Goal: Task Accomplishment & Management: Manage account settings

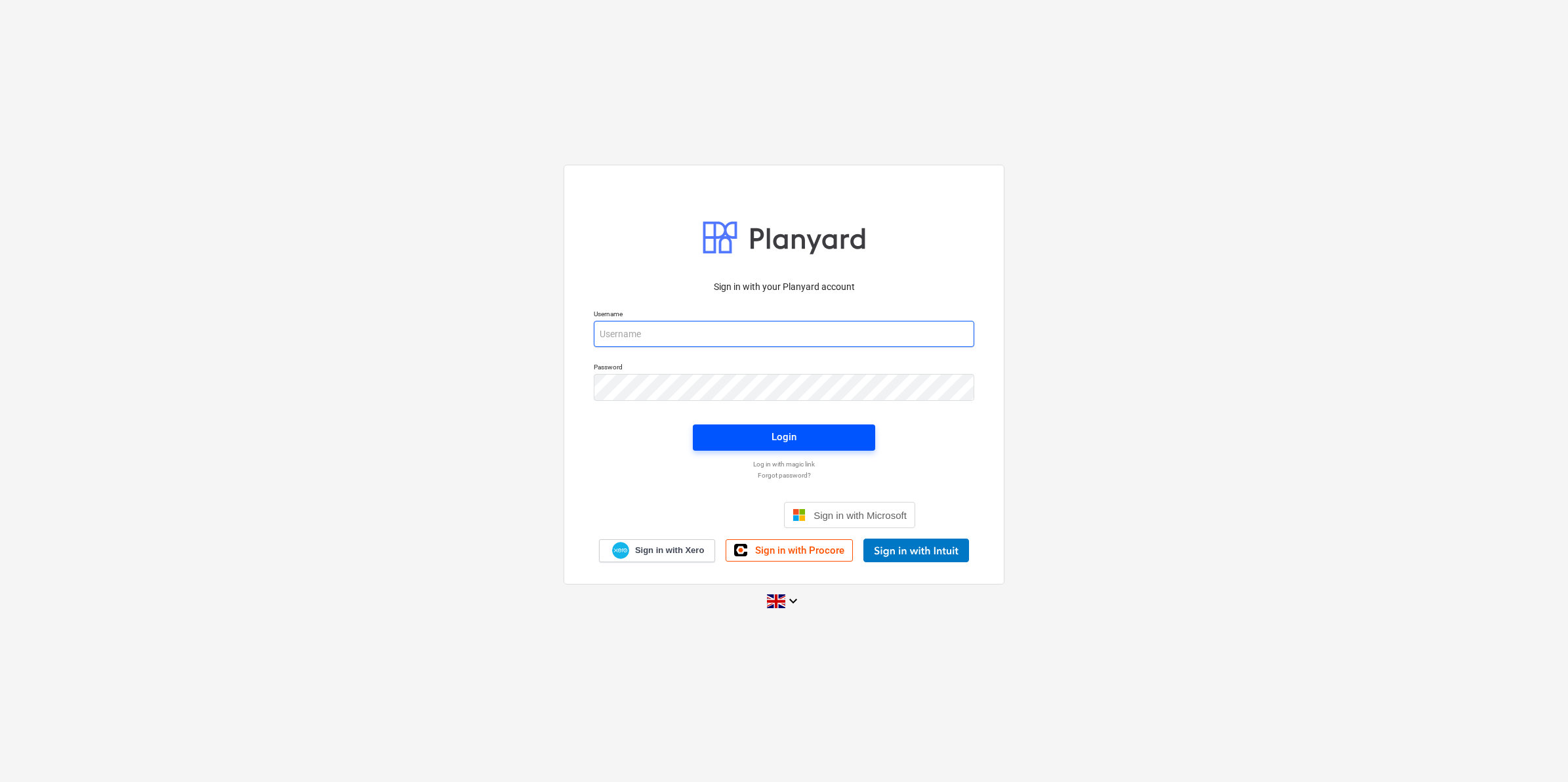
type input "[PERSON_NAME][EMAIL_ADDRESS][PERSON_NAME][DOMAIN_NAME]"
click at [725, 435] on span "Login" at bounding box center [784, 437] width 151 height 17
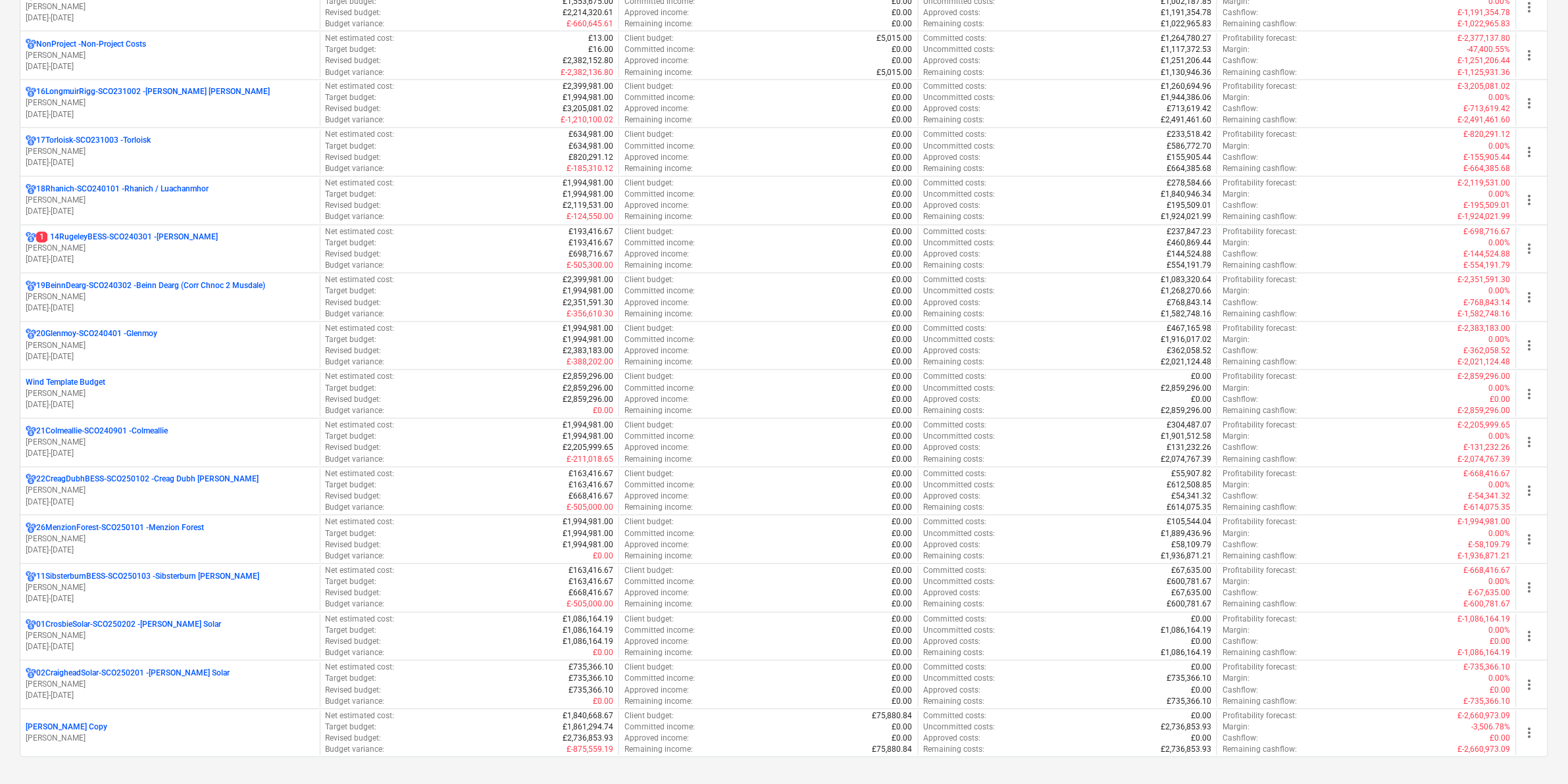
scroll to position [987, 0]
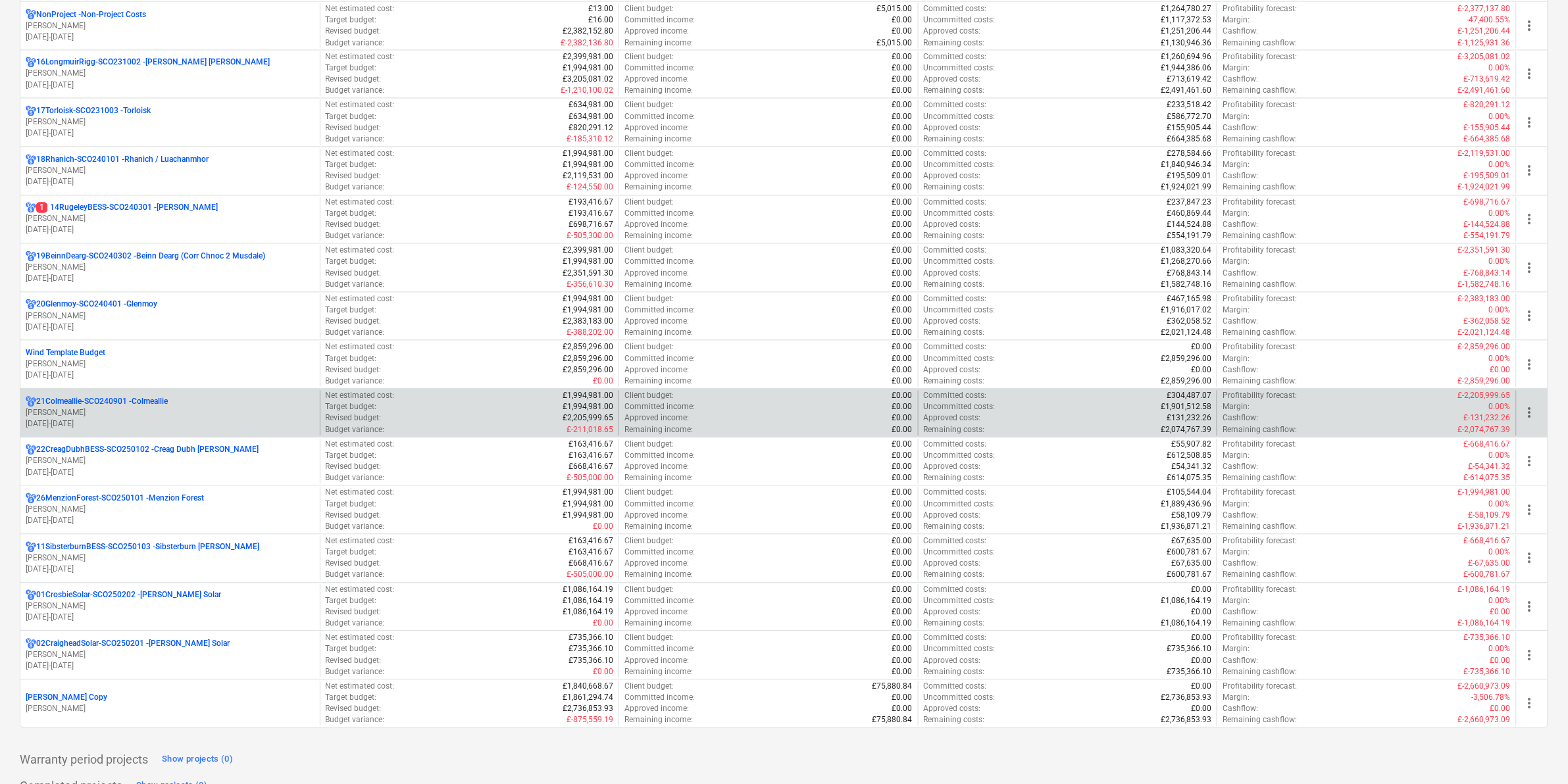
click at [110, 402] on p "21Colmeallie-SCO240901 - Colmeallie" at bounding box center [102, 402] width 131 height 11
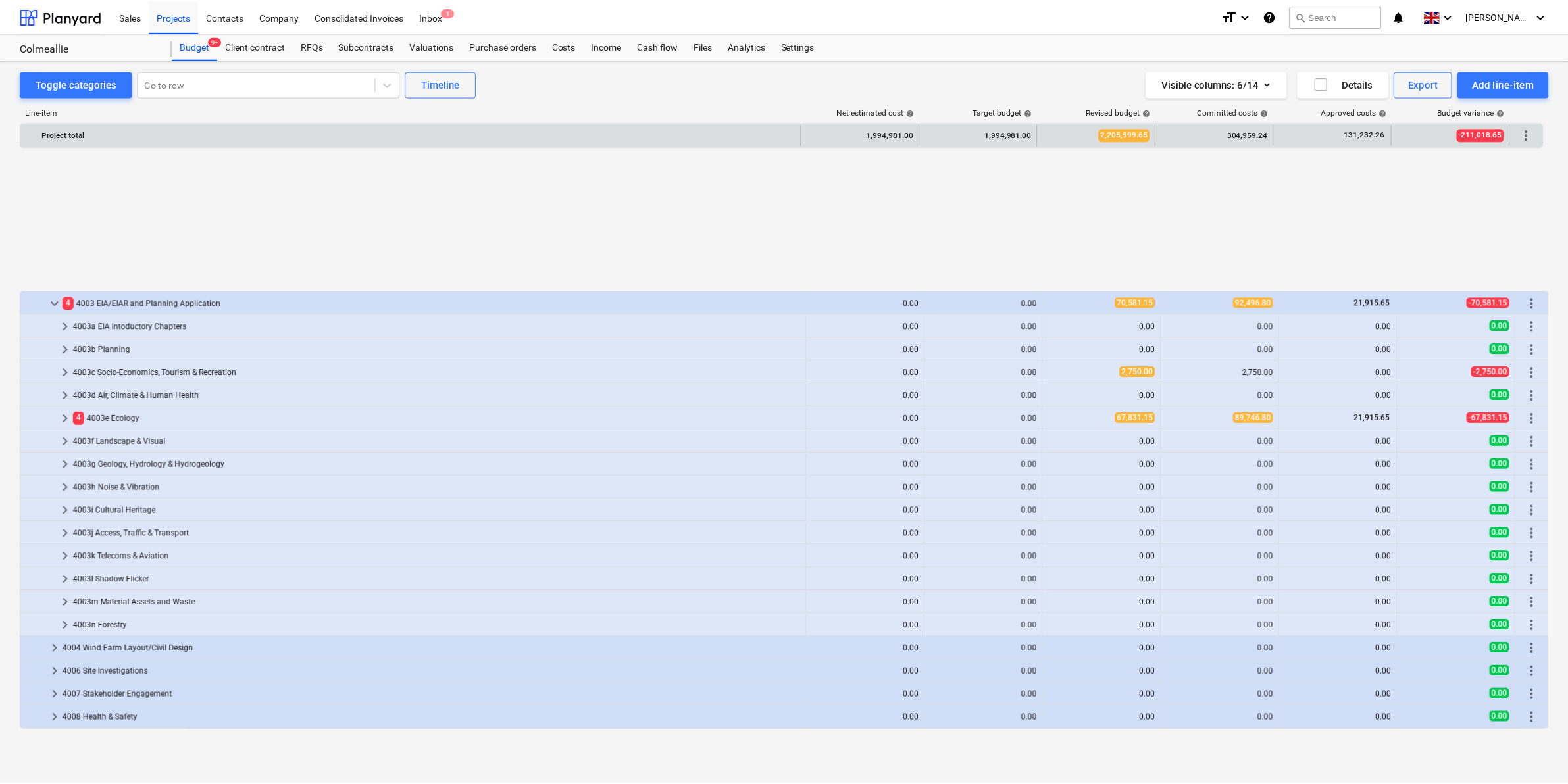
scroll to position [606, 0]
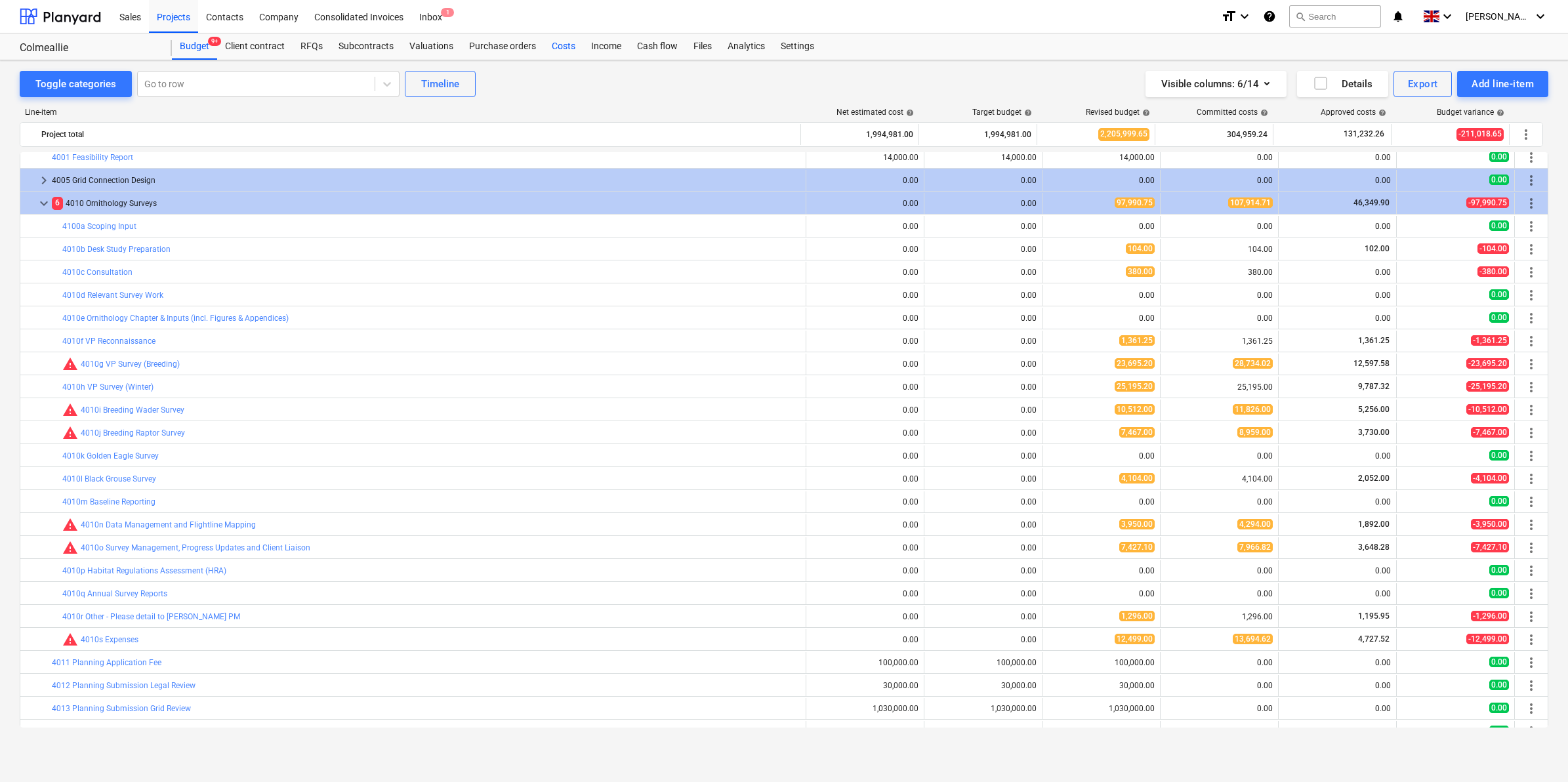
click at [566, 37] on div "Costs" at bounding box center [564, 46] width 39 height 26
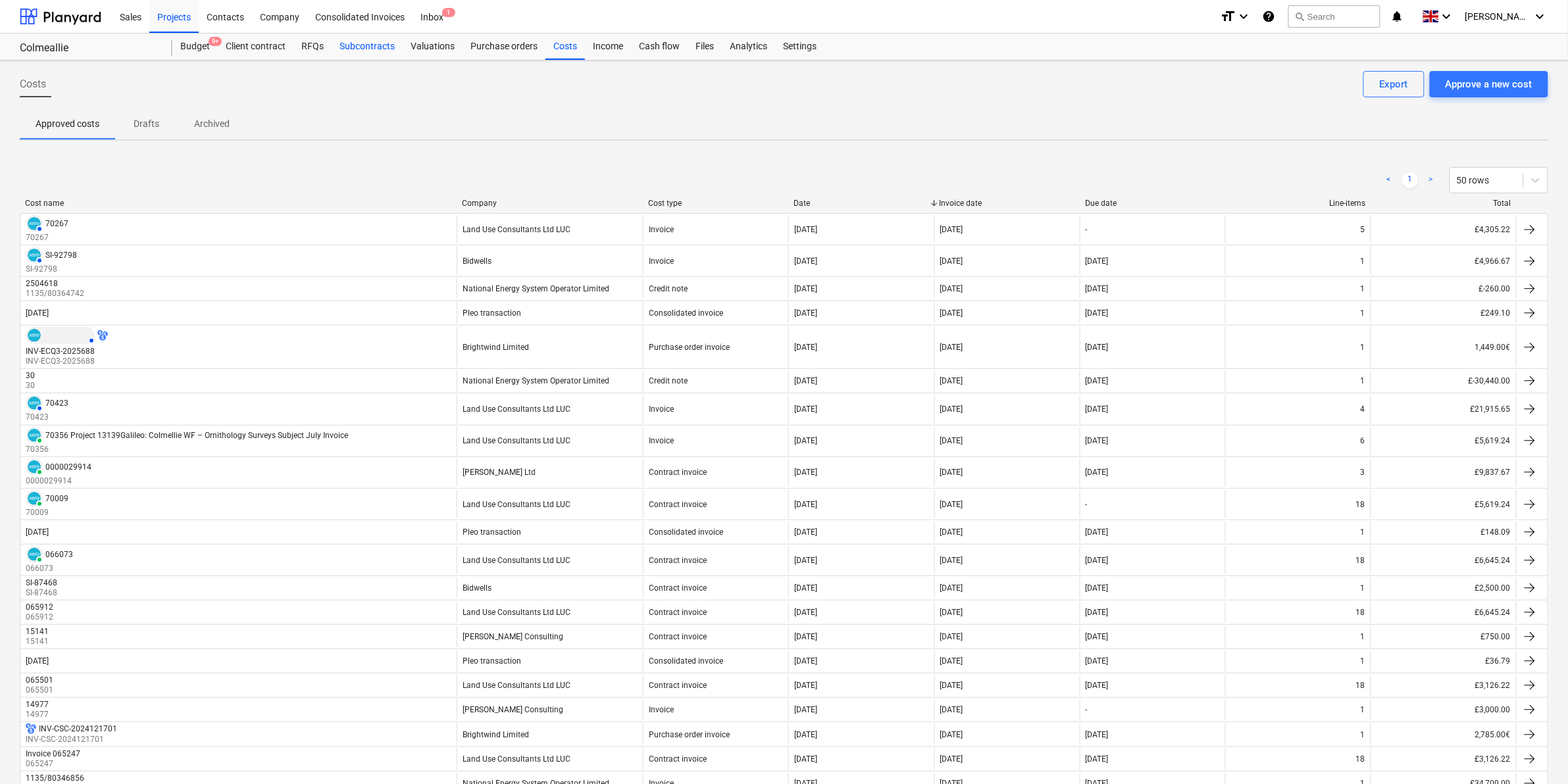
click at [362, 41] on div "Subcontracts" at bounding box center [366, 46] width 71 height 26
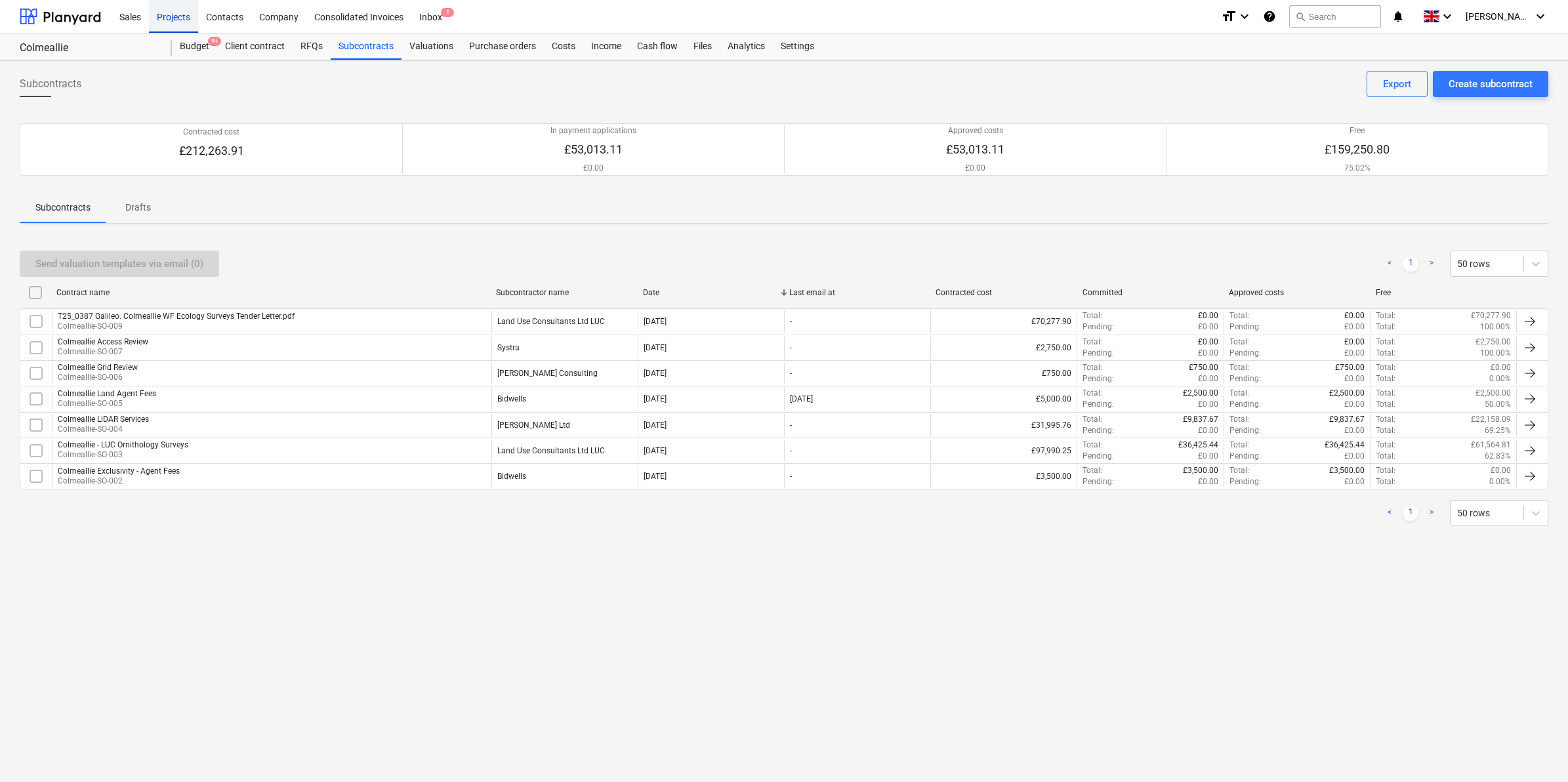
click at [183, 8] on div "Projects" at bounding box center [174, 16] width 49 height 34
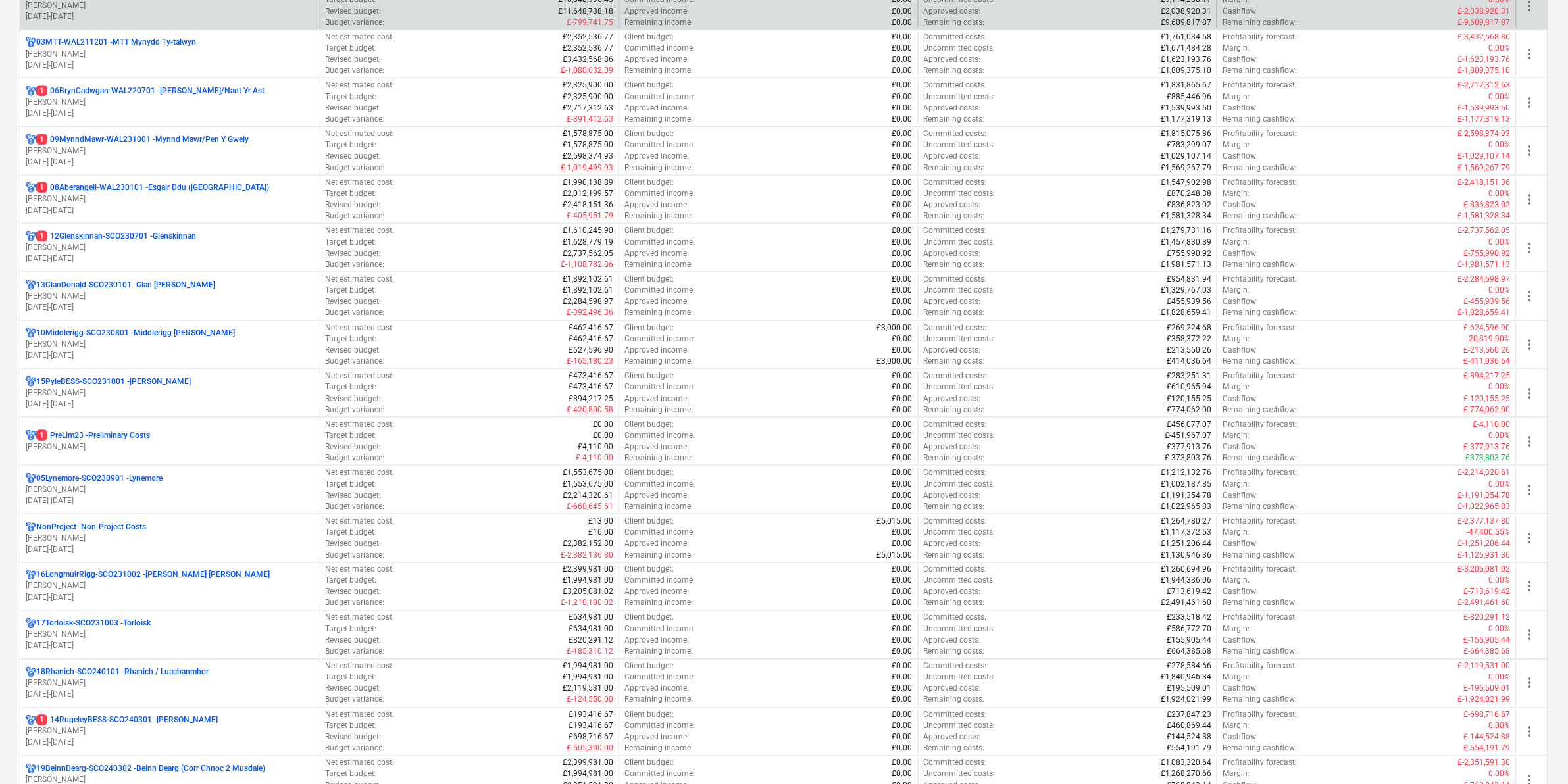
scroll to position [493, 0]
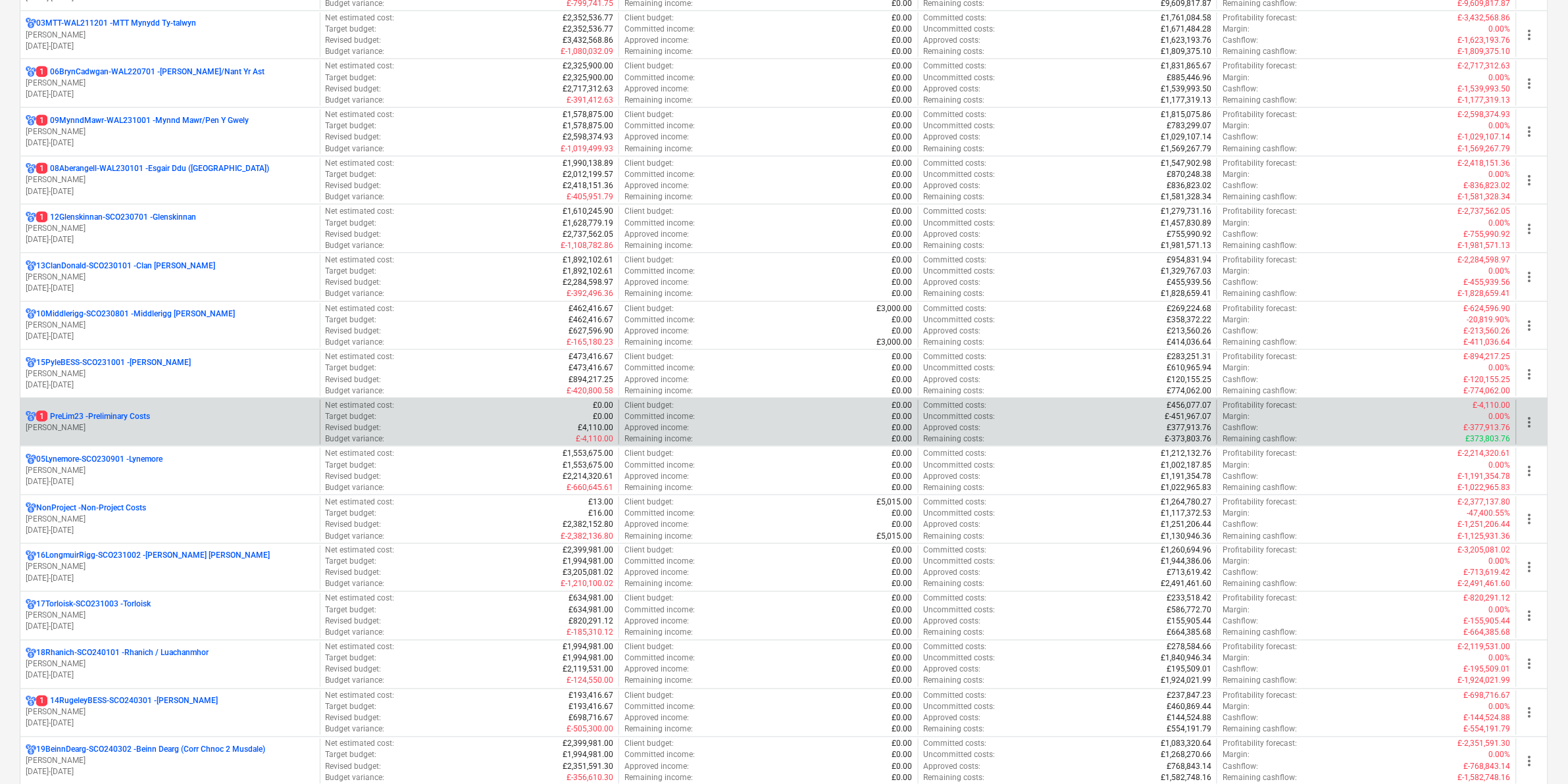
click at [112, 423] on p "1 PreLim23 - Preliminary Costs" at bounding box center [93, 417] width 114 height 11
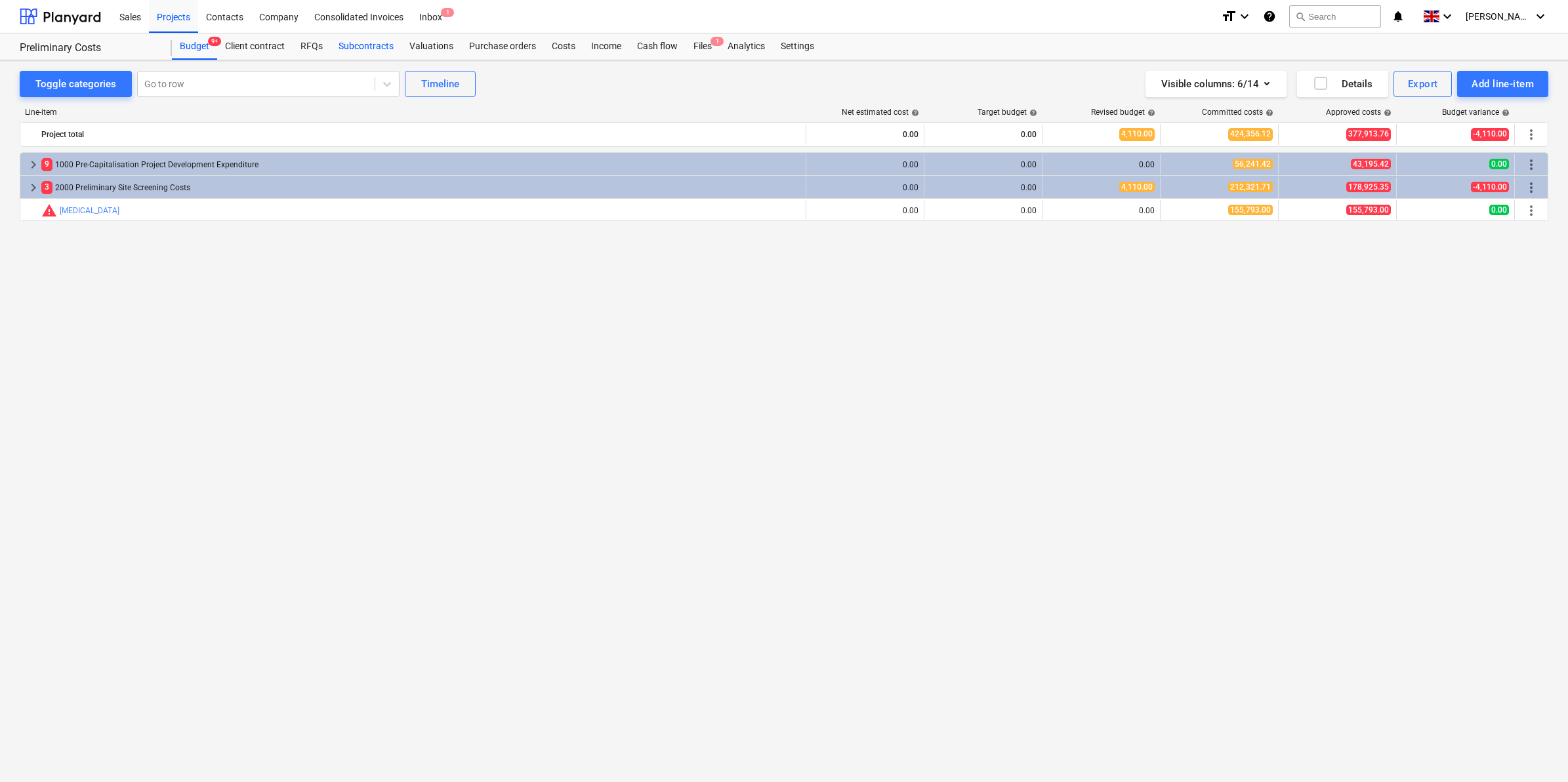
click at [361, 43] on div "Subcontracts" at bounding box center [365, 46] width 71 height 26
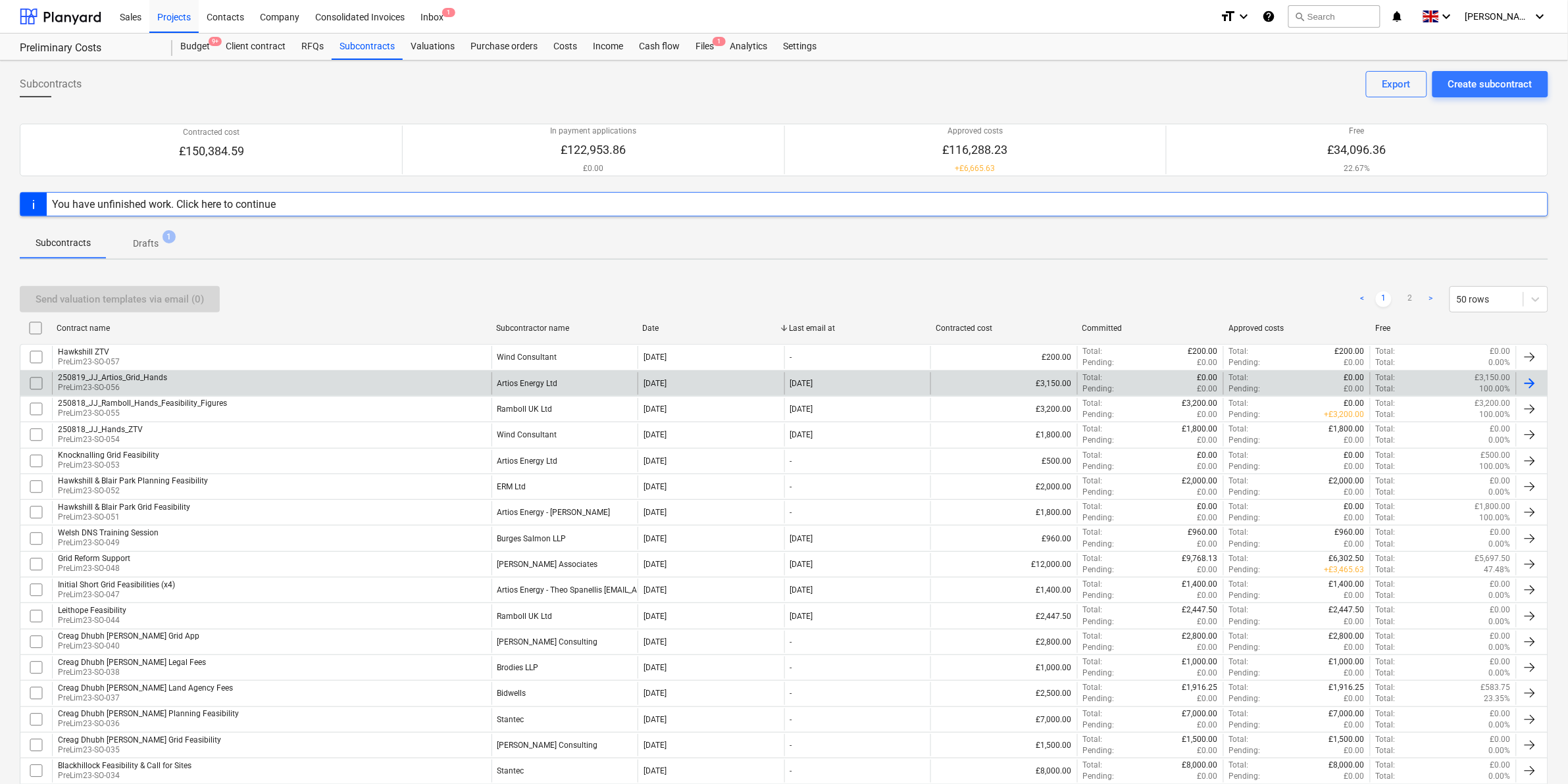
click at [179, 383] on div "250819_JJ_Artios_Grid_Hands PreLim23-SO-056" at bounding box center [272, 384] width 439 height 22
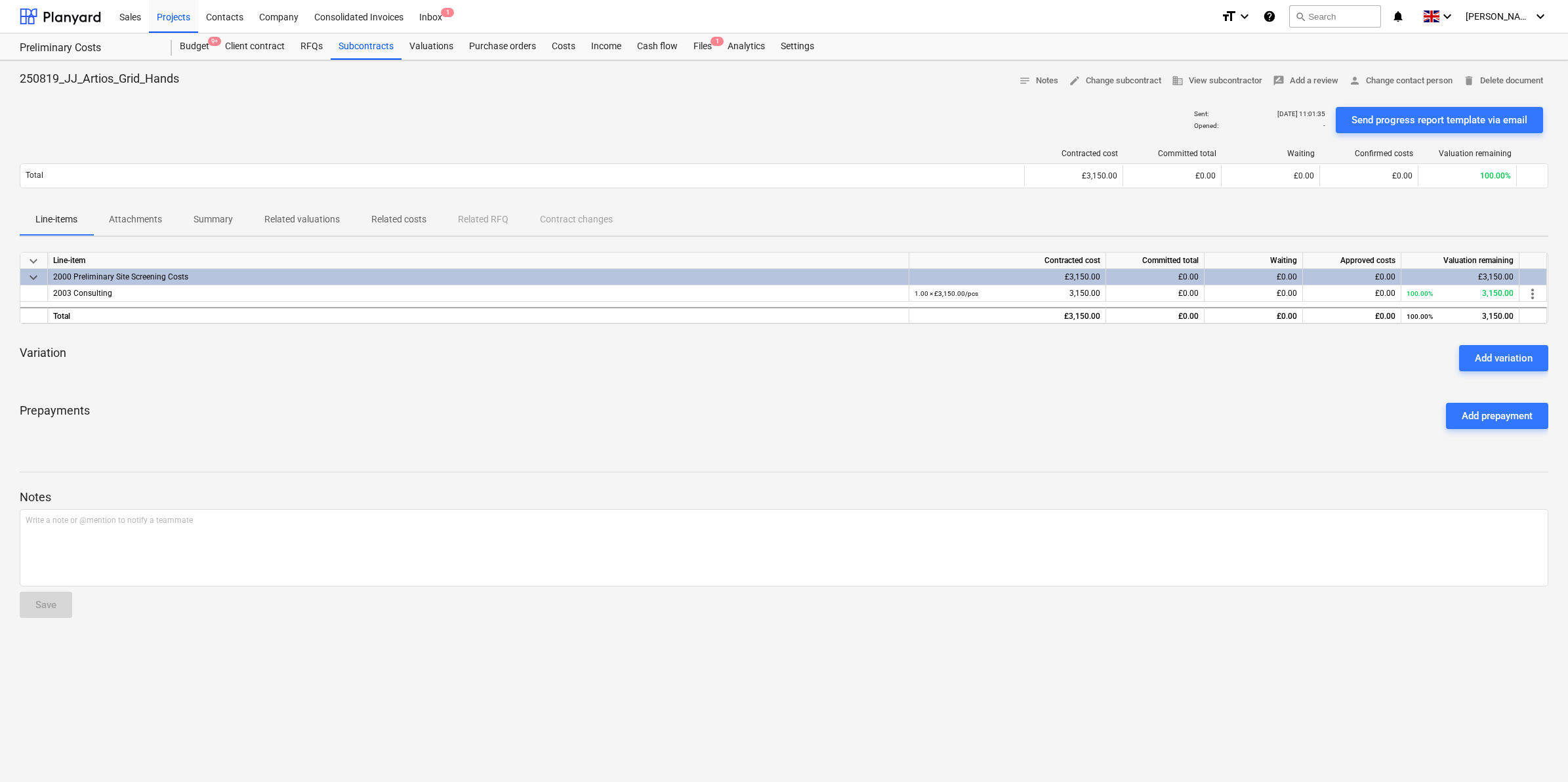
click at [153, 216] on p "Attachments" at bounding box center [136, 220] width 53 height 14
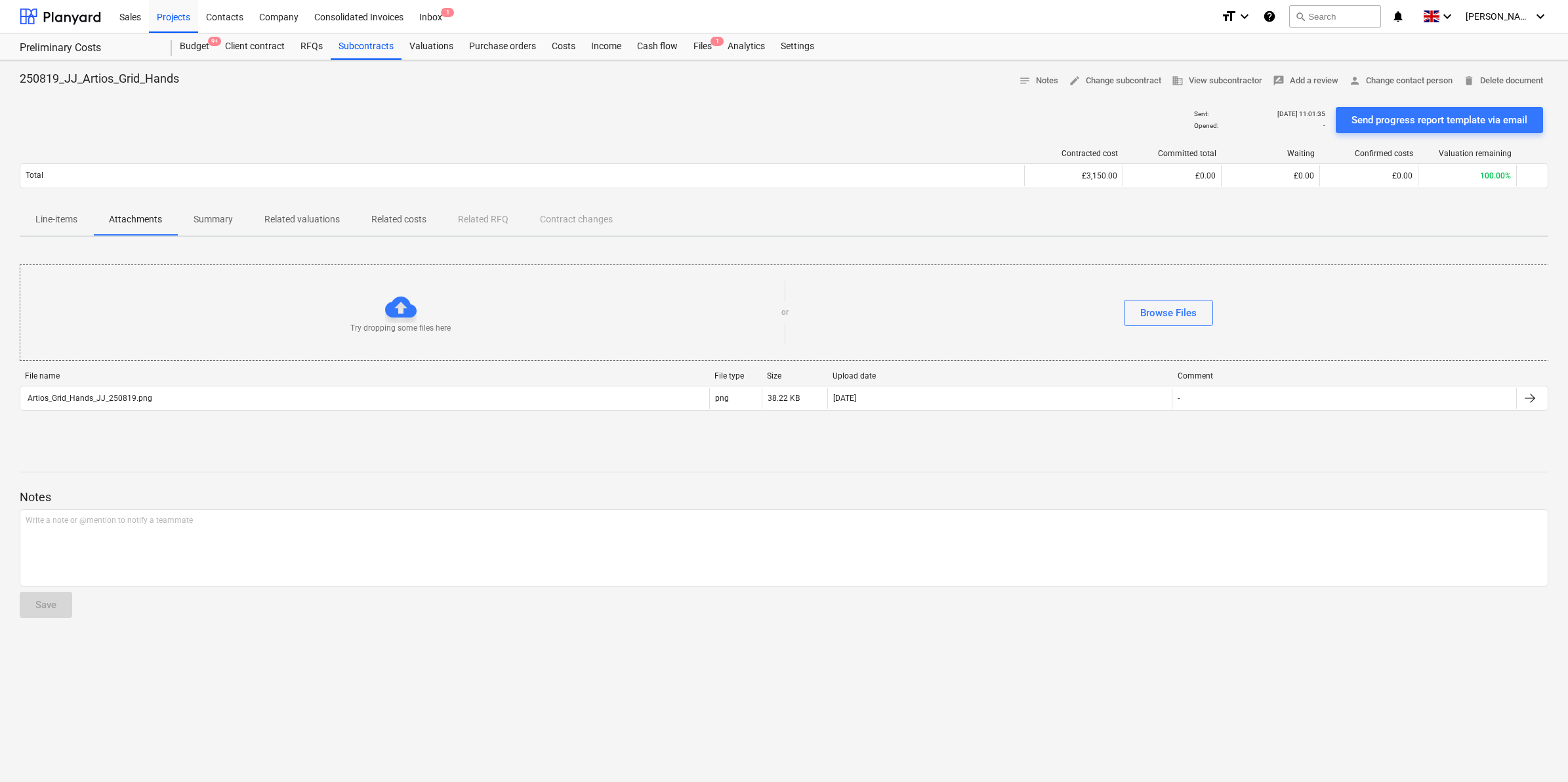
click at [244, 216] on span "Summary" at bounding box center [213, 219] width 71 height 22
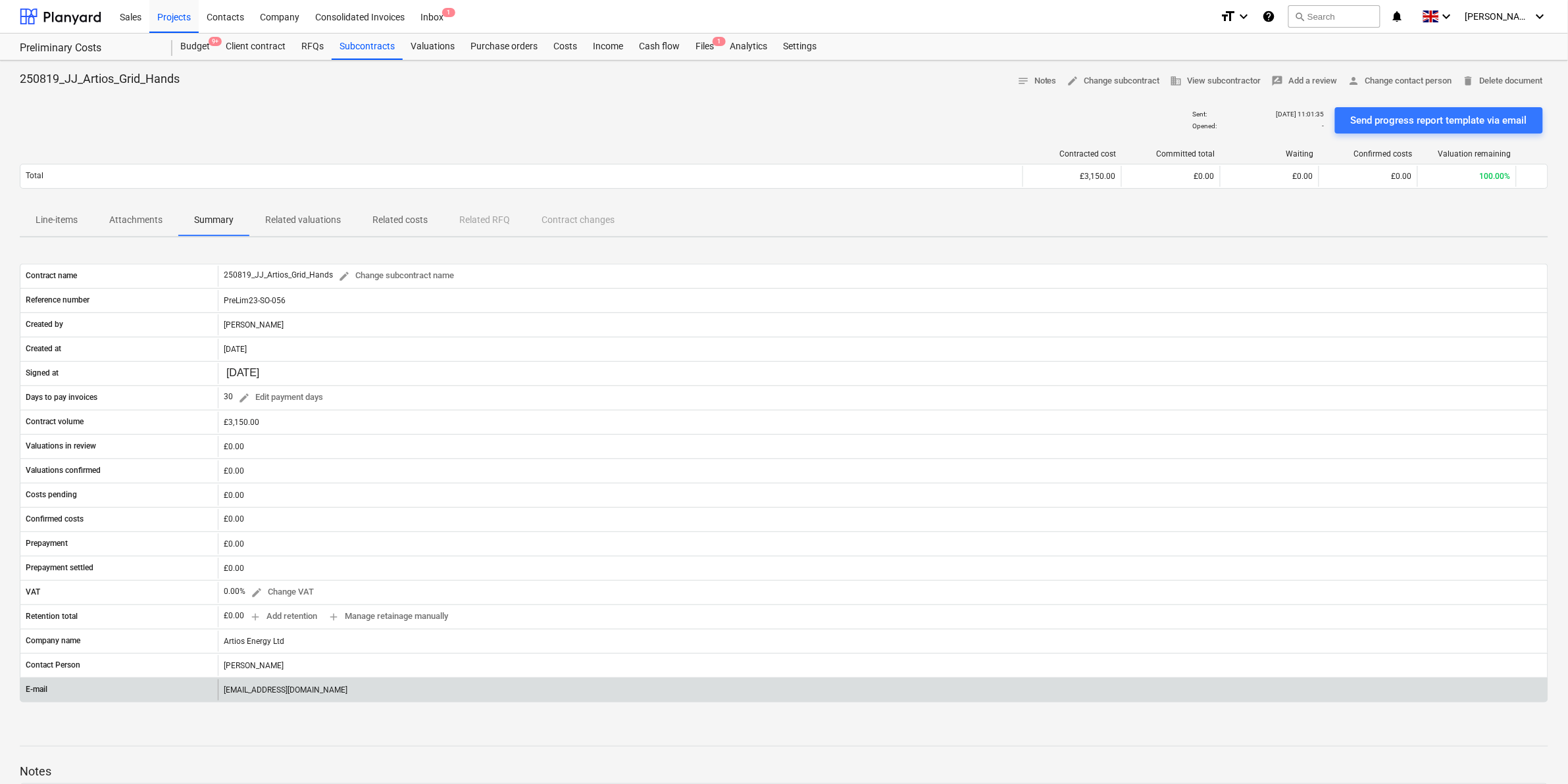
click at [277, 696] on div "[EMAIL_ADDRESS][DOMAIN_NAME]" at bounding box center [882, 690] width 1329 height 21
click at [307, 691] on div "[EMAIL_ADDRESS][DOMAIN_NAME]" at bounding box center [882, 690] width 1329 height 21
click at [305, 698] on div "[EMAIL_ADDRESS][DOMAIN_NAME]" at bounding box center [882, 690] width 1329 height 21
drag, startPoint x: 305, startPoint y: 698, endPoint x: 379, endPoint y: 691, distance: 74.3
click at [379, 691] on div "[EMAIL_ADDRESS][DOMAIN_NAME]" at bounding box center [882, 690] width 1329 height 21
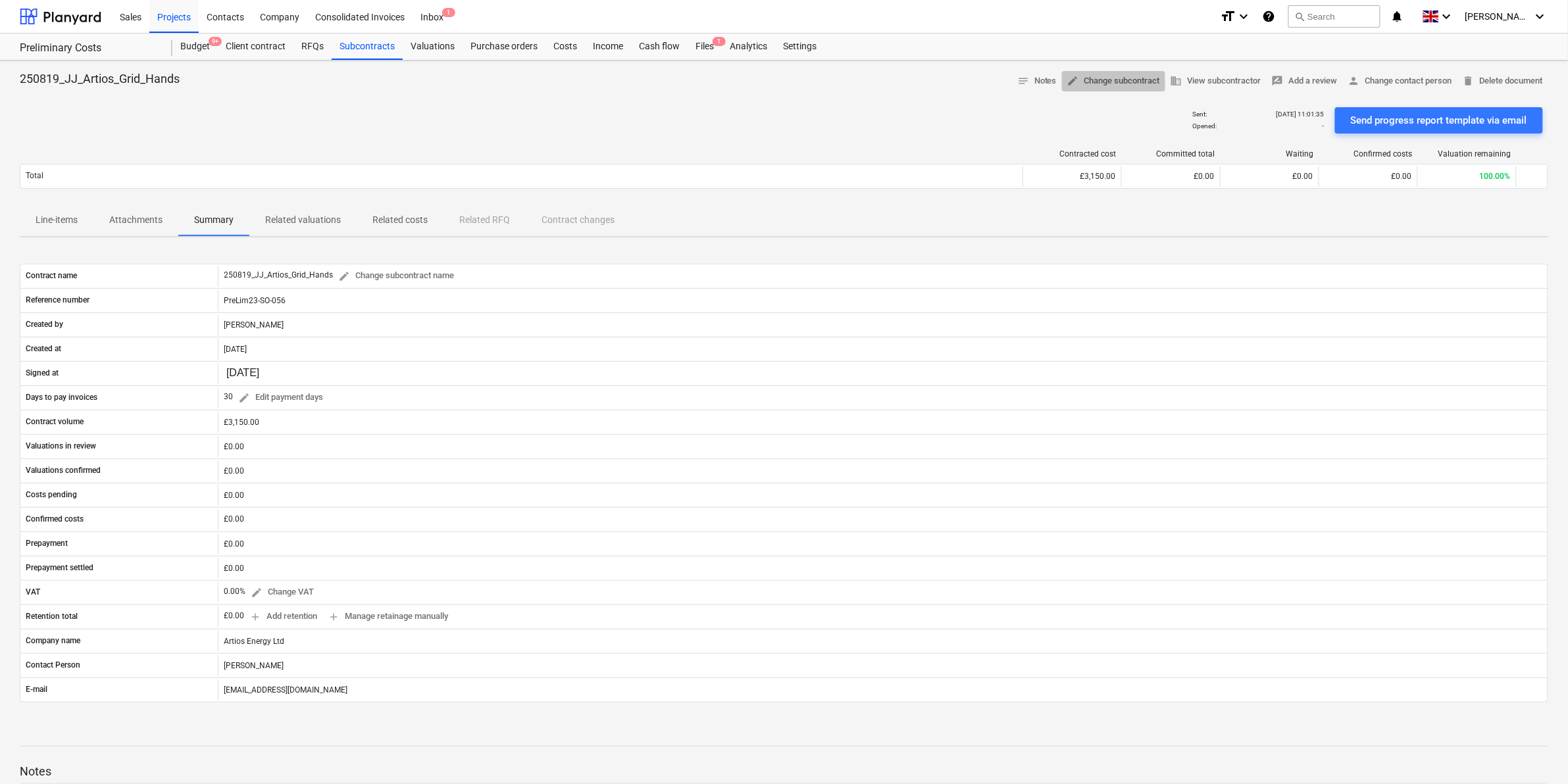
click at [1110, 80] on span "edit Change subcontract" at bounding box center [1113, 81] width 93 height 15
click at [1077, 77] on span "edit Change subcontract" at bounding box center [1113, 81] width 93 height 15
click at [1105, 79] on span "edit Change subcontract" at bounding box center [1113, 81] width 93 height 15
click at [1108, 79] on span "edit Change subcontract" at bounding box center [1113, 81] width 93 height 15
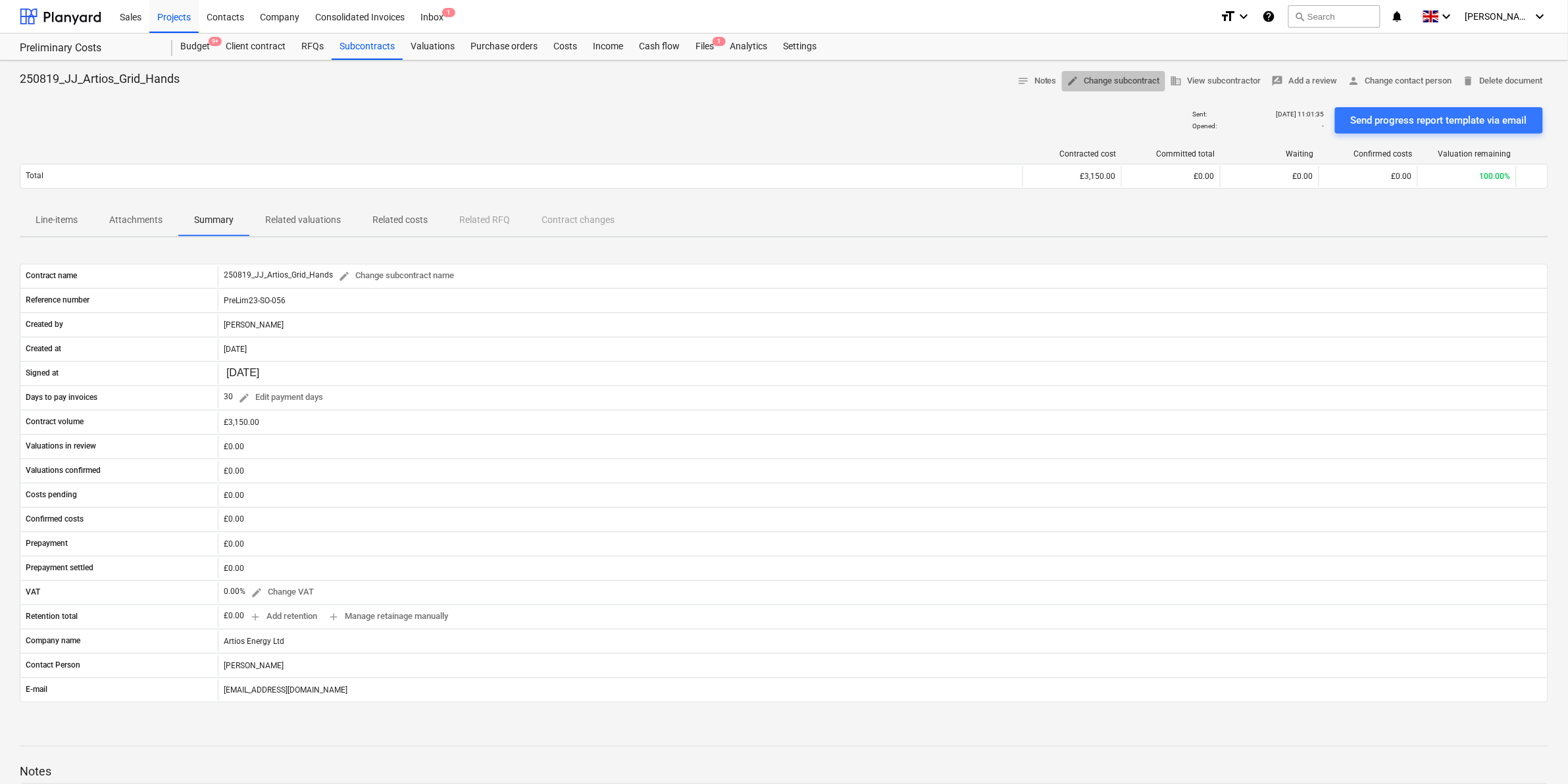
click at [1100, 79] on span "edit Change subcontract" at bounding box center [1113, 81] width 93 height 15
click at [1112, 74] on span "edit Change subcontract" at bounding box center [1113, 81] width 93 height 15
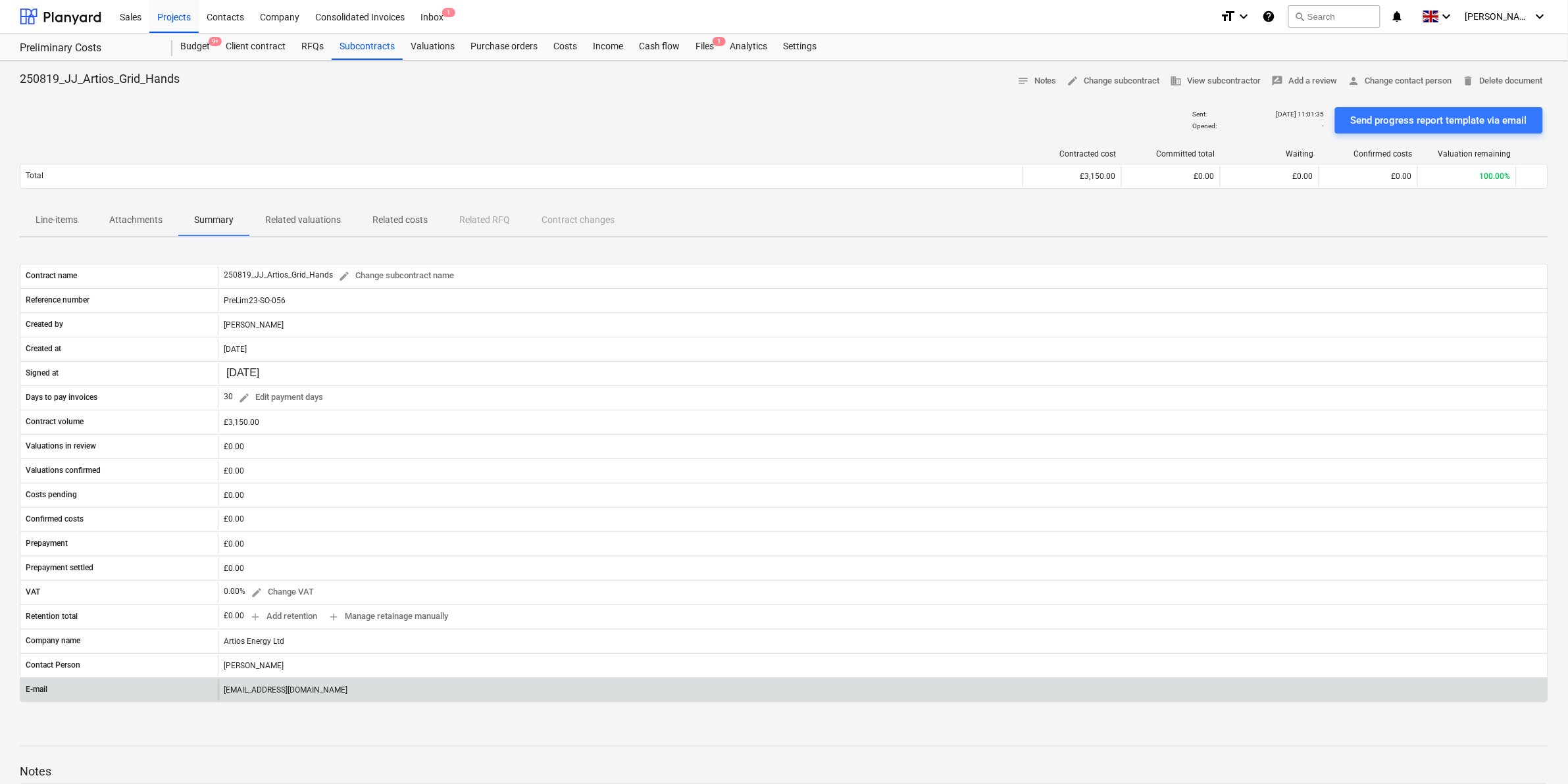
click at [394, 703] on div "E-mail [EMAIL_ADDRESS][DOMAIN_NAME]" at bounding box center [783, 690] width 1528 height 25
click at [390, 693] on div "[EMAIL_ADDRESS][DOMAIN_NAME]" at bounding box center [882, 690] width 1329 height 21
click at [293, 692] on div "[EMAIL_ADDRESS][DOMAIN_NAME]" at bounding box center [882, 690] width 1329 height 21
drag, startPoint x: 267, startPoint y: 695, endPoint x: 311, endPoint y: 695, distance: 44.0
click at [311, 695] on div "[EMAIL_ADDRESS][DOMAIN_NAME]" at bounding box center [882, 690] width 1329 height 21
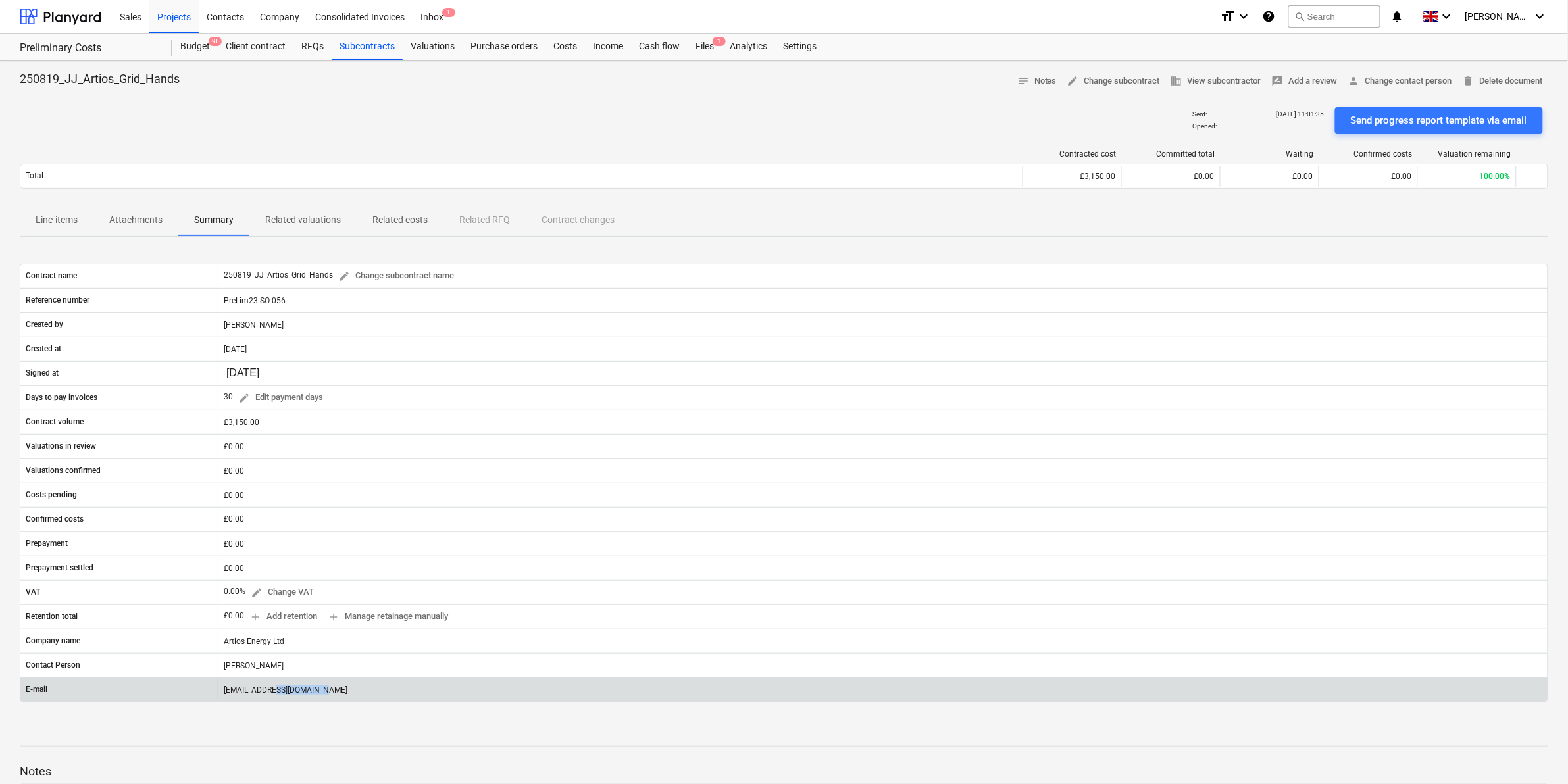
click at [311, 695] on div "[EMAIL_ADDRESS][DOMAIN_NAME]" at bounding box center [882, 690] width 1329 height 21
click at [341, 688] on div "[EMAIL_ADDRESS][DOMAIN_NAME]" at bounding box center [882, 690] width 1329 height 21
drag, startPoint x: 394, startPoint y: 689, endPoint x: 207, endPoint y: 684, distance: 187.1
click at [207, 684] on div "E-mail [EMAIL_ADDRESS][DOMAIN_NAME]" at bounding box center [784, 690] width 1527 height 21
click at [305, 691] on div "[EMAIL_ADDRESS][DOMAIN_NAME]" at bounding box center [882, 690] width 1329 height 21
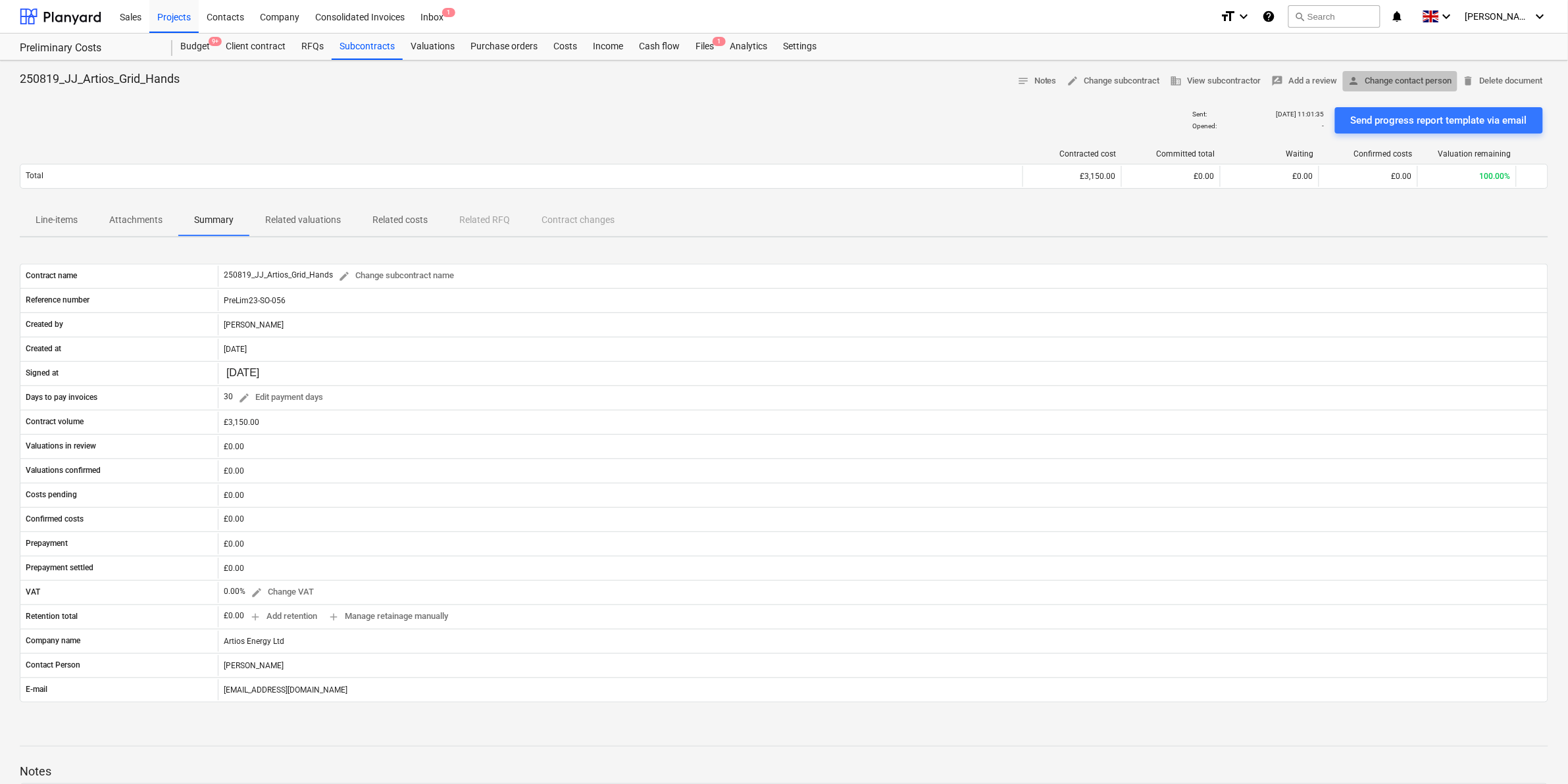
click at [1416, 81] on span "person Change contact person" at bounding box center [1400, 81] width 104 height 15
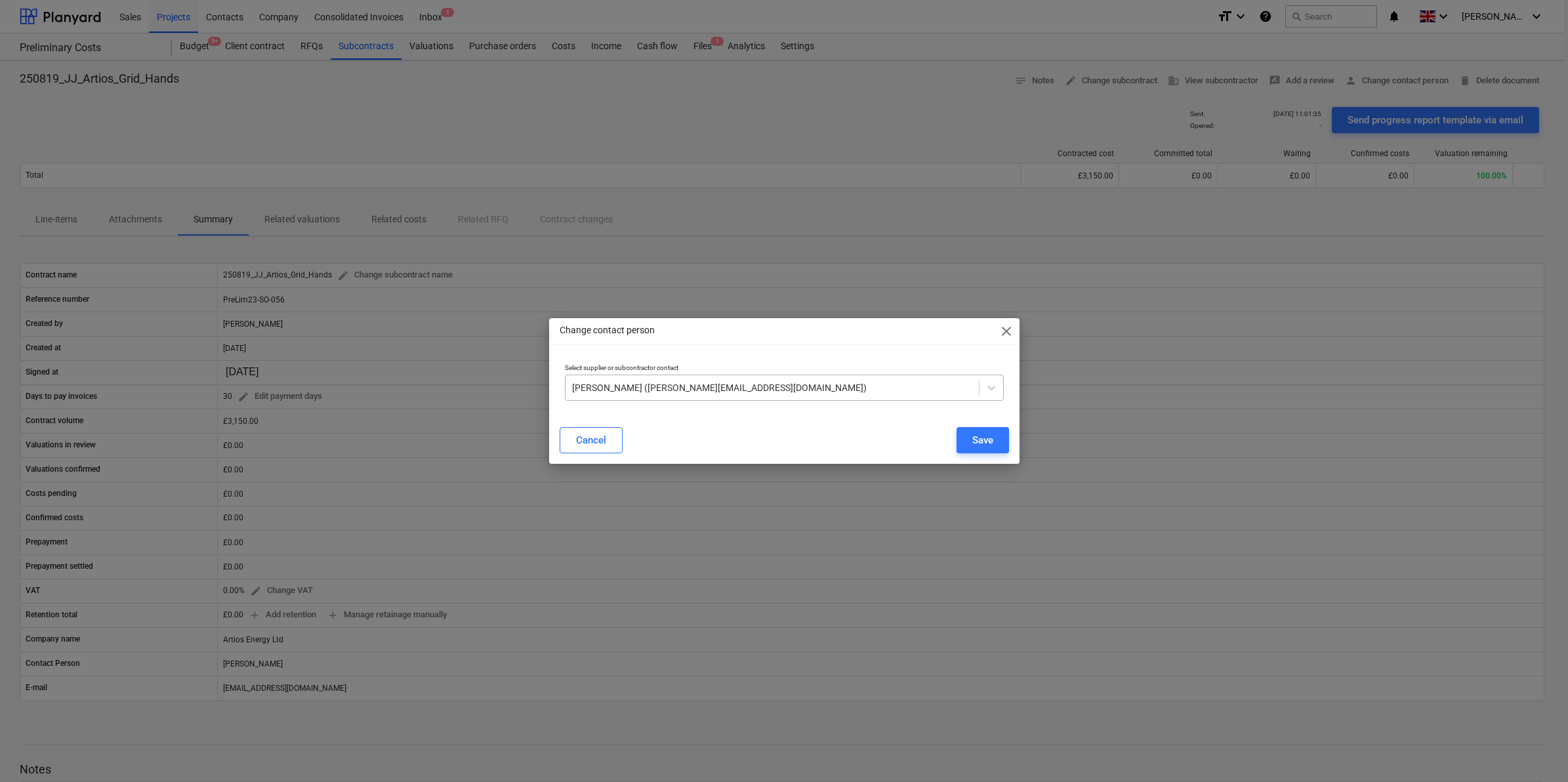
click at [841, 391] on div at bounding box center [772, 388] width 400 height 13
click at [813, 389] on div at bounding box center [772, 388] width 400 height 13
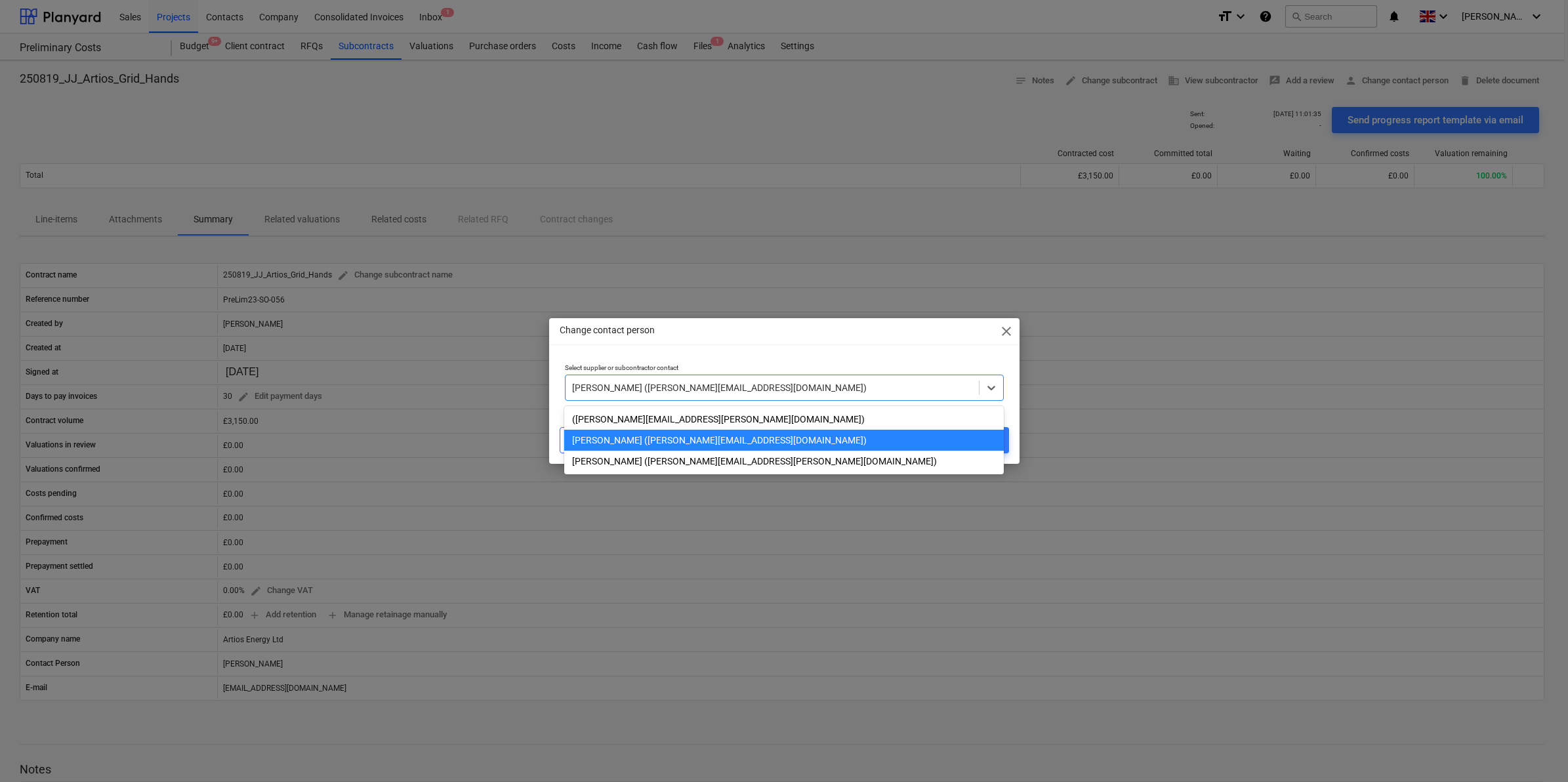
drag, startPoint x: 818, startPoint y: 389, endPoint x: 758, endPoint y: 389, distance: 60.0
click at [758, 389] on div at bounding box center [772, 388] width 400 height 13
click at [844, 362] on div "Select supplier or subcontractor contact option [PERSON_NAME] ([PERSON_NAME][EM…" at bounding box center [785, 382] width 449 height 48
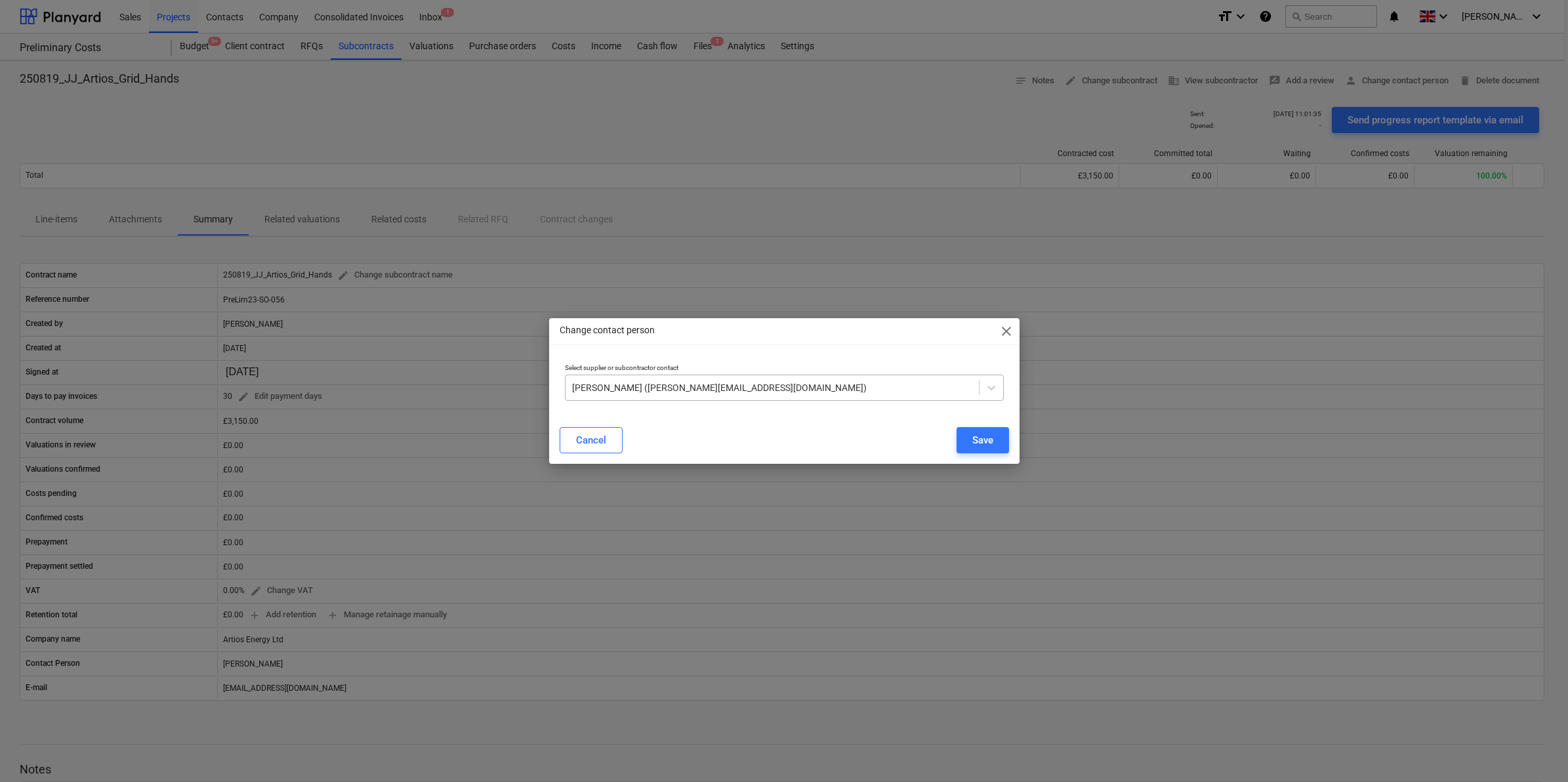
click at [962, 379] on div "[PERSON_NAME] ([PERSON_NAME][EMAIL_ADDRESS][DOMAIN_NAME])" at bounding box center [772, 388] width 414 height 18
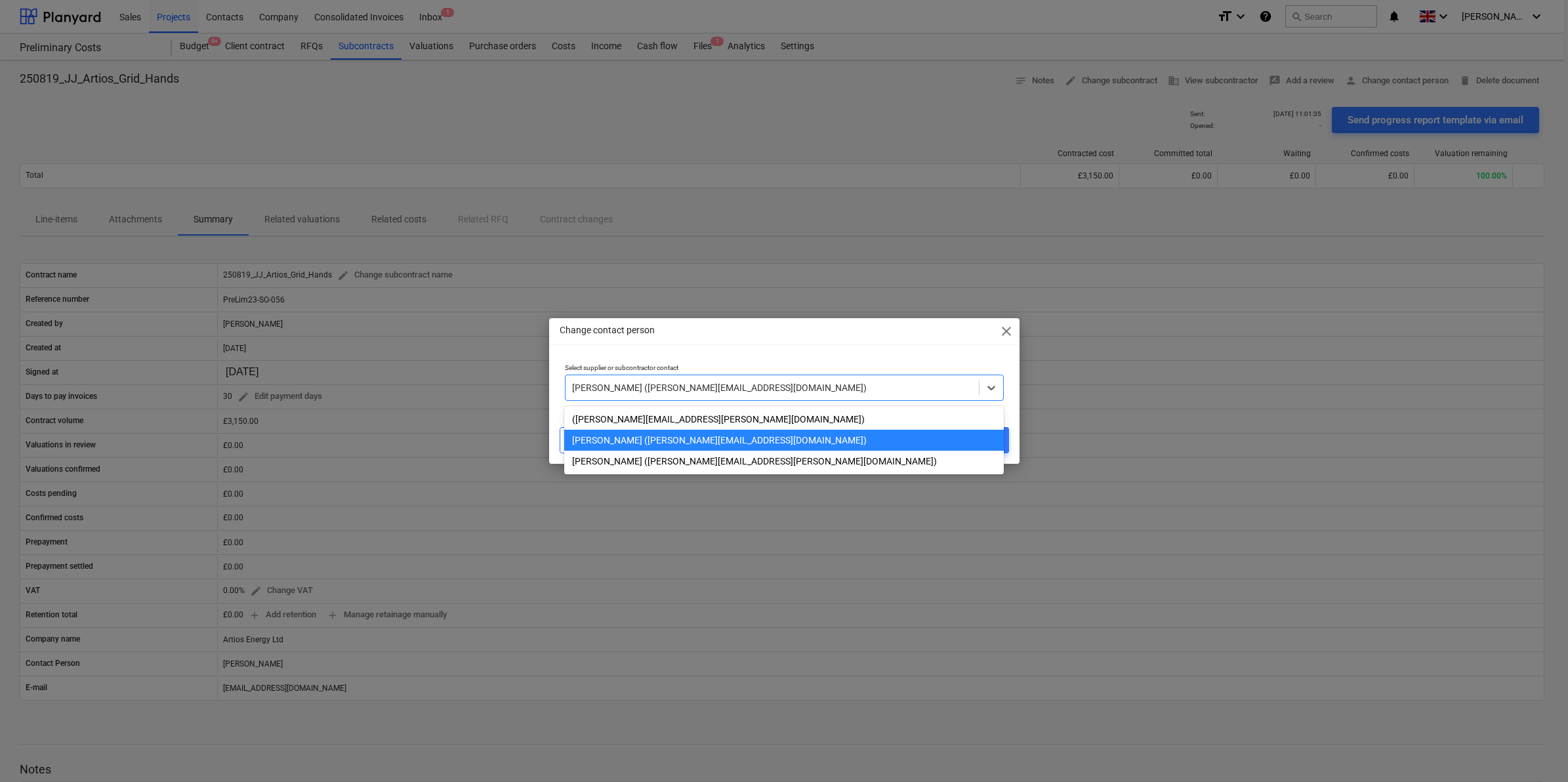
click at [825, 396] on div "[PERSON_NAME] ([PERSON_NAME][EMAIL_ADDRESS][DOMAIN_NAME])" at bounding box center [772, 388] width 414 height 18
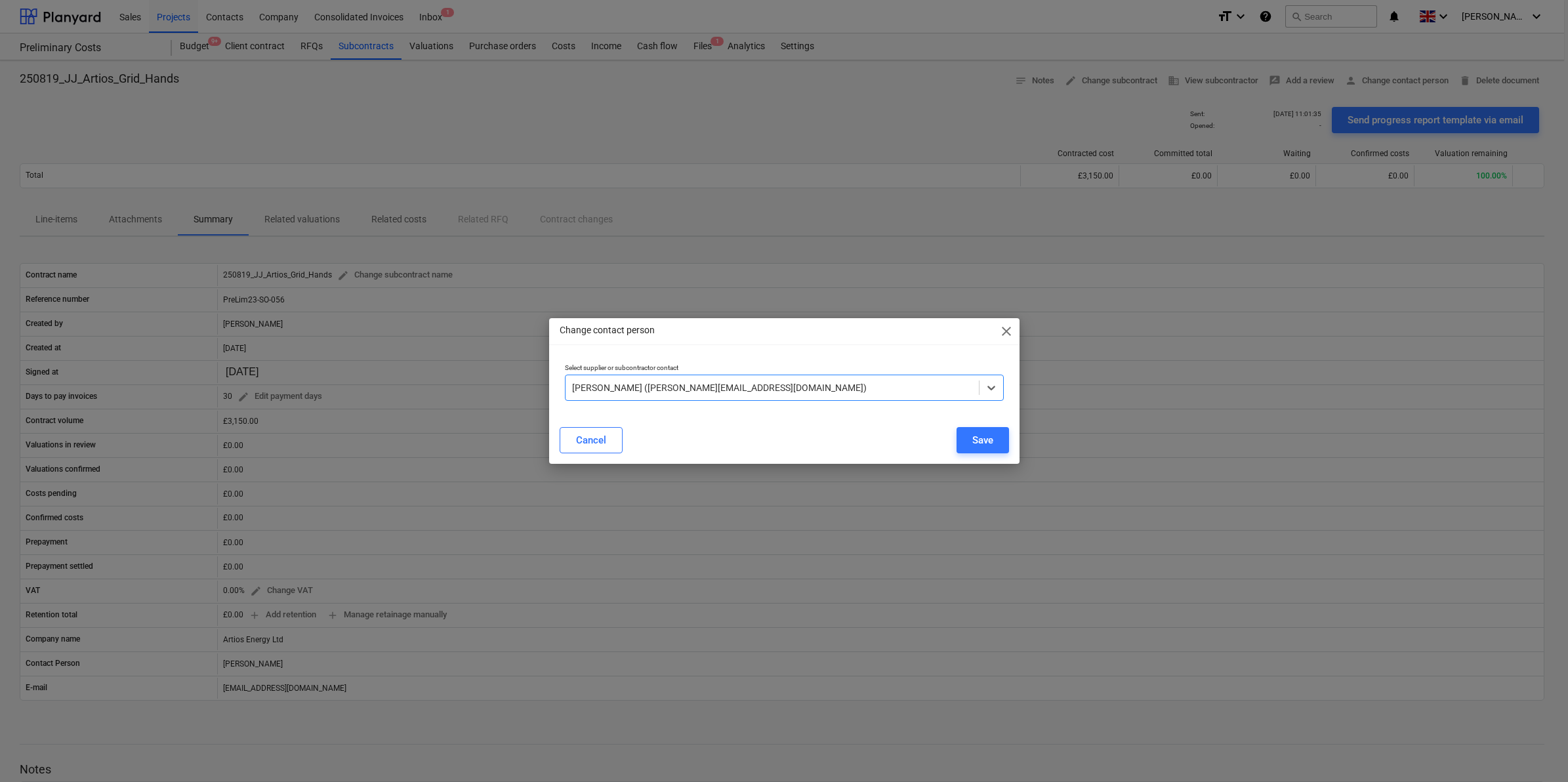
click at [818, 386] on div at bounding box center [772, 388] width 400 height 13
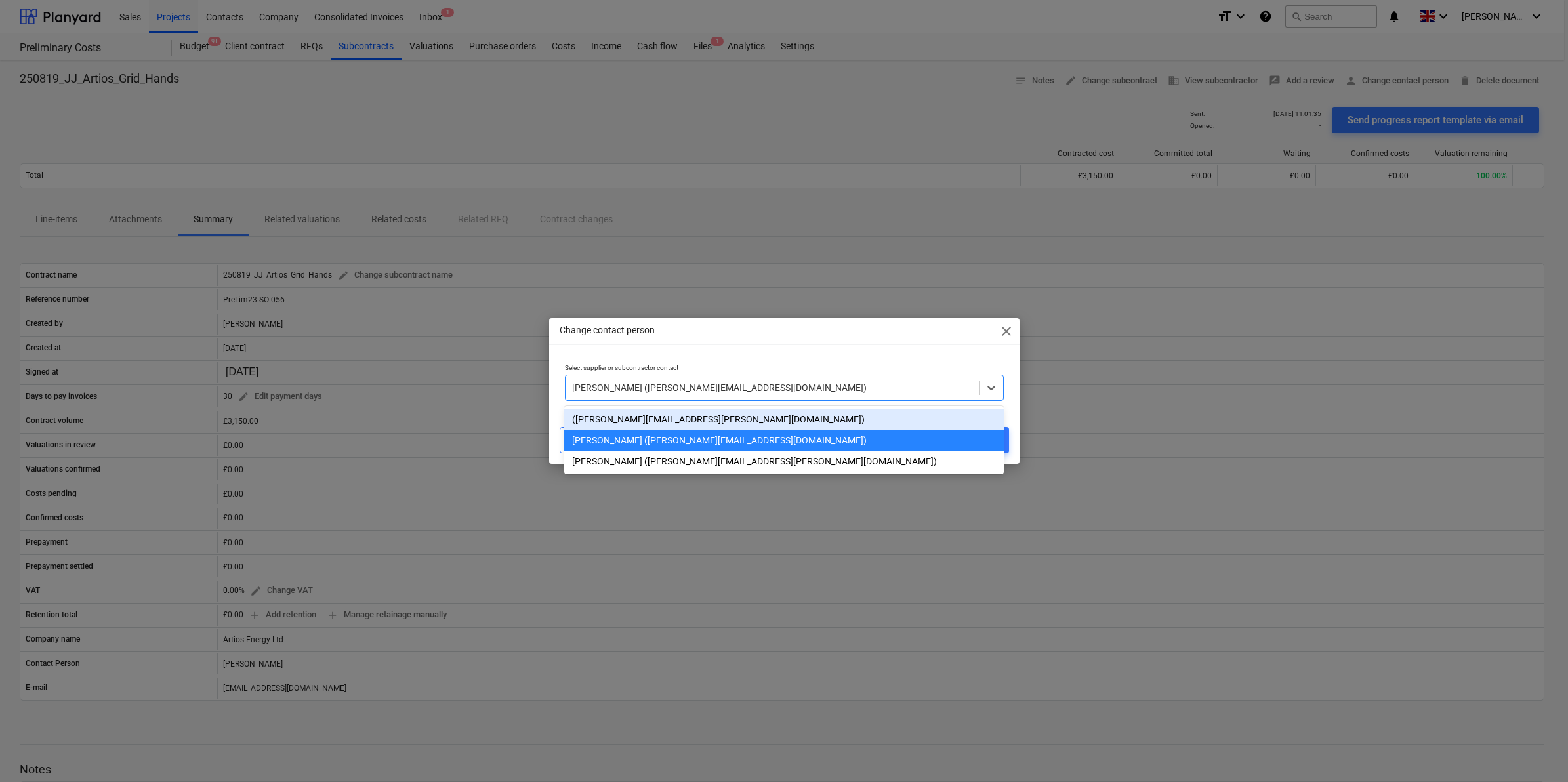
click at [795, 355] on div "Change contact person close Select supplier or subcontractor contact option ([P…" at bounding box center [785, 391] width 470 height 146
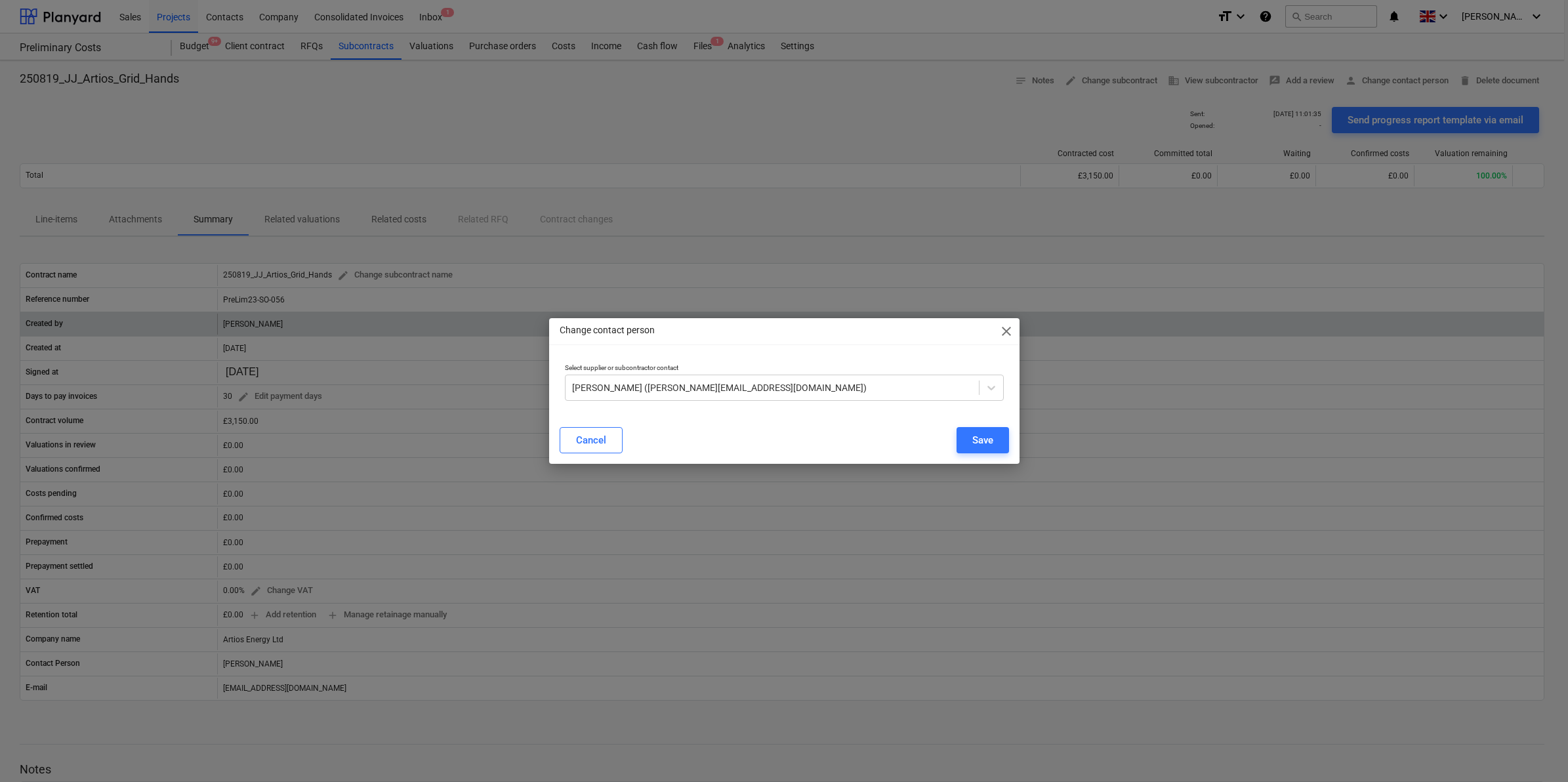
click at [1002, 330] on span "close" at bounding box center [1007, 331] width 15 height 15
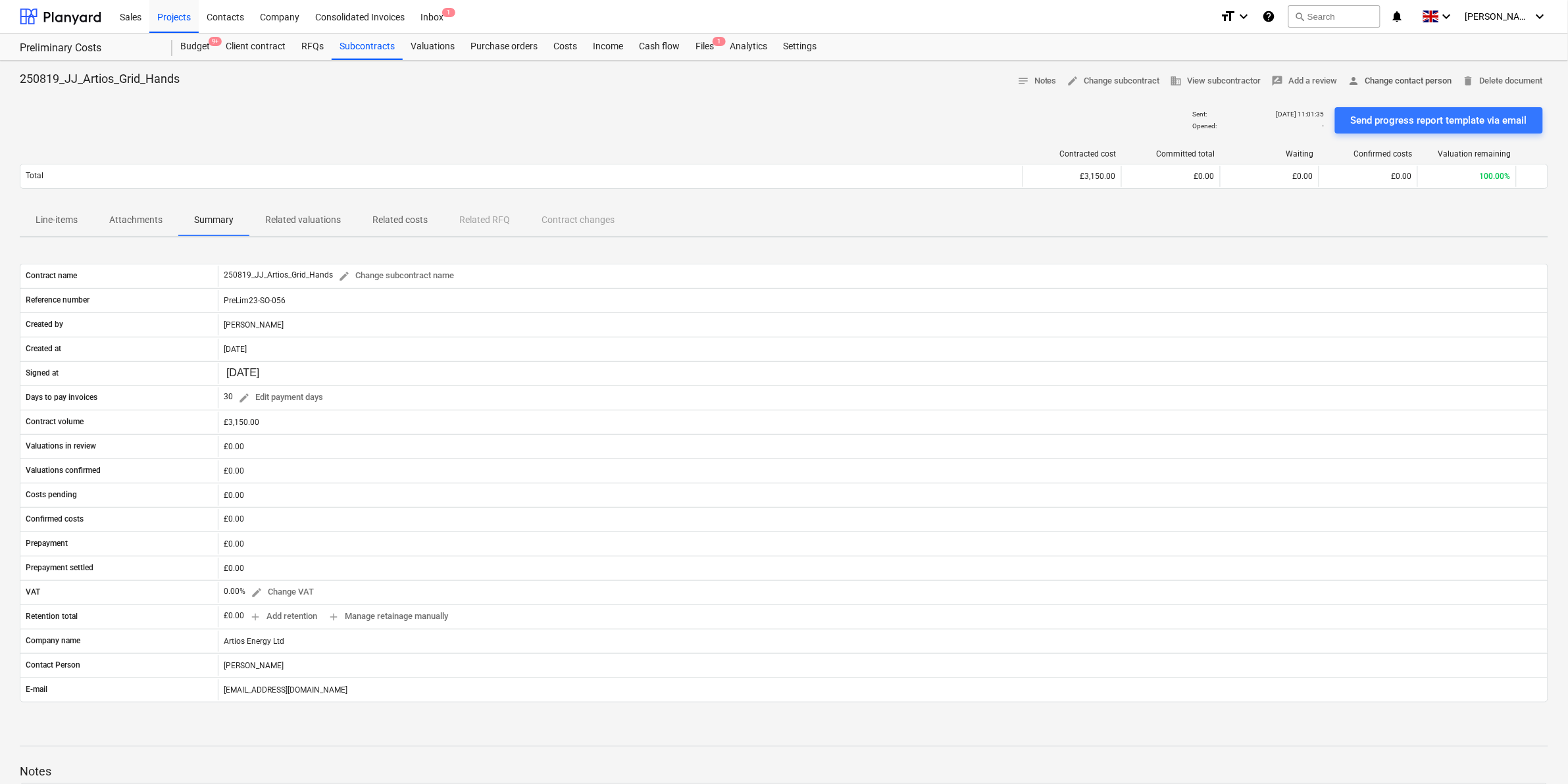
click at [1386, 79] on span "person Change contact person" at bounding box center [1400, 81] width 104 height 15
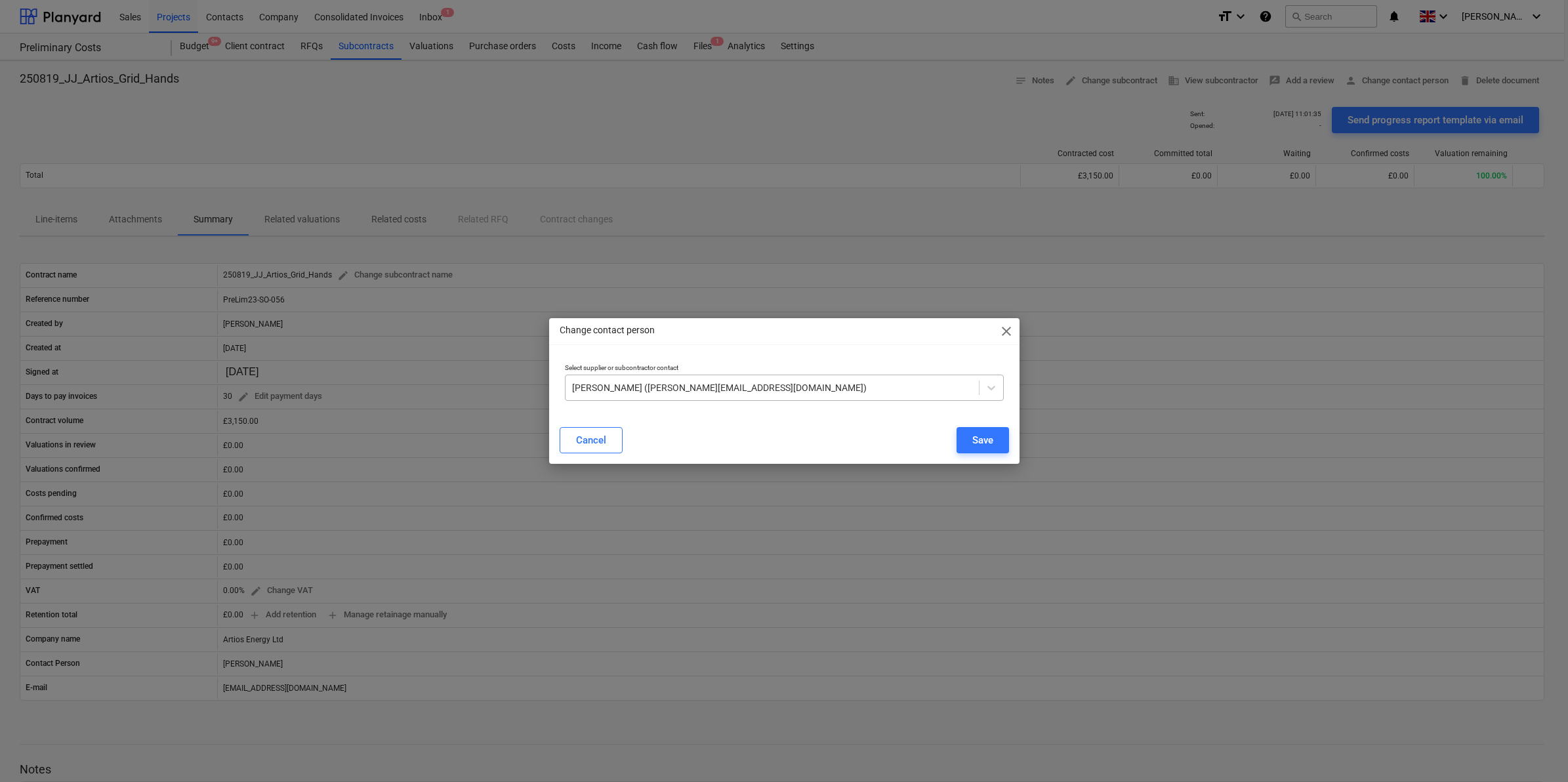
click at [938, 382] on div at bounding box center [772, 388] width 400 height 13
click at [1008, 335] on span "close" at bounding box center [1007, 331] width 15 height 15
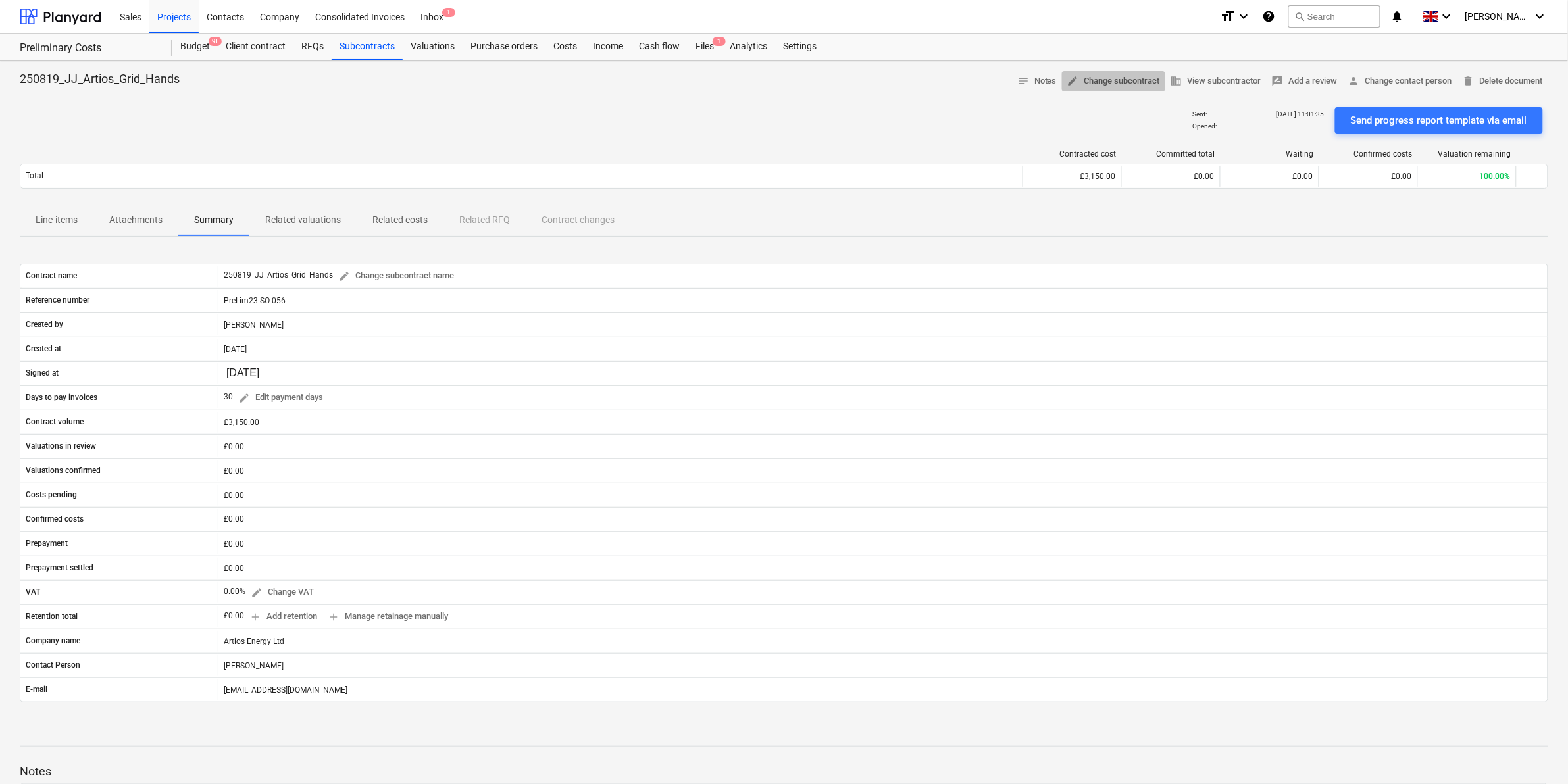
click at [1106, 74] on span "edit Change subcontract" at bounding box center [1113, 81] width 93 height 15
drag, startPoint x: 1076, startPoint y: 79, endPoint x: 1066, endPoint y: 79, distance: 10.0
click at [1067, 79] on span "edit" at bounding box center [1072, 81] width 12 height 12
click at [1021, 79] on span "notes" at bounding box center [1023, 81] width 12 height 12
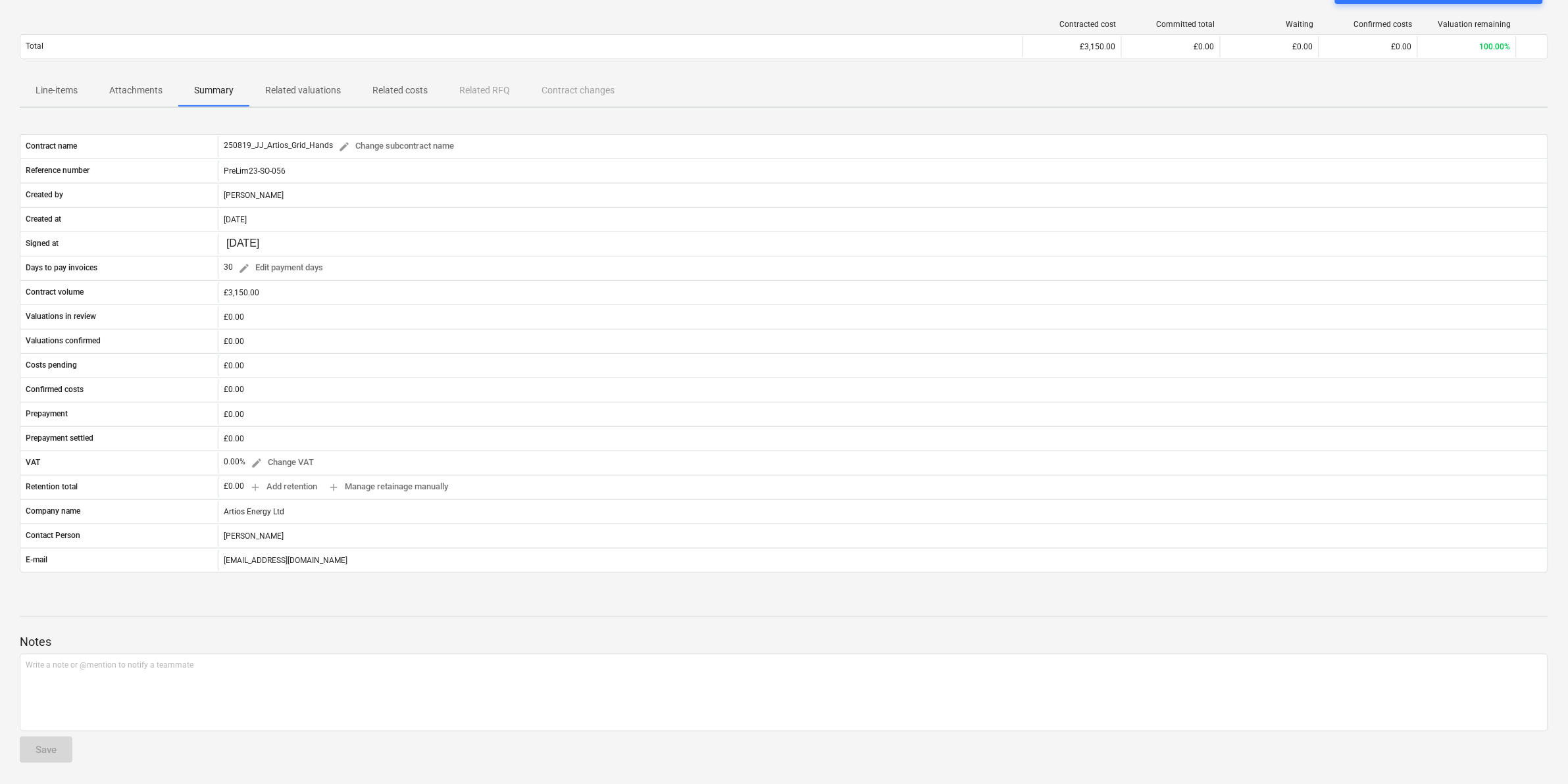
scroll to position [132, 0]
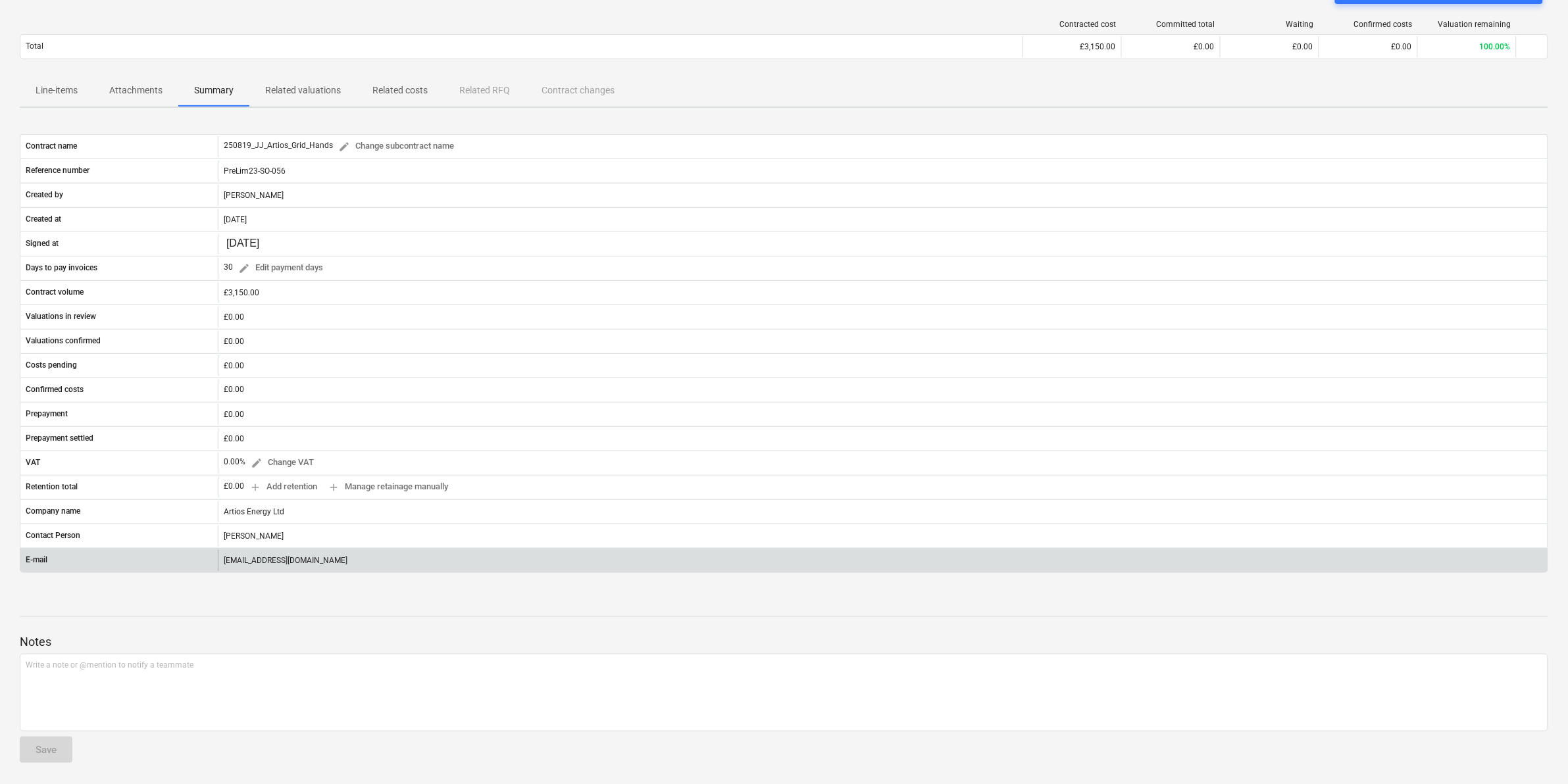
click at [338, 556] on div "[EMAIL_ADDRESS][DOMAIN_NAME]" at bounding box center [882, 561] width 1329 height 21
click at [352, 559] on div "[EMAIL_ADDRESS][DOMAIN_NAME]" at bounding box center [882, 561] width 1329 height 21
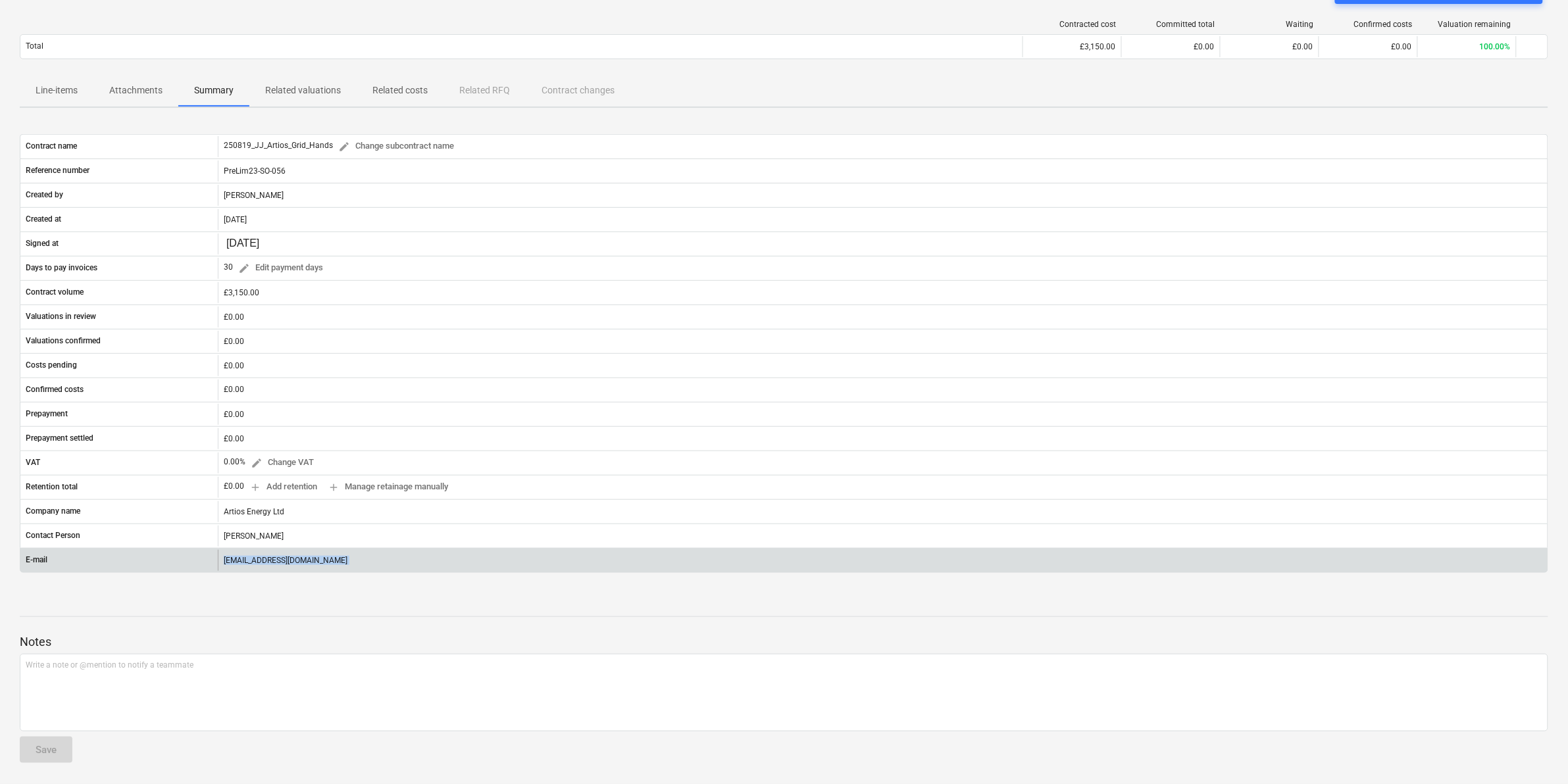
click at [356, 559] on div "[EMAIL_ADDRESS][DOMAIN_NAME]" at bounding box center [882, 561] width 1329 height 21
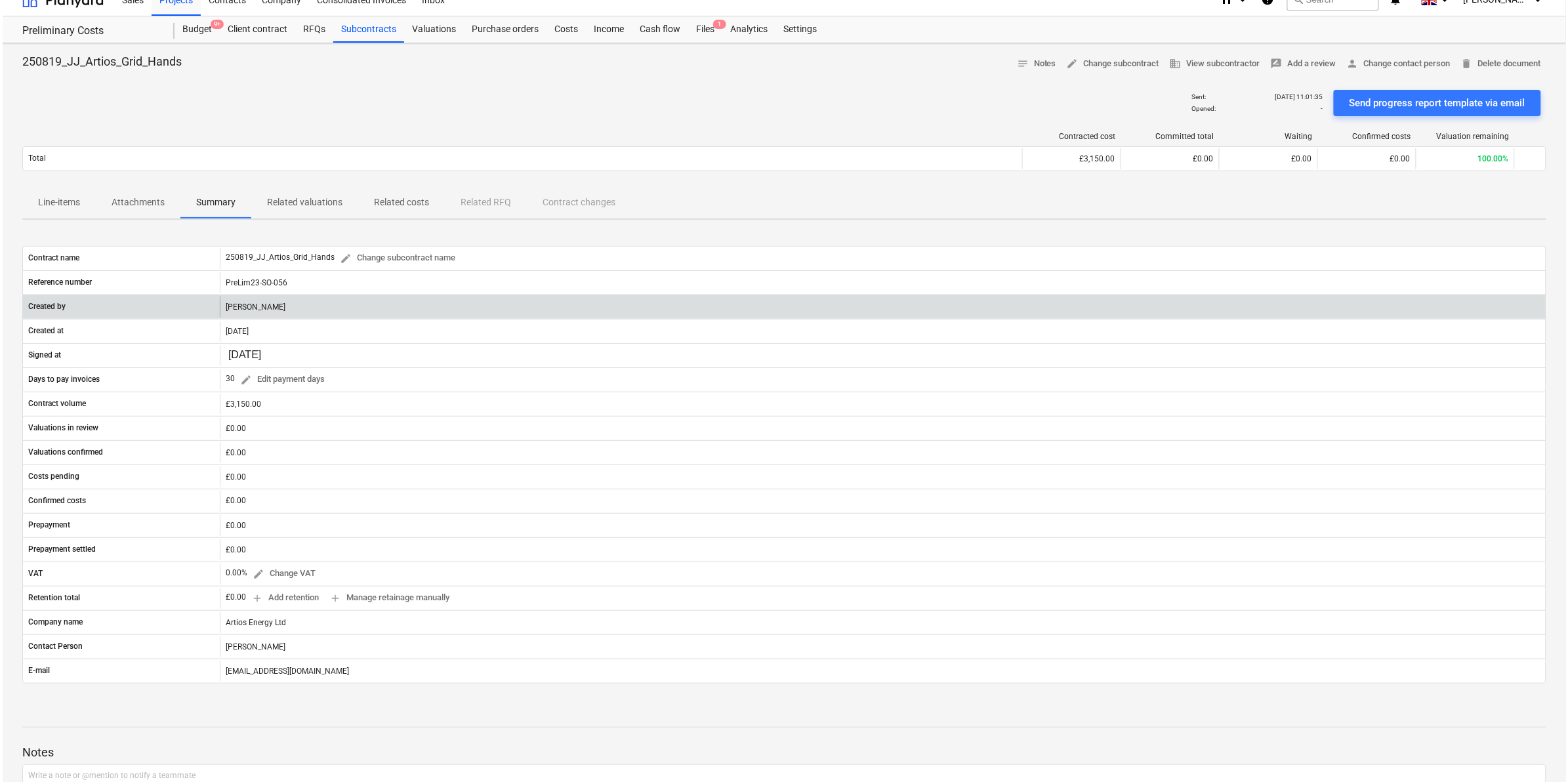
scroll to position [0, 0]
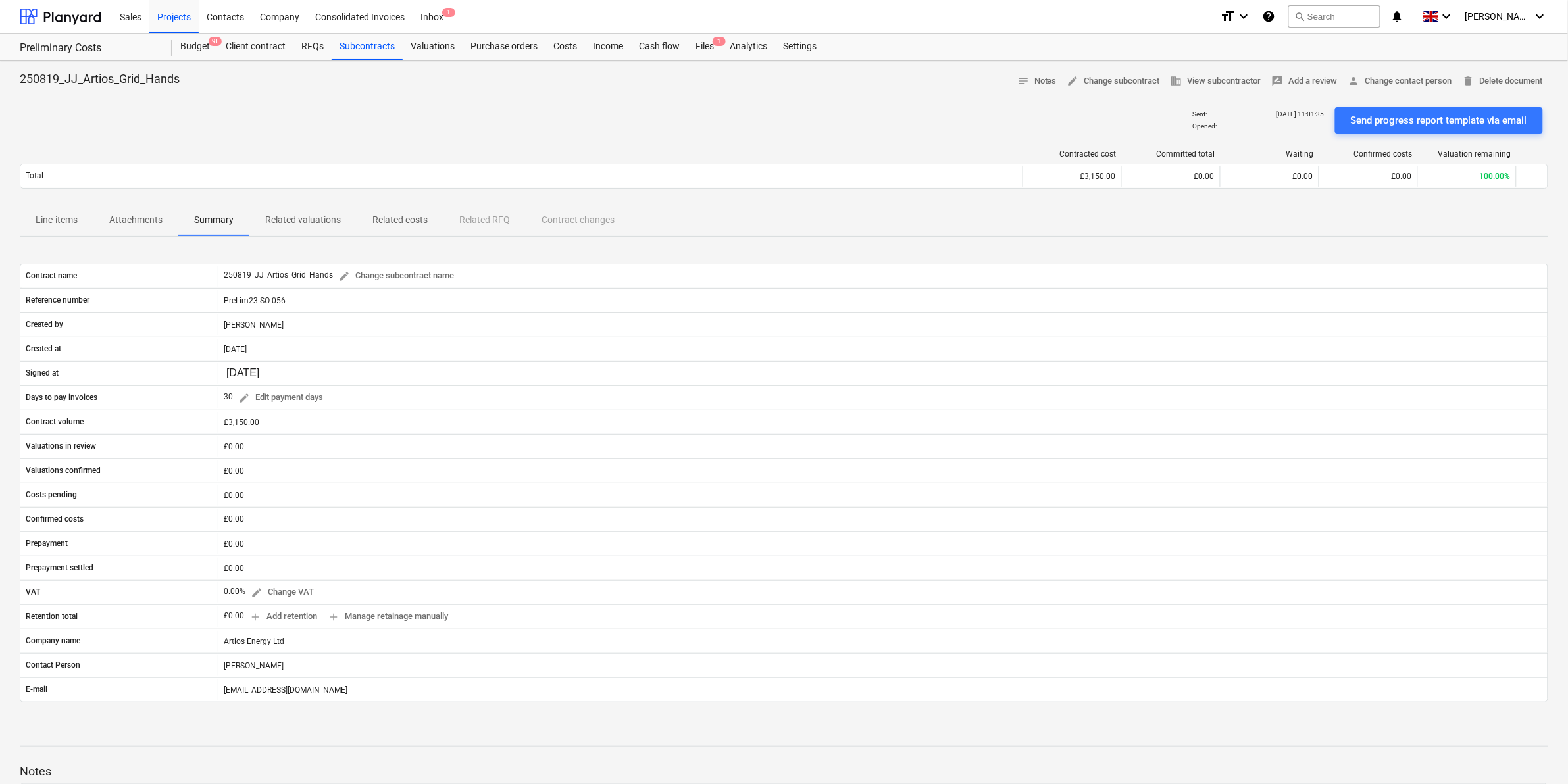
click at [332, 217] on p "Related valuations" at bounding box center [303, 220] width 76 height 14
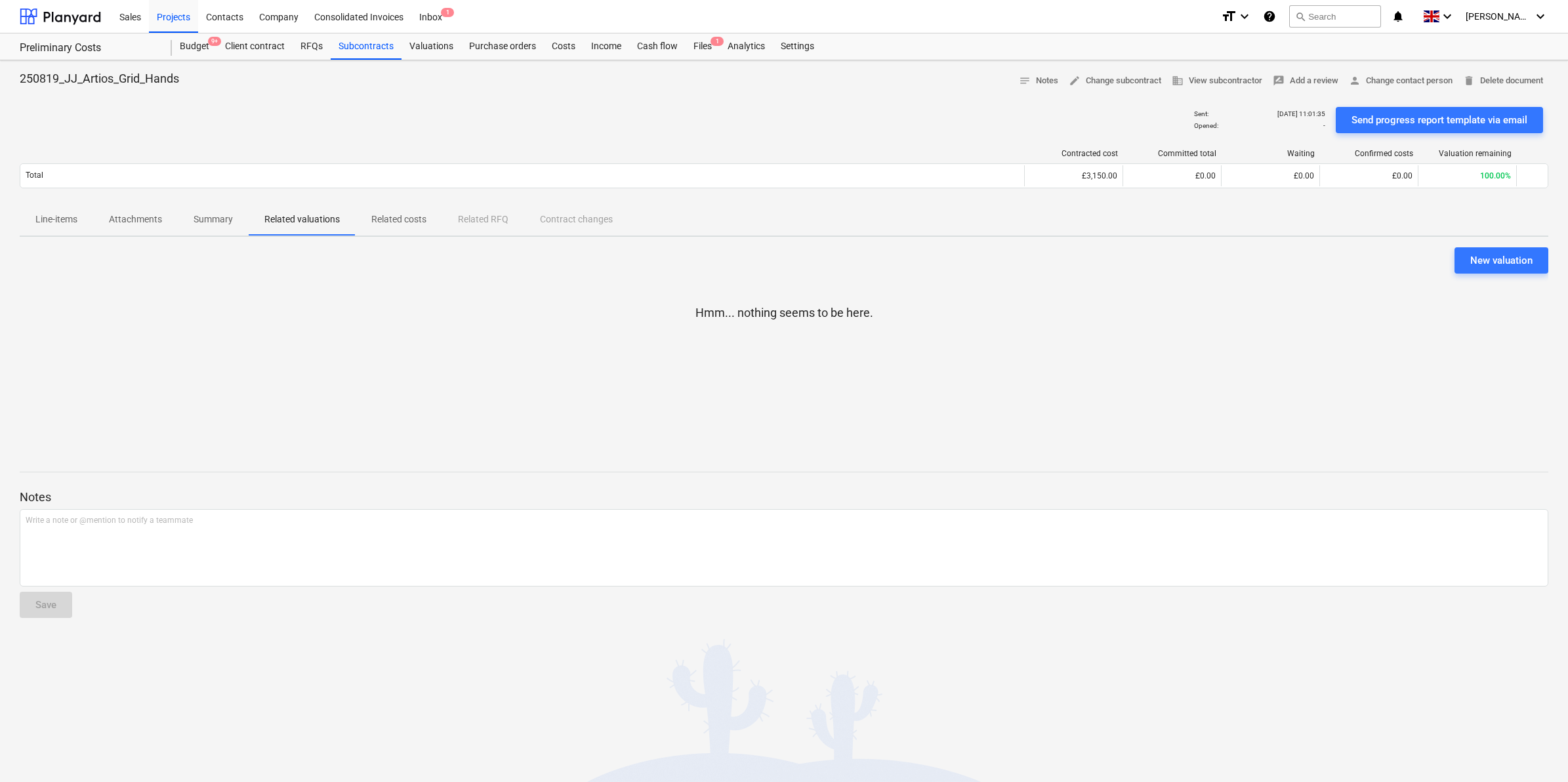
click at [144, 221] on p "Attachments" at bounding box center [136, 220] width 53 height 14
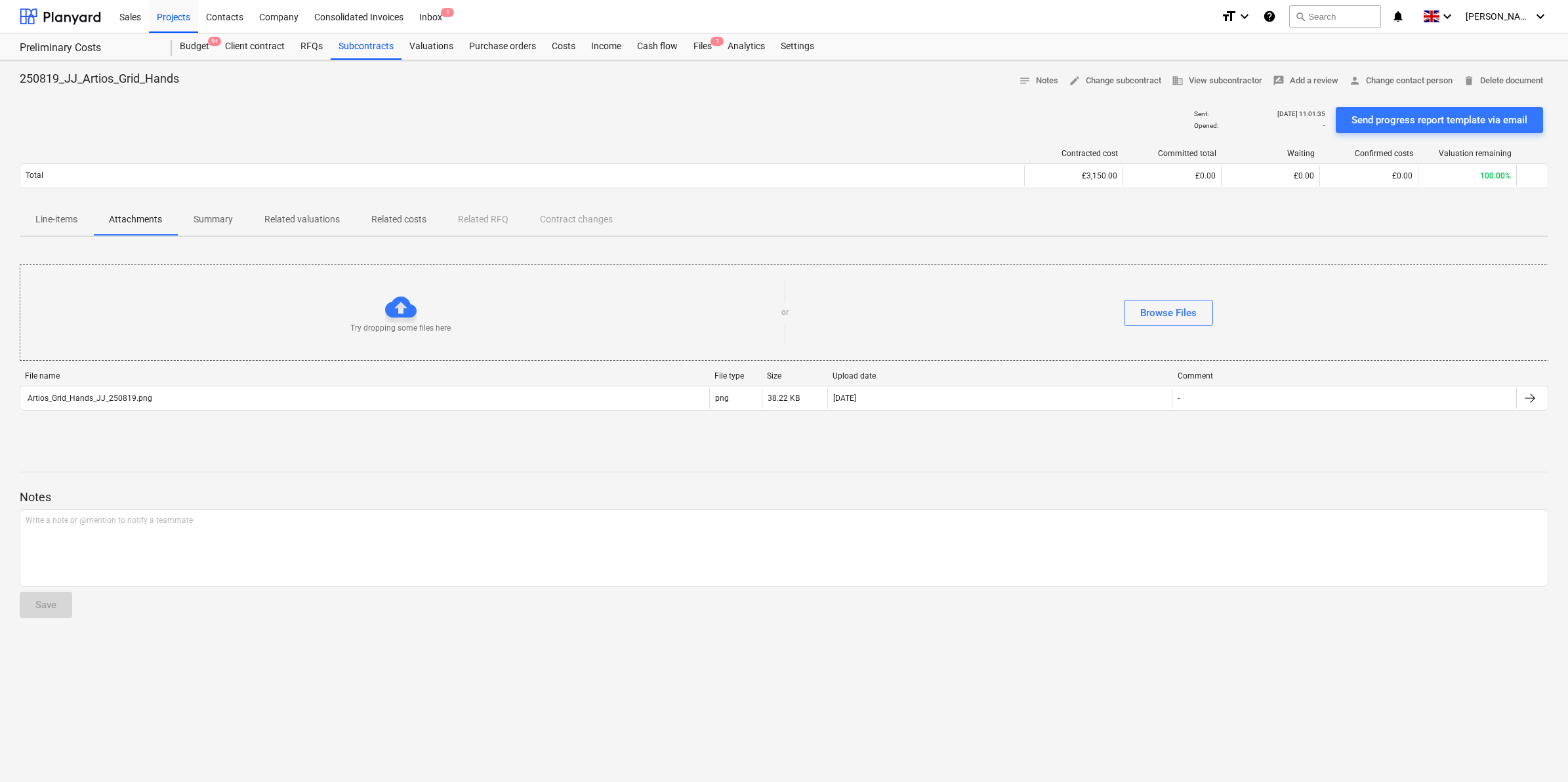
click at [52, 225] on p "Line-items" at bounding box center [57, 220] width 42 height 14
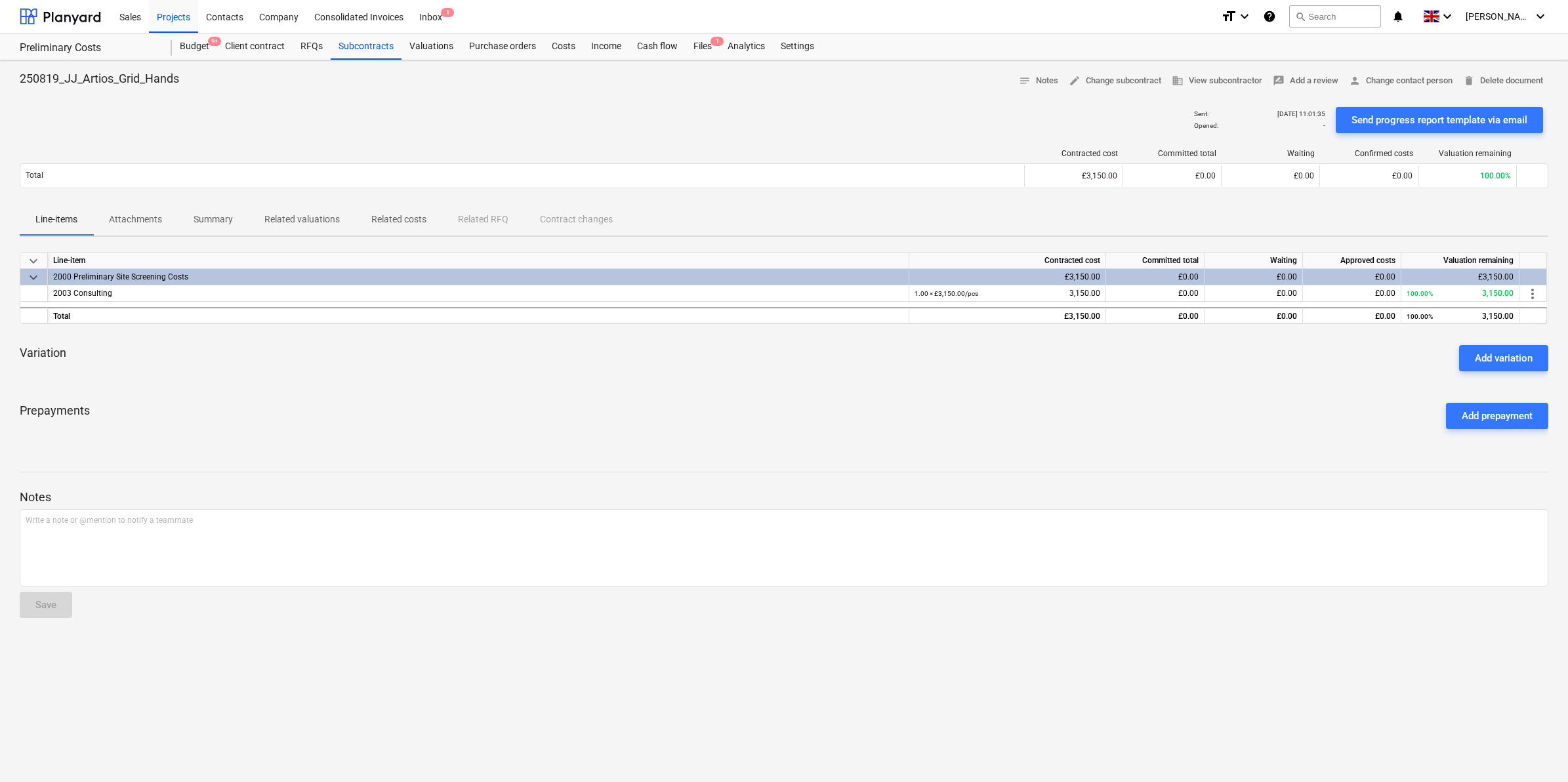
click at [136, 214] on p "Attachments" at bounding box center [136, 220] width 53 height 14
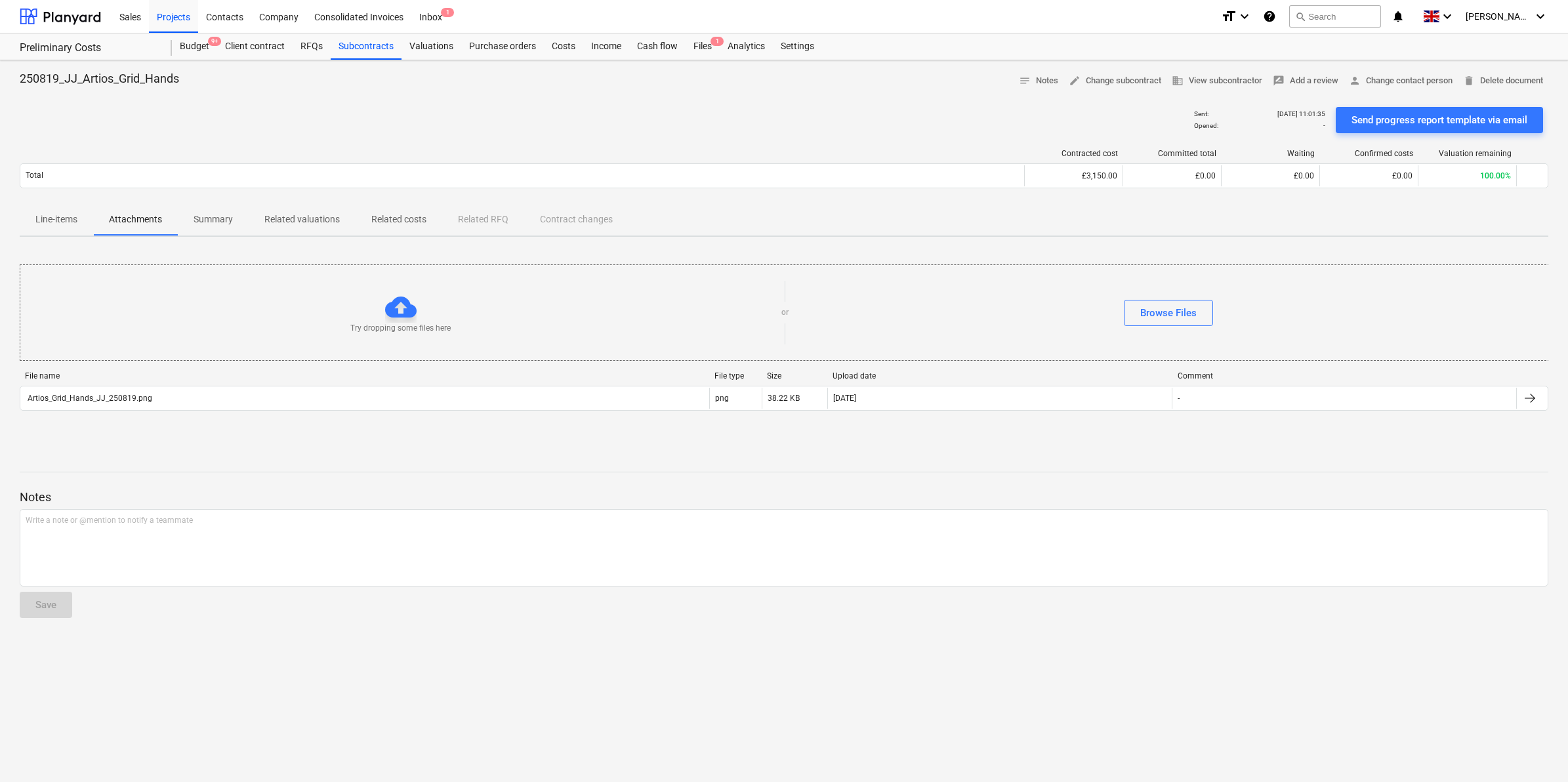
click at [212, 217] on p "Summary" at bounding box center [214, 220] width 39 height 14
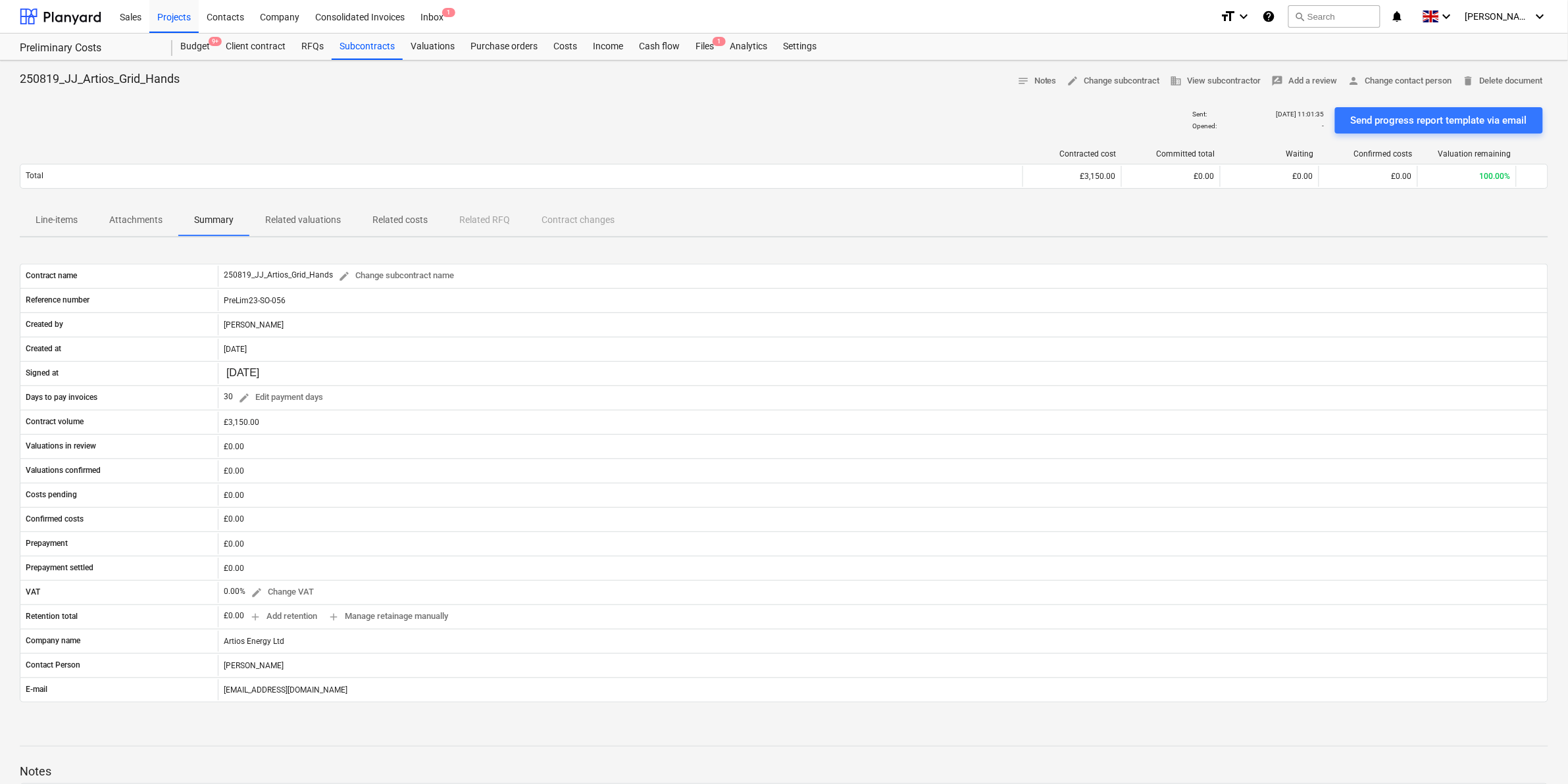
click at [41, 222] on p "Line-items" at bounding box center [57, 220] width 42 height 14
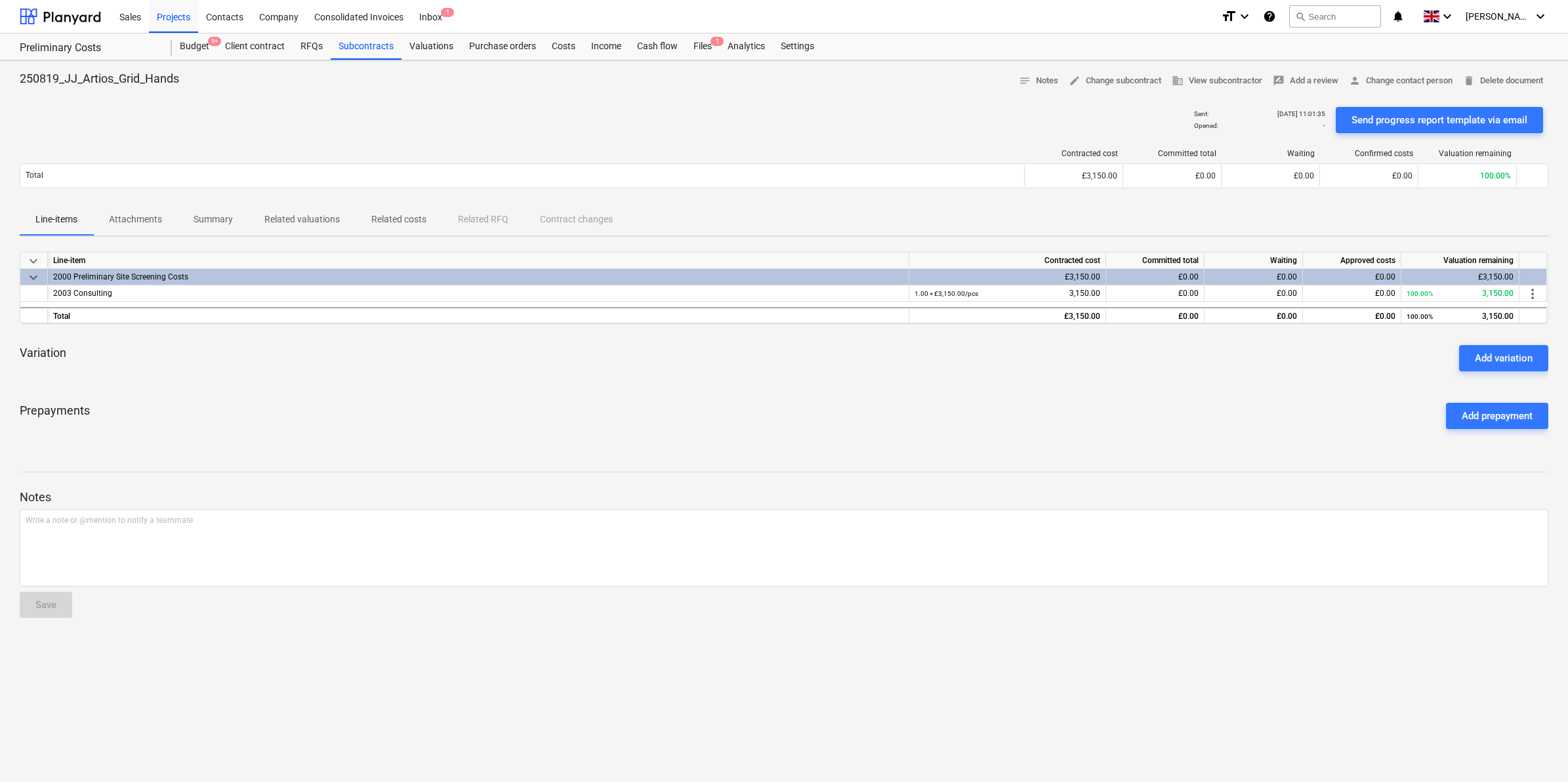
click at [136, 225] on p "Attachments" at bounding box center [136, 220] width 53 height 14
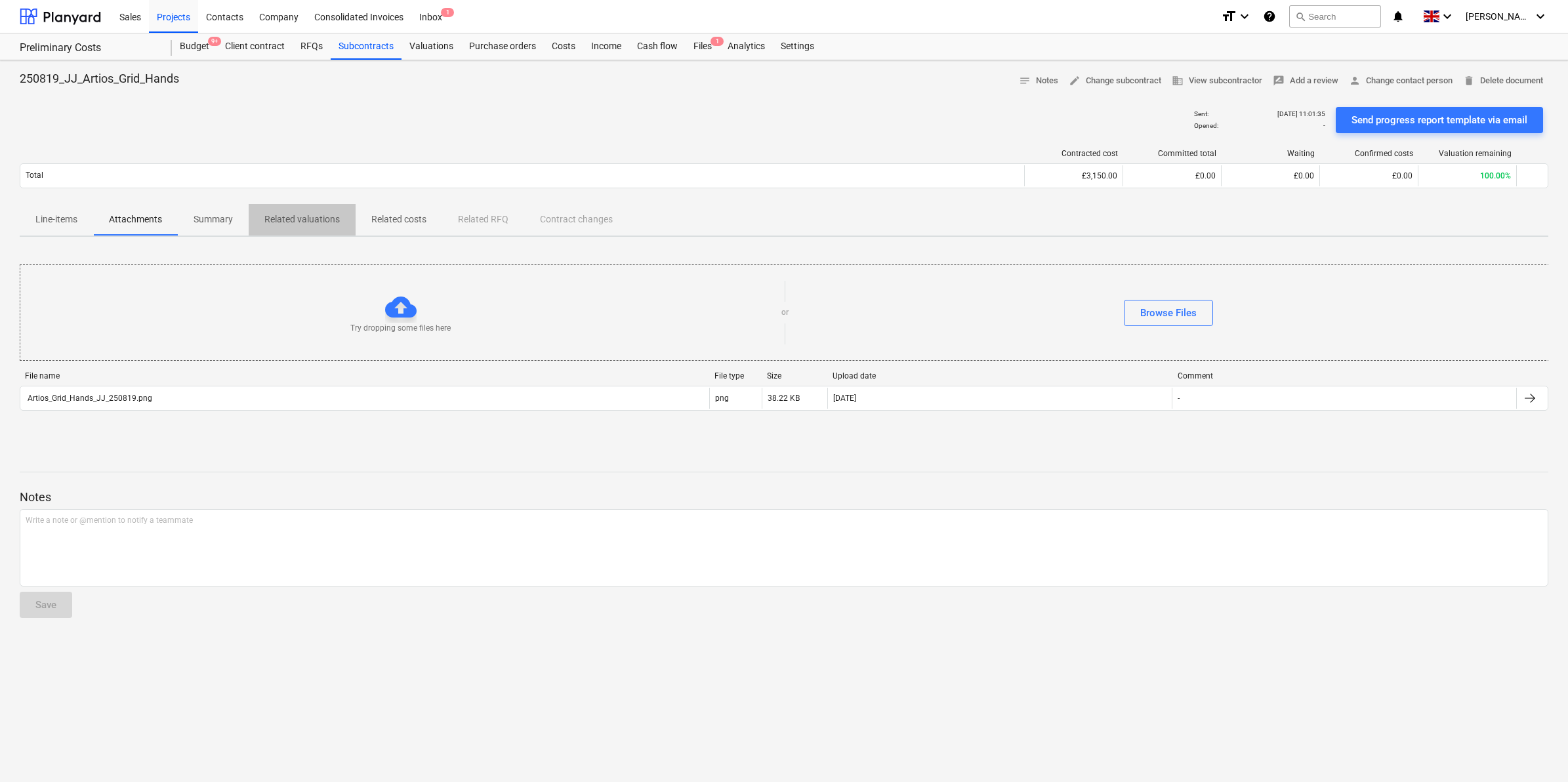
click at [322, 218] on p "Related valuations" at bounding box center [302, 220] width 76 height 14
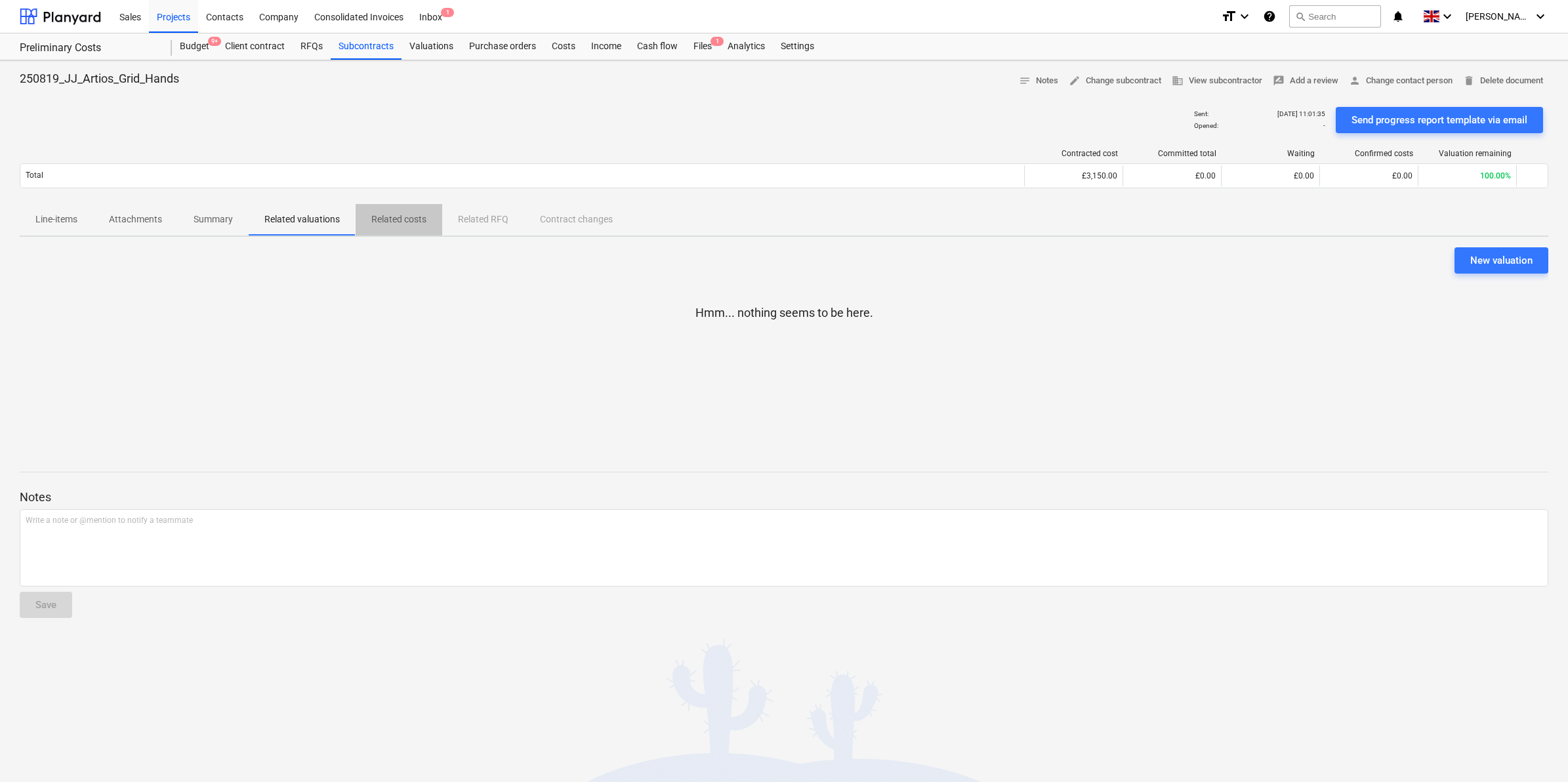
click at [400, 223] on p "Related costs" at bounding box center [399, 220] width 55 height 14
click at [509, 228] on div "Line-items Attachments Summary Related valuations Related costs Related RFQ Con…" at bounding box center [784, 220] width 1529 height 32
click at [503, 220] on div "Line-items Attachments Summary Related valuations Related costs Related RFQ Con…" at bounding box center [784, 220] width 1529 height 32
drag, startPoint x: 581, startPoint y: 220, endPoint x: 591, endPoint y: 220, distance: 10.0
click at [591, 220] on div "Line-items Attachments Summary Related valuations Related costs Related RFQ Con…" at bounding box center [784, 220] width 1529 height 32
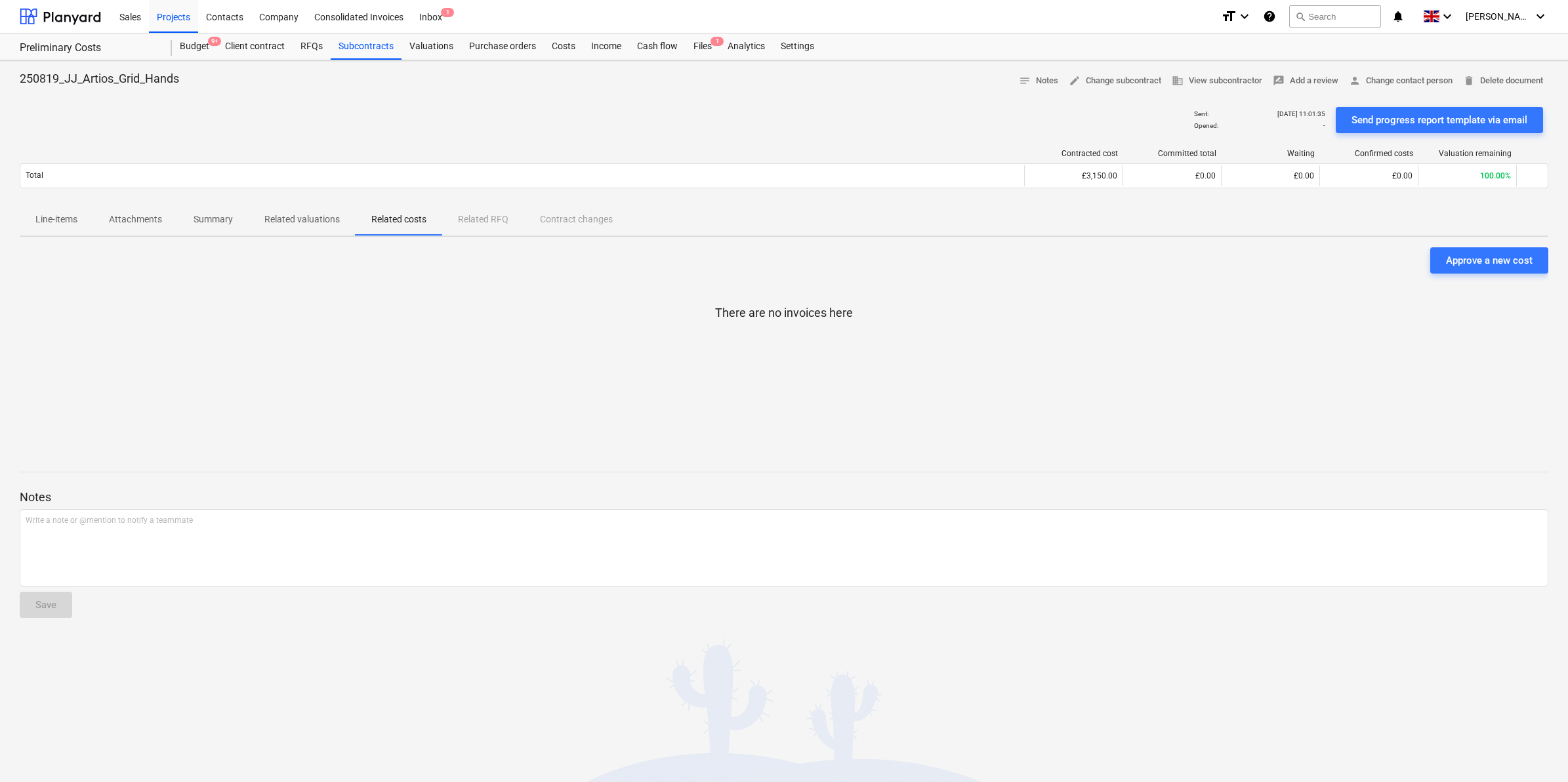
click at [276, 223] on p "Related valuations" at bounding box center [302, 220] width 76 height 14
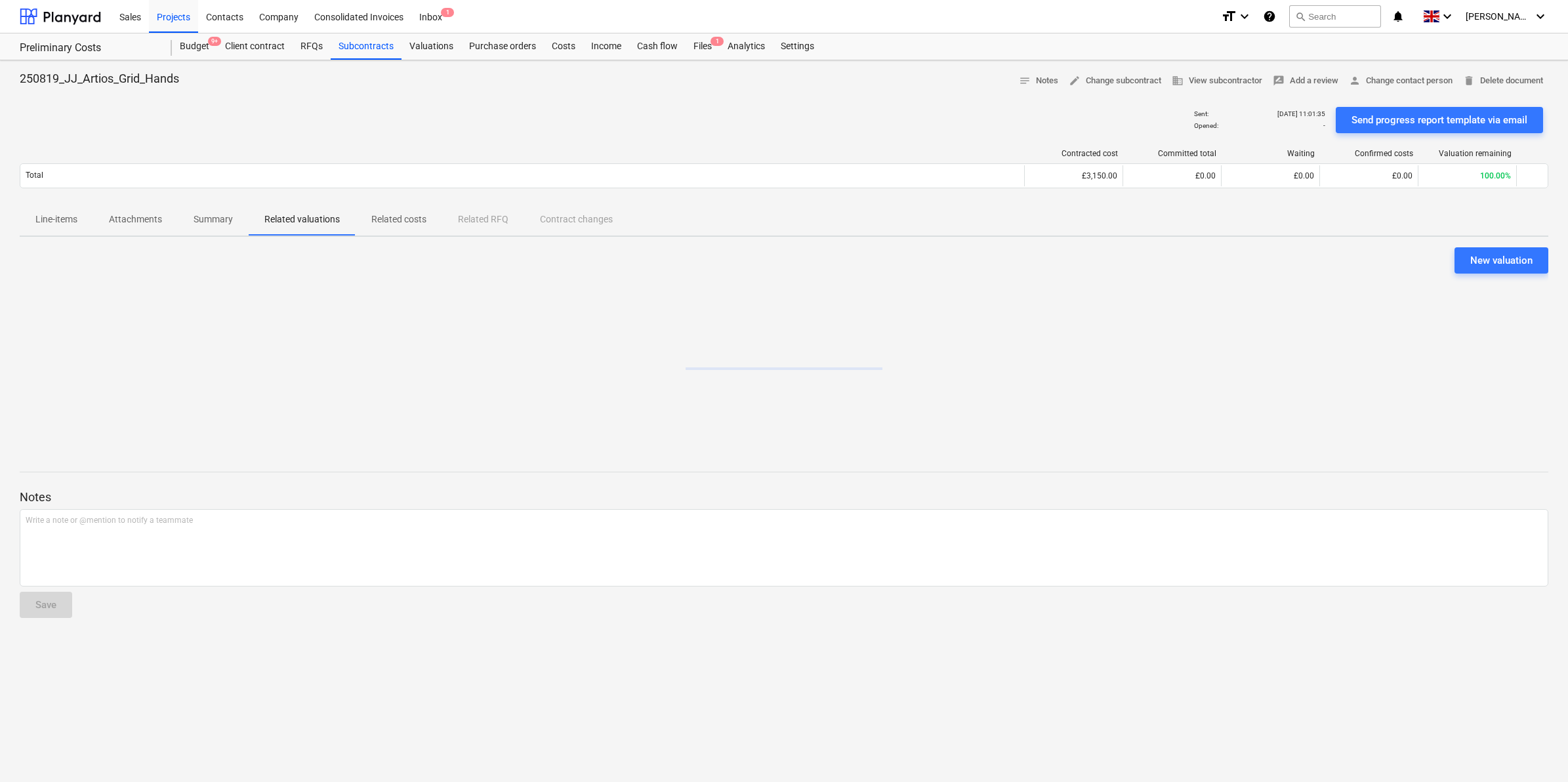
click at [178, 218] on span "Summary" at bounding box center [213, 219] width 71 height 22
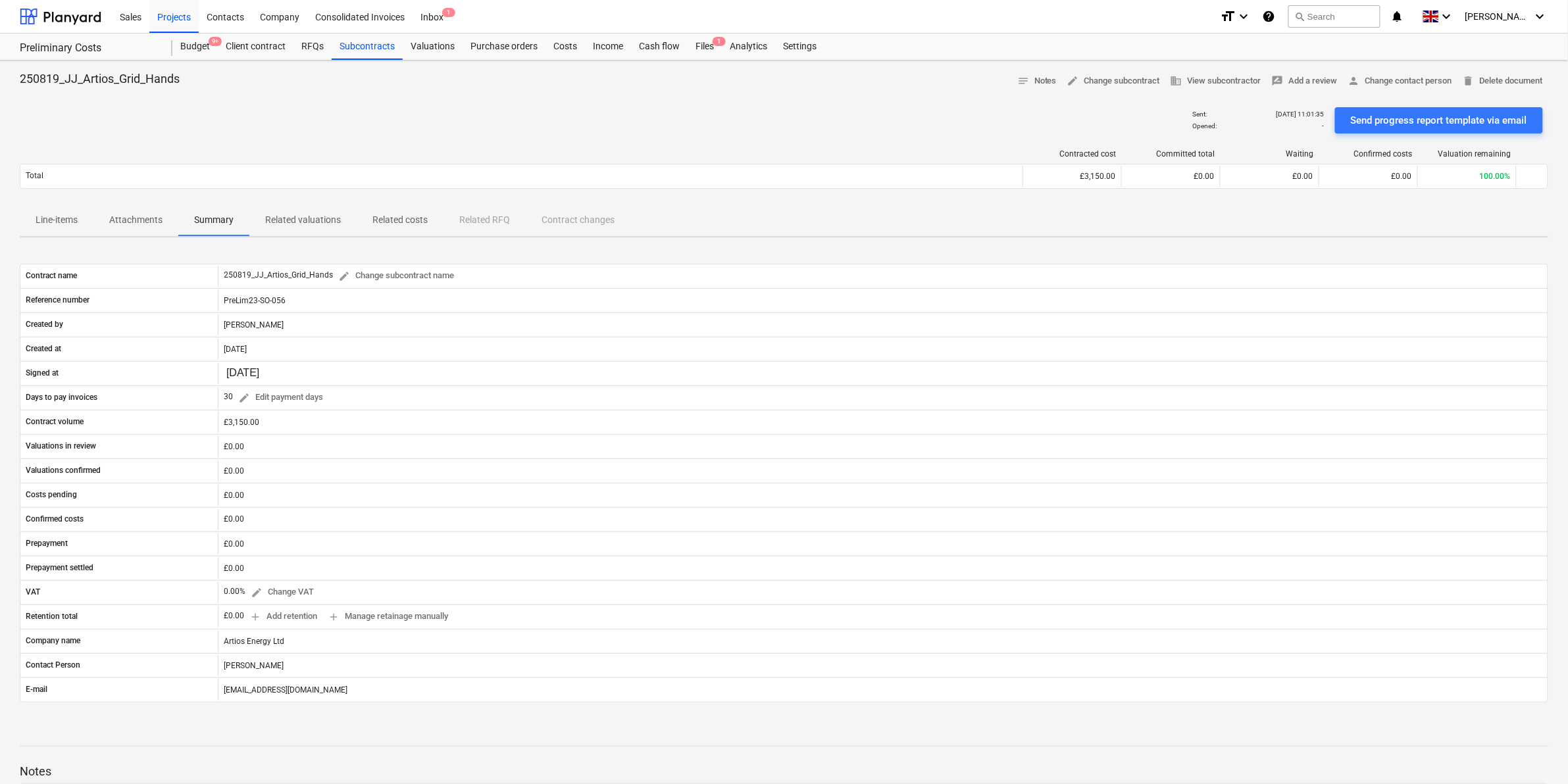
click at [143, 222] on p "Attachments" at bounding box center [136, 220] width 53 height 14
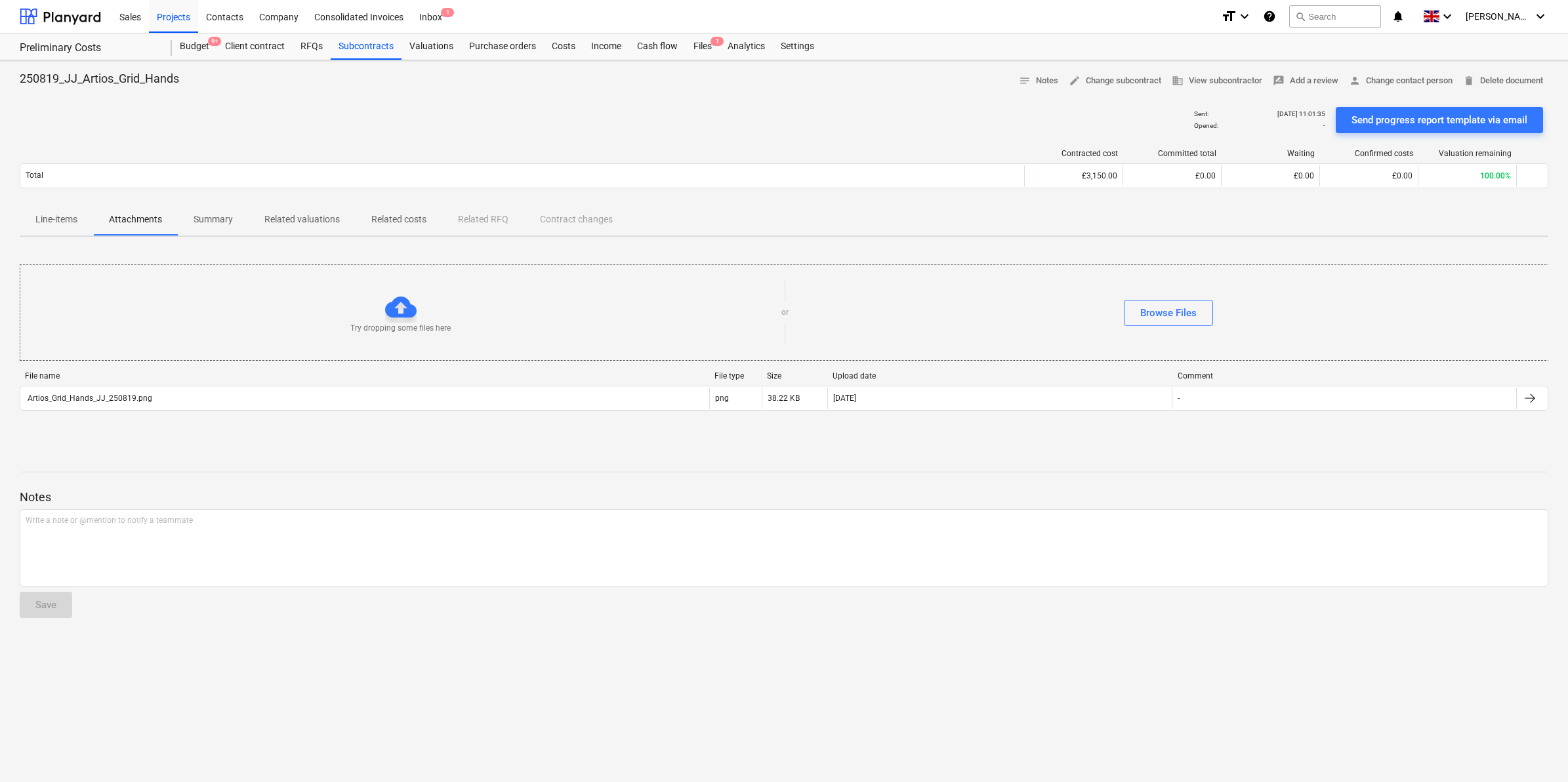
click at [70, 214] on p "Line-items" at bounding box center [57, 220] width 42 height 14
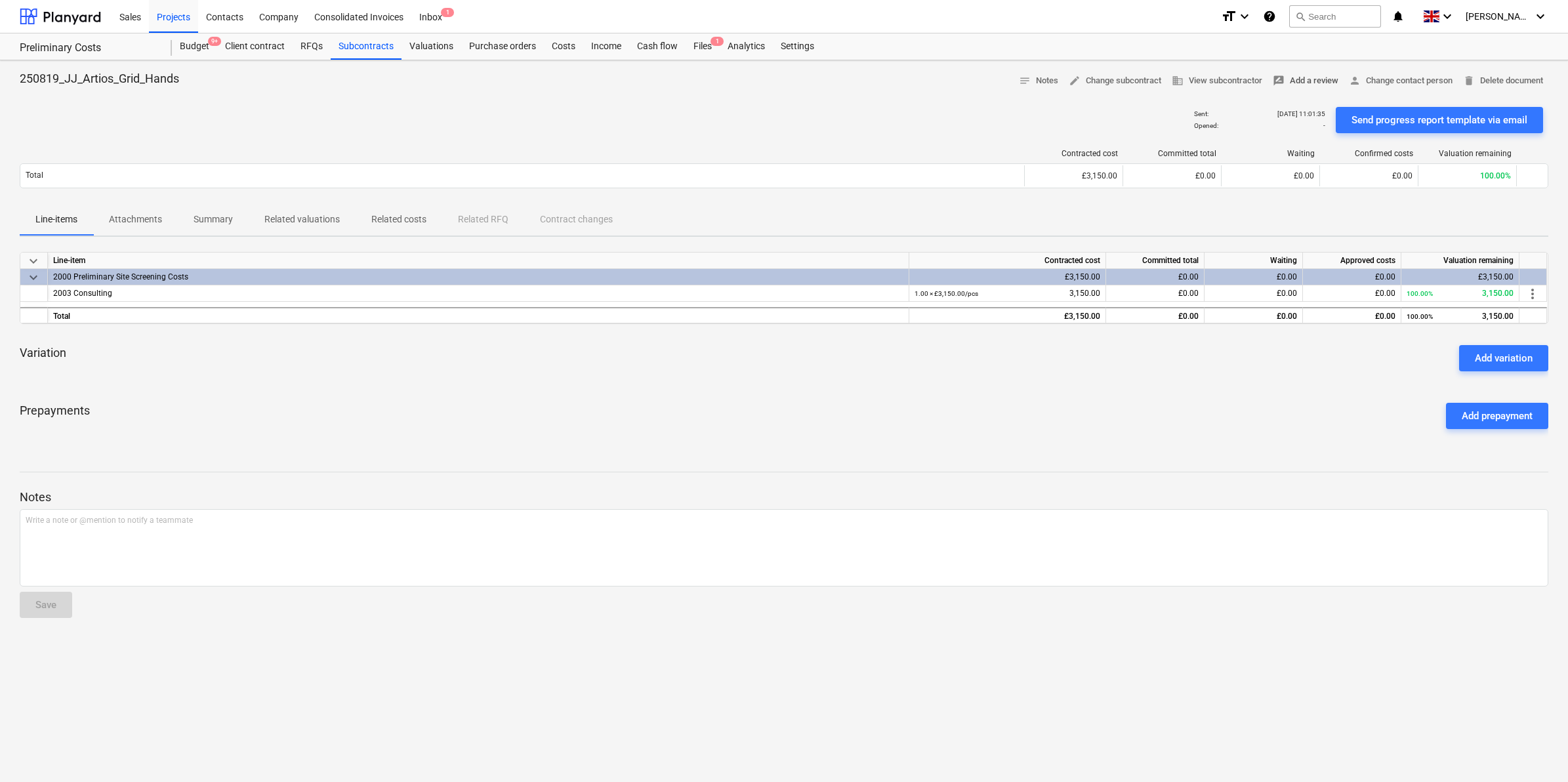
click at [1312, 74] on span "rate_review Add a review" at bounding box center [1306, 81] width 66 height 15
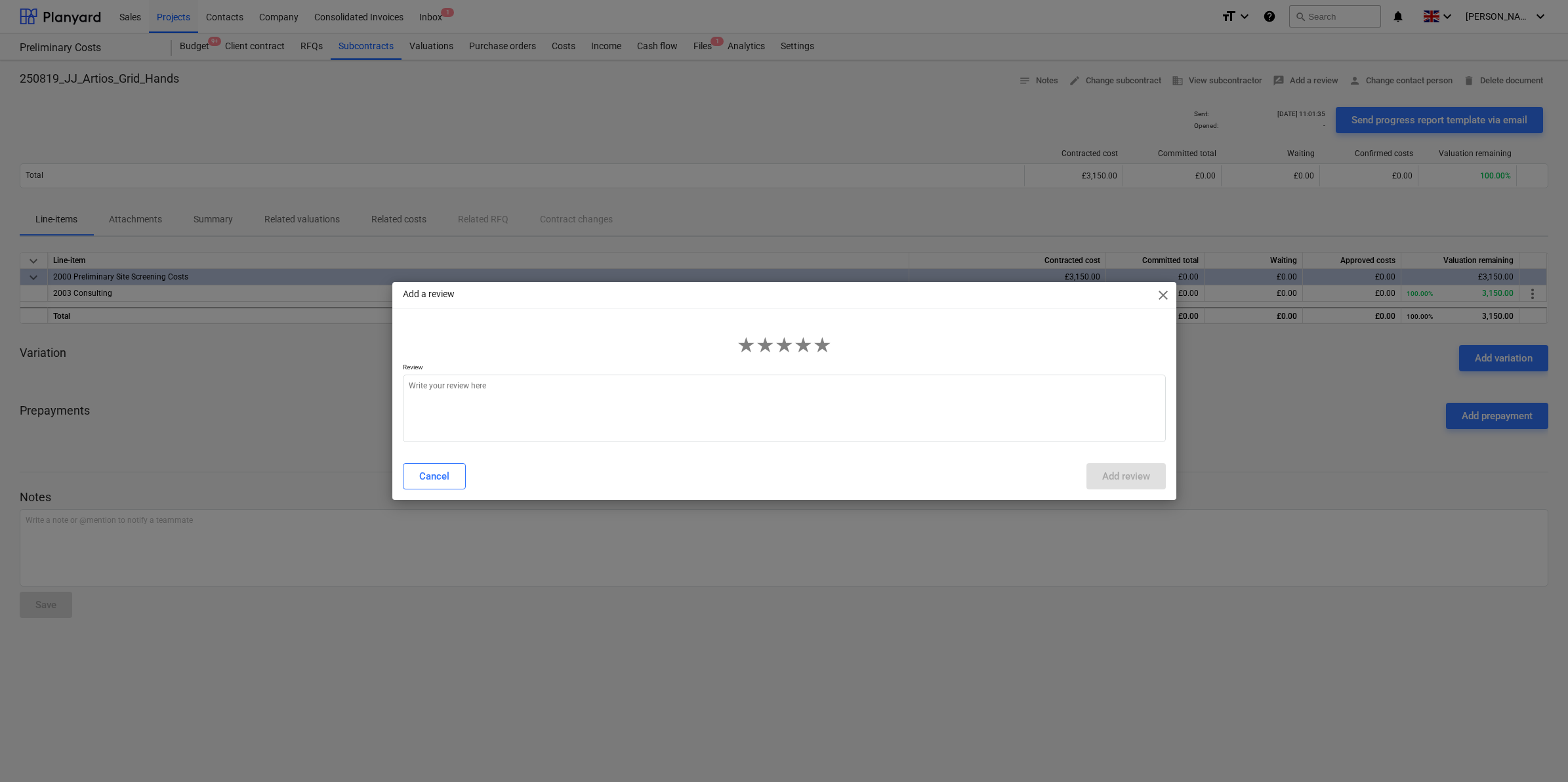
click at [1165, 288] on span "close" at bounding box center [1163, 295] width 15 height 15
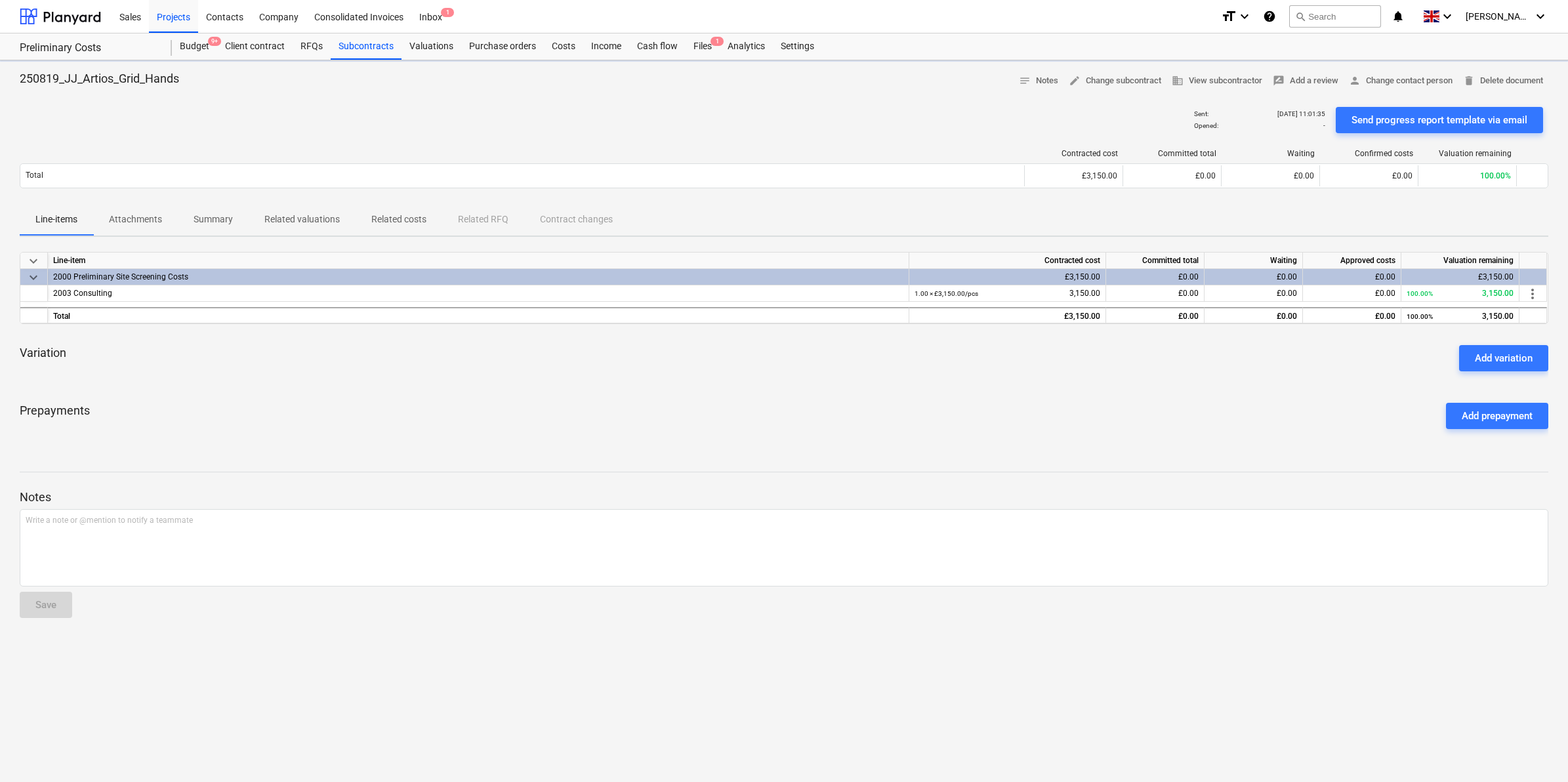
type textarea "x"
click at [1237, 88] on span "business View subcontractor" at bounding box center [1217, 81] width 90 height 15
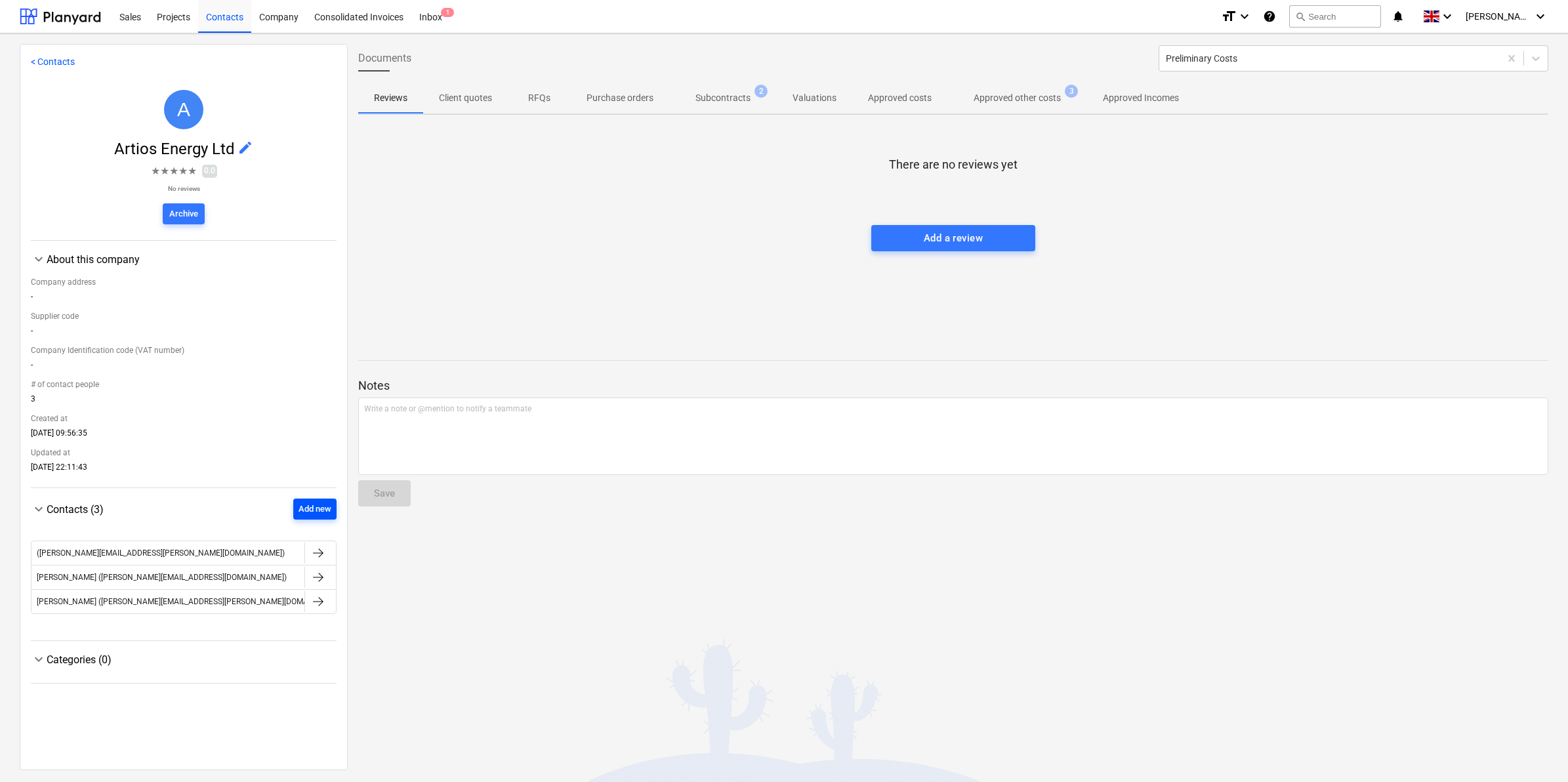
click at [303, 508] on div "Add new" at bounding box center [314, 510] width 33 height 15
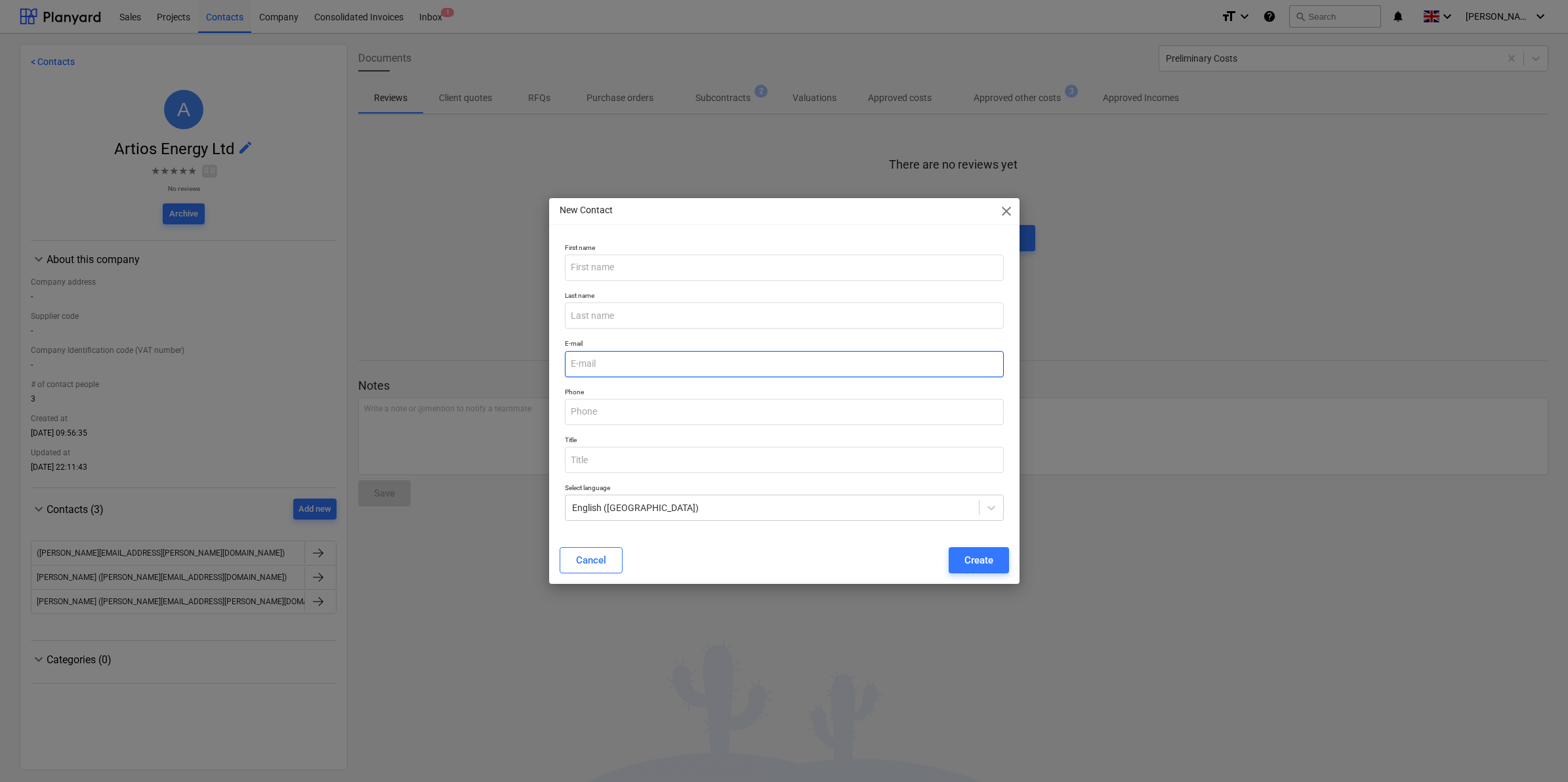
click at [621, 356] on input "email" at bounding box center [784, 363] width 439 height 26
paste input "[EMAIL_ADDRESS][DOMAIN_NAME]"
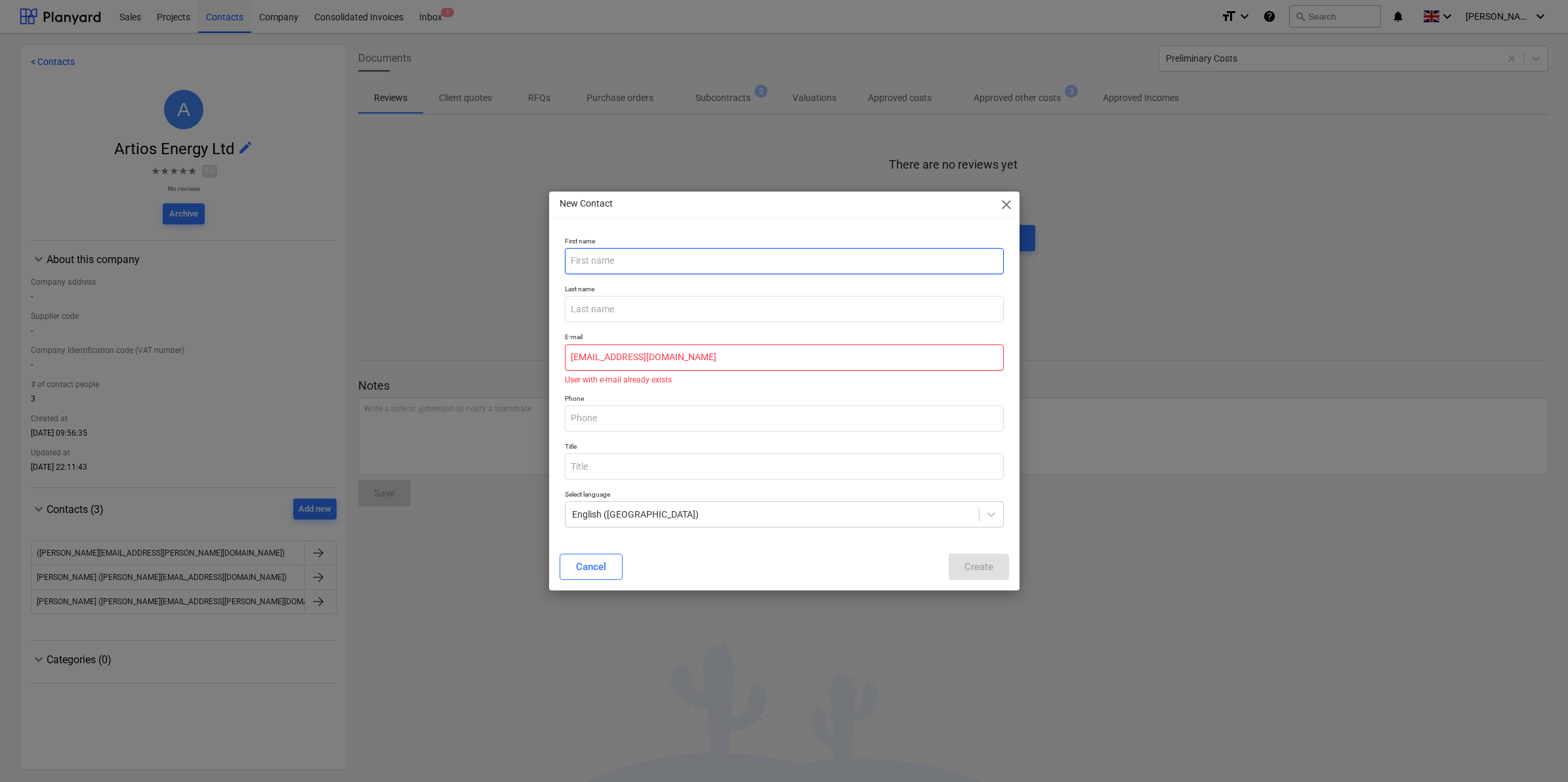
type input "[EMAIL_ADDRESS][DOMAIN_NAME]"
click at [750, 263] on input "text" at bounding box center [784, 260] width 439 height 26
type input "Theo"
type input "Spanellis"
click at [732, 393] on div "Phone" at bounding box center [785, 413] width 449 height 48
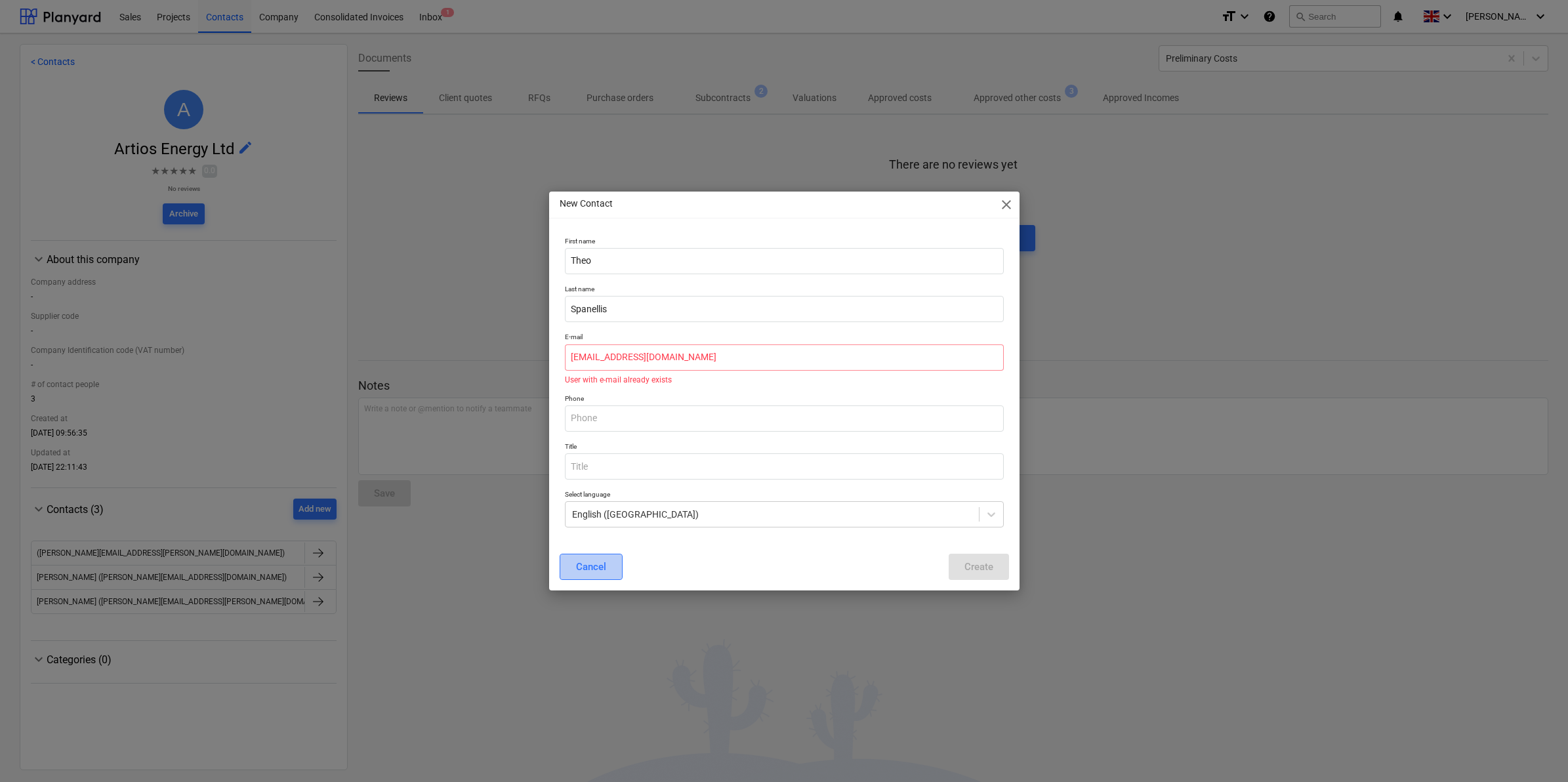
click at [604, 569] on div "Cancel" at bounding box center [591, 567] width 30 height 17
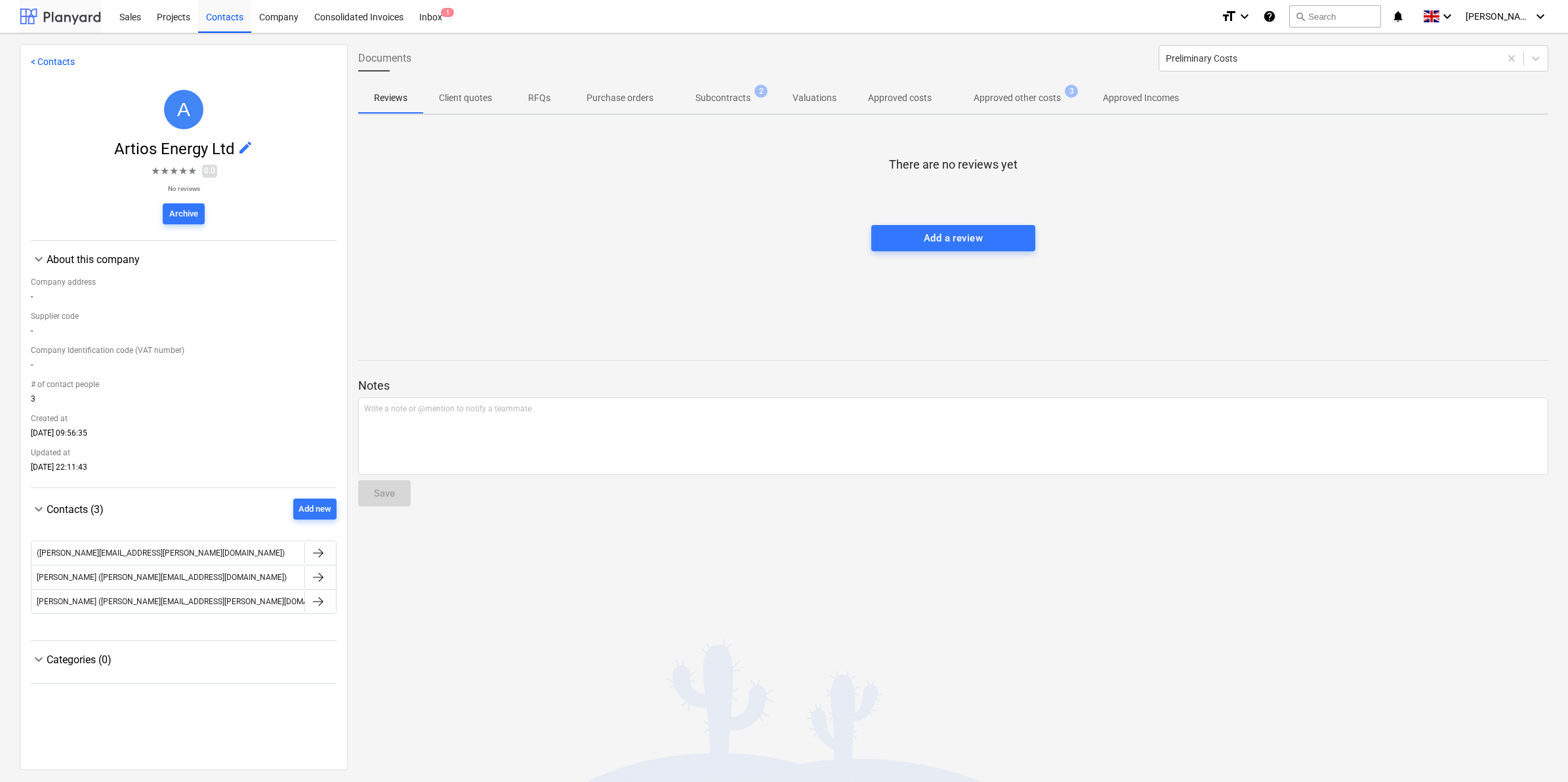
click at [34, 18] on div at bounding box center [60, 16] width 81 height 33
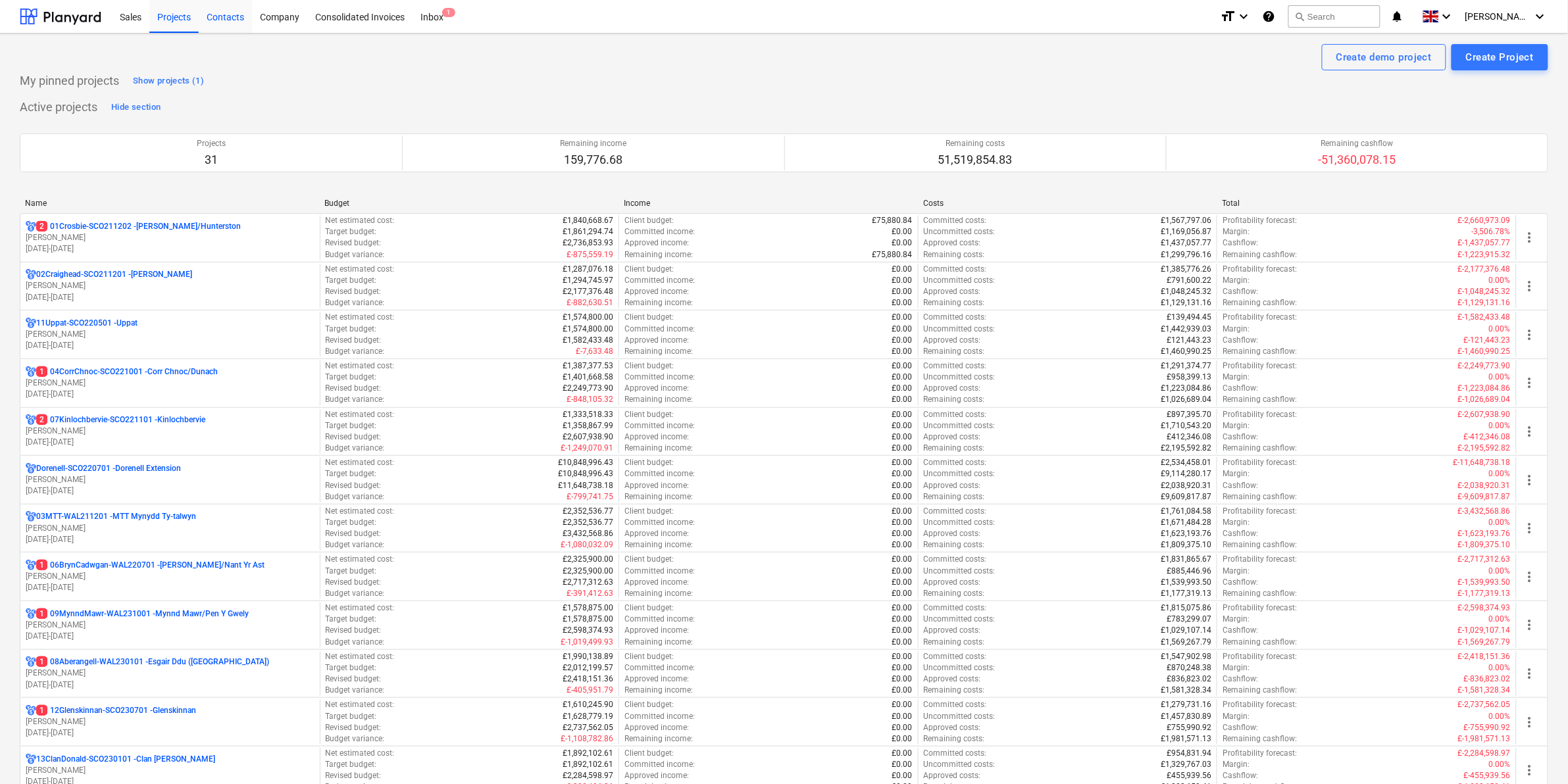
click at [224, 22] on div "Contacts" at bounding box center [225, 16] width 53 height 34
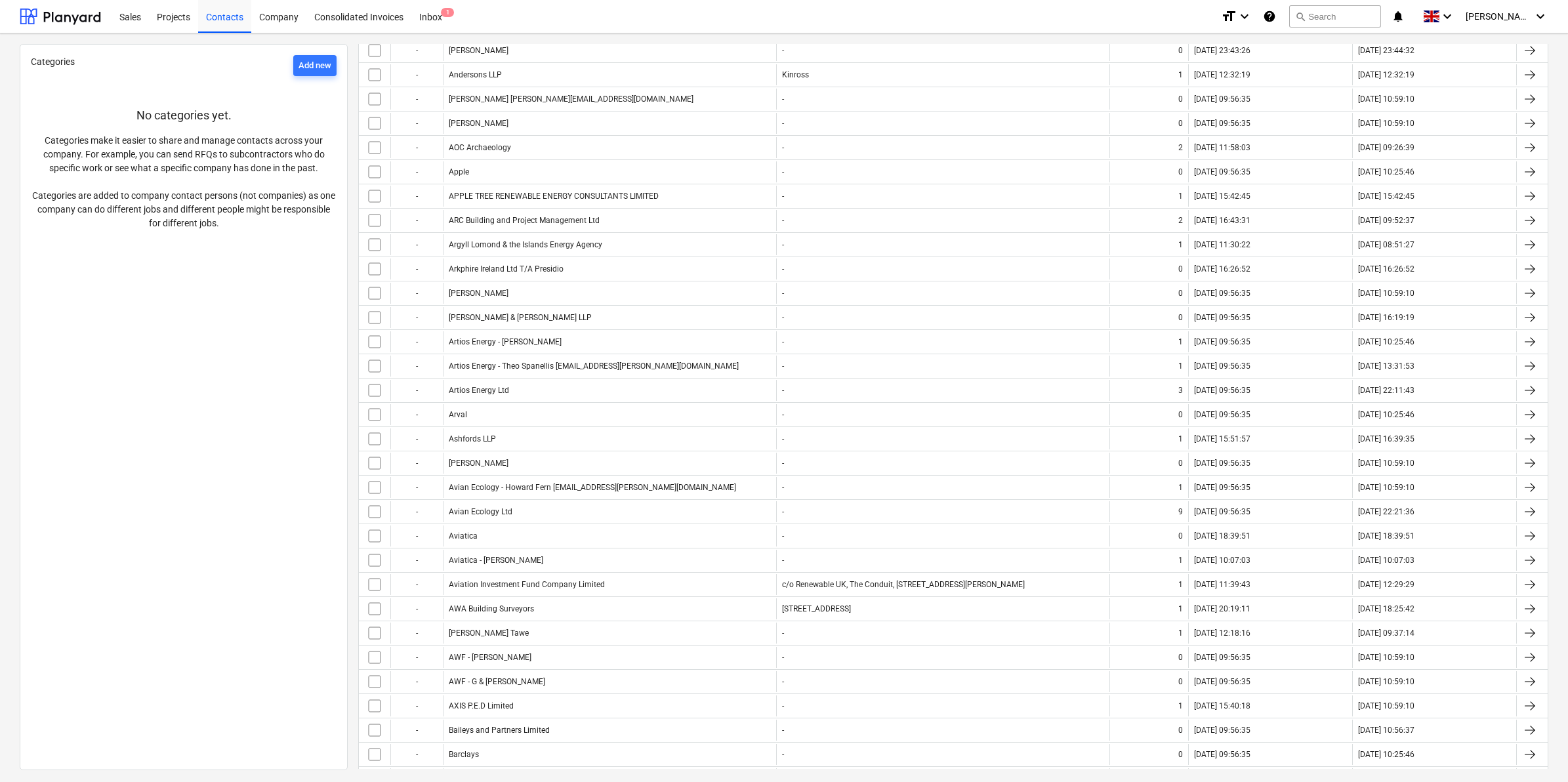
scroll to position [656, 0]
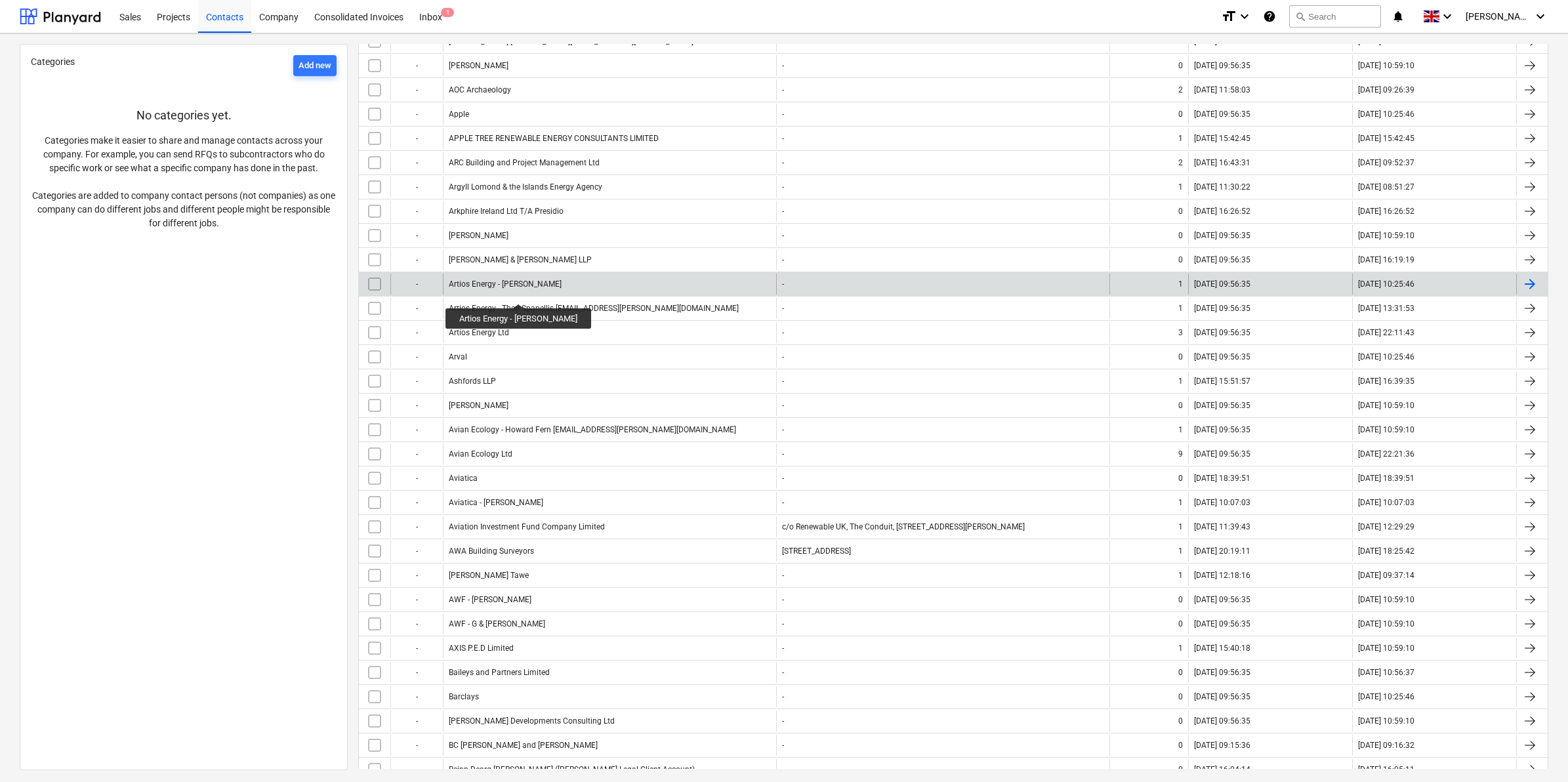
click at [516, 288] on div "Artios Energy - [PERSON_NAME]" at bounding box center [505, 284] width 113 height 9
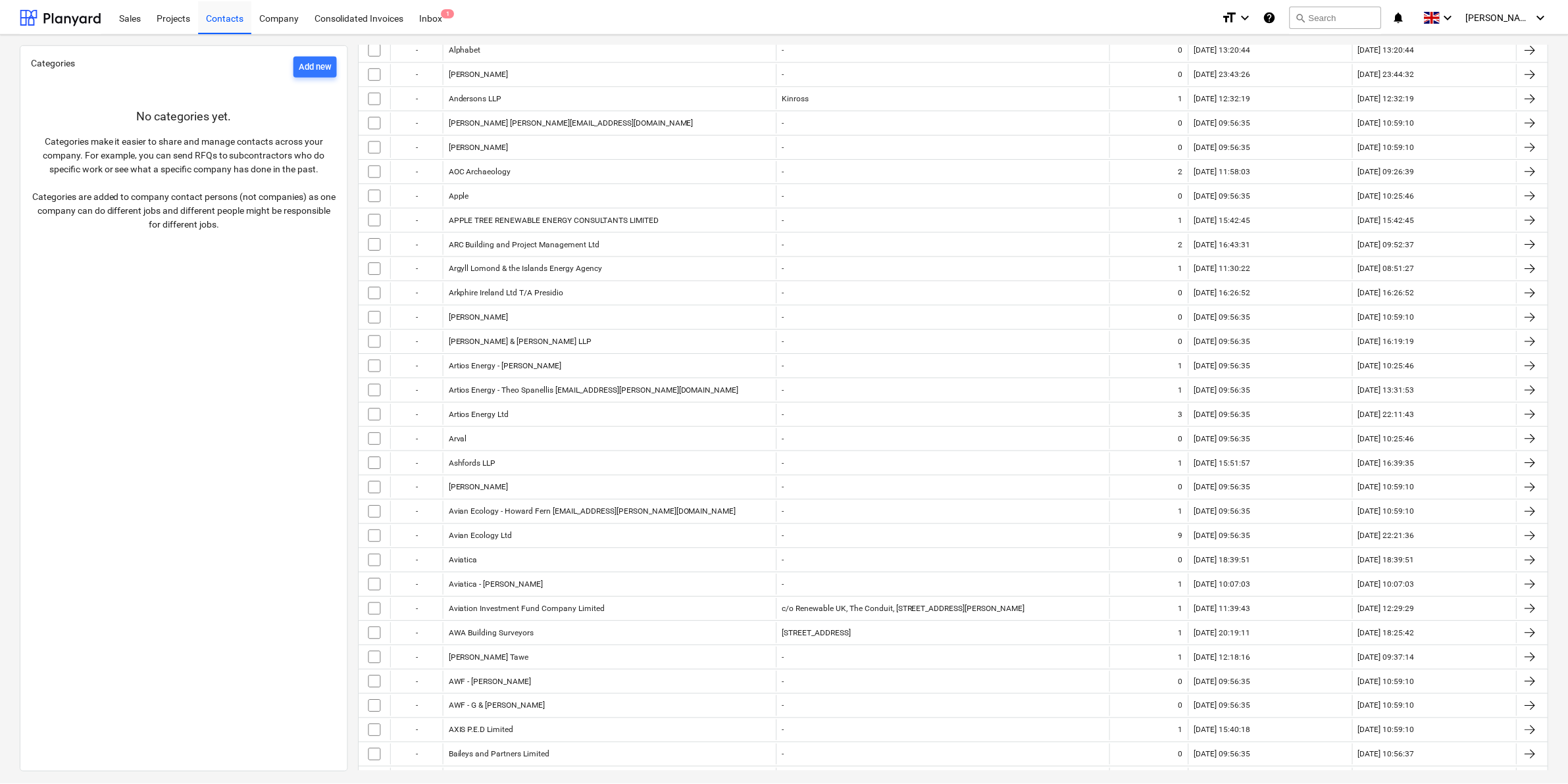
scroll to position [576, 0]
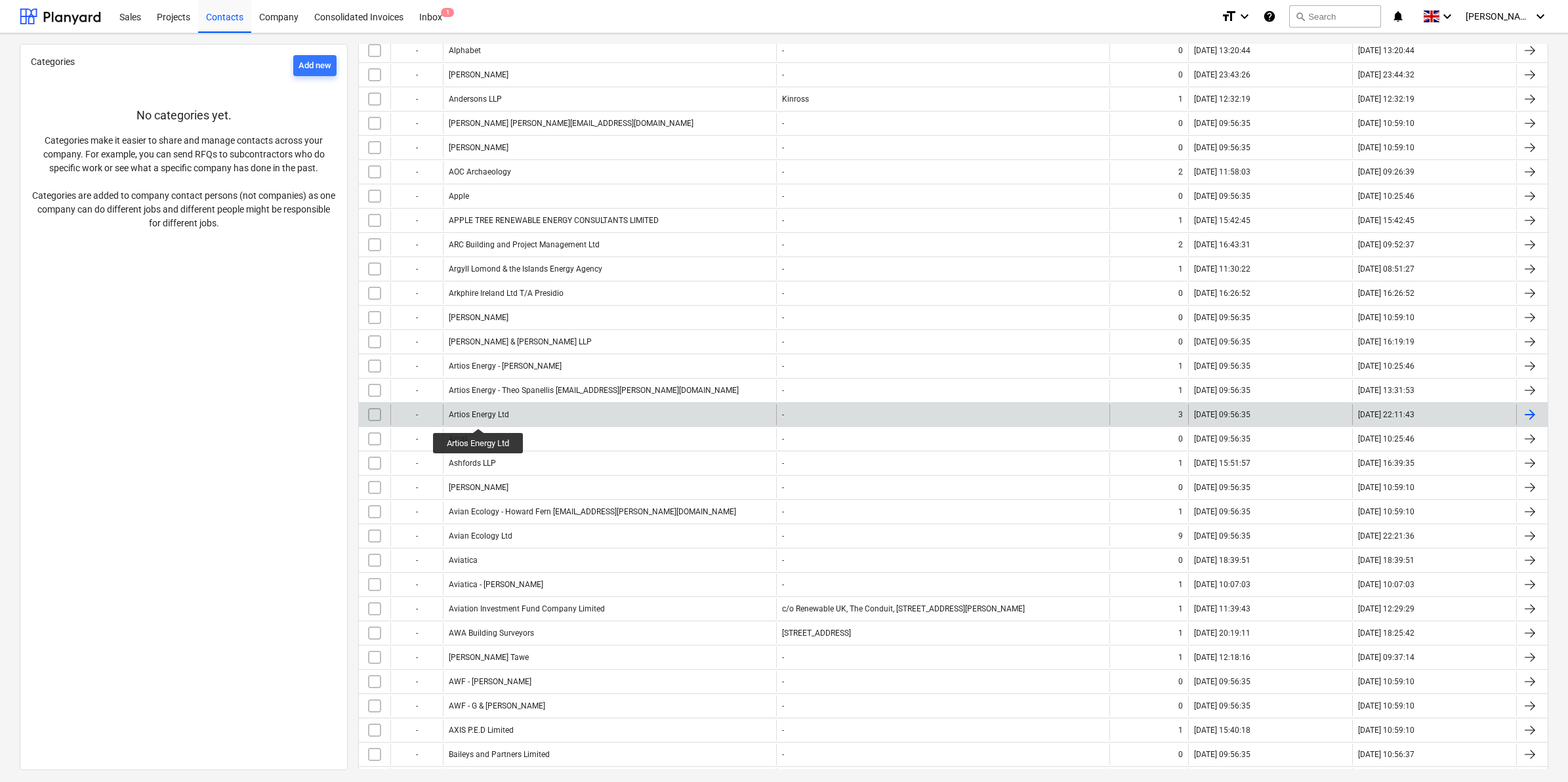
click at [479, 417] on div "Artios Energy Ltd" at bounding box center [479, 414] width 60 height 9
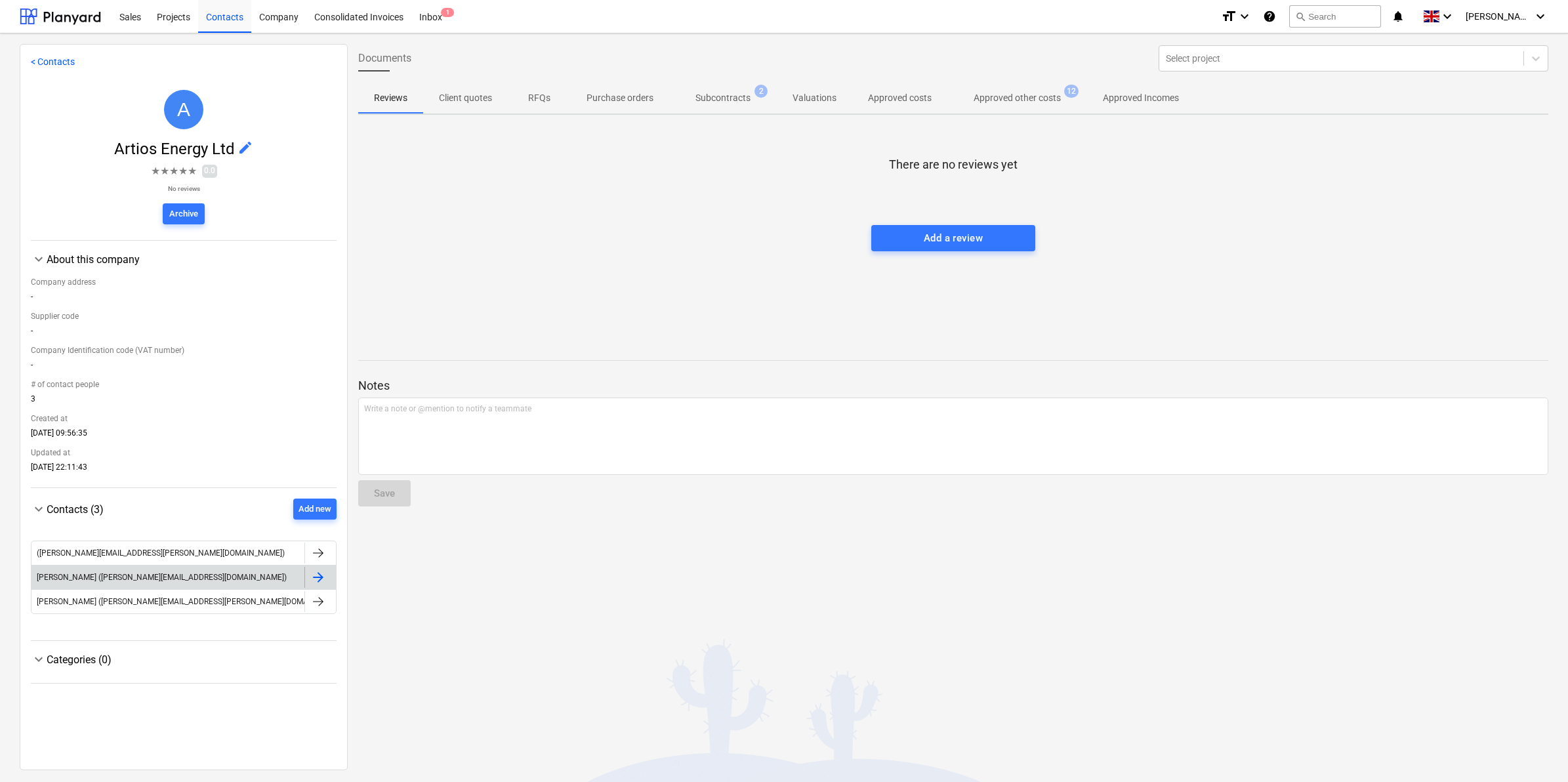
click at [315, 573] on div at bounding box center [318, 578] width 15 height 15
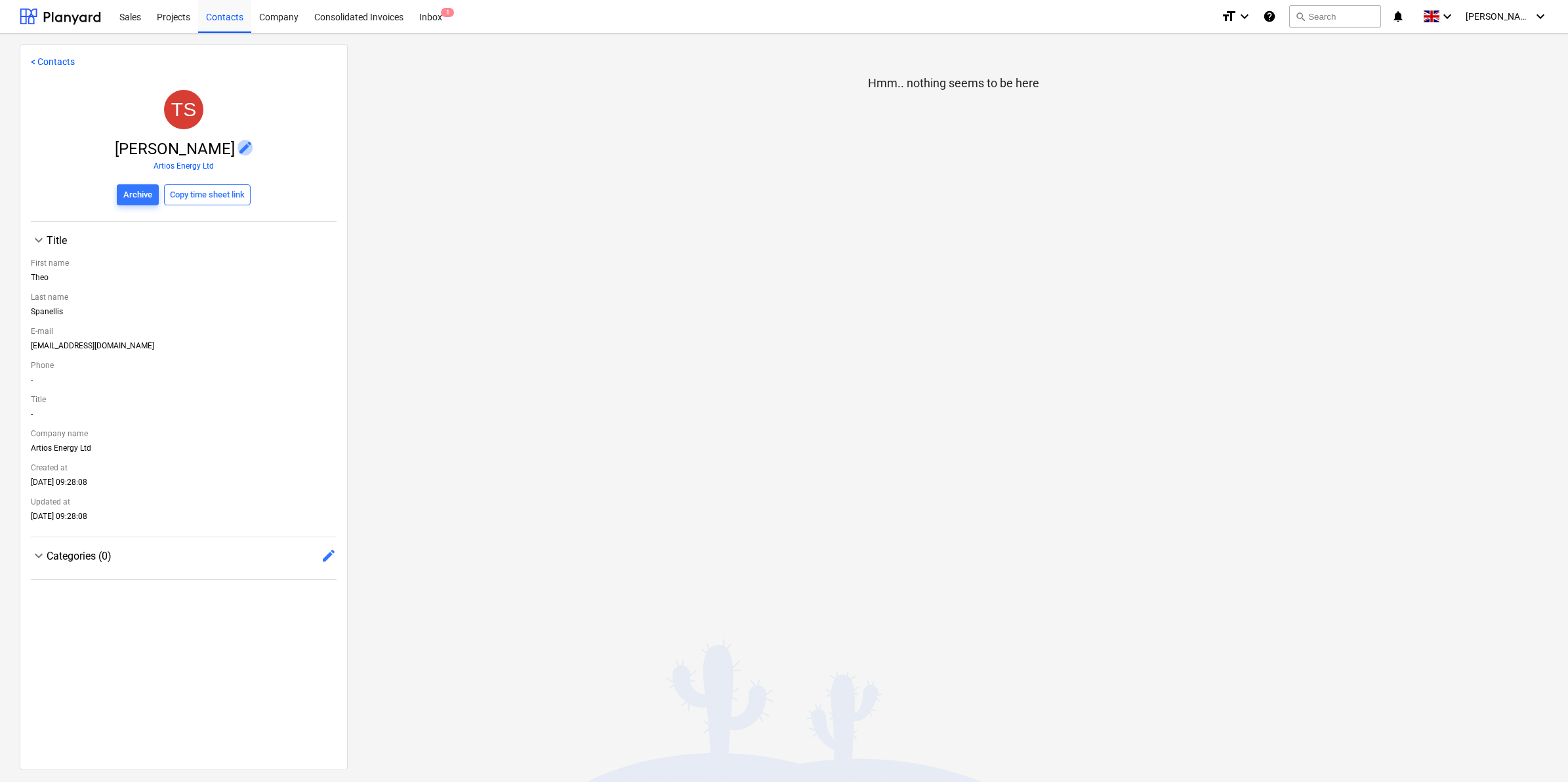
click at [237, 148] on span "edit" at bounding box center [245, 148] width 15 height 15
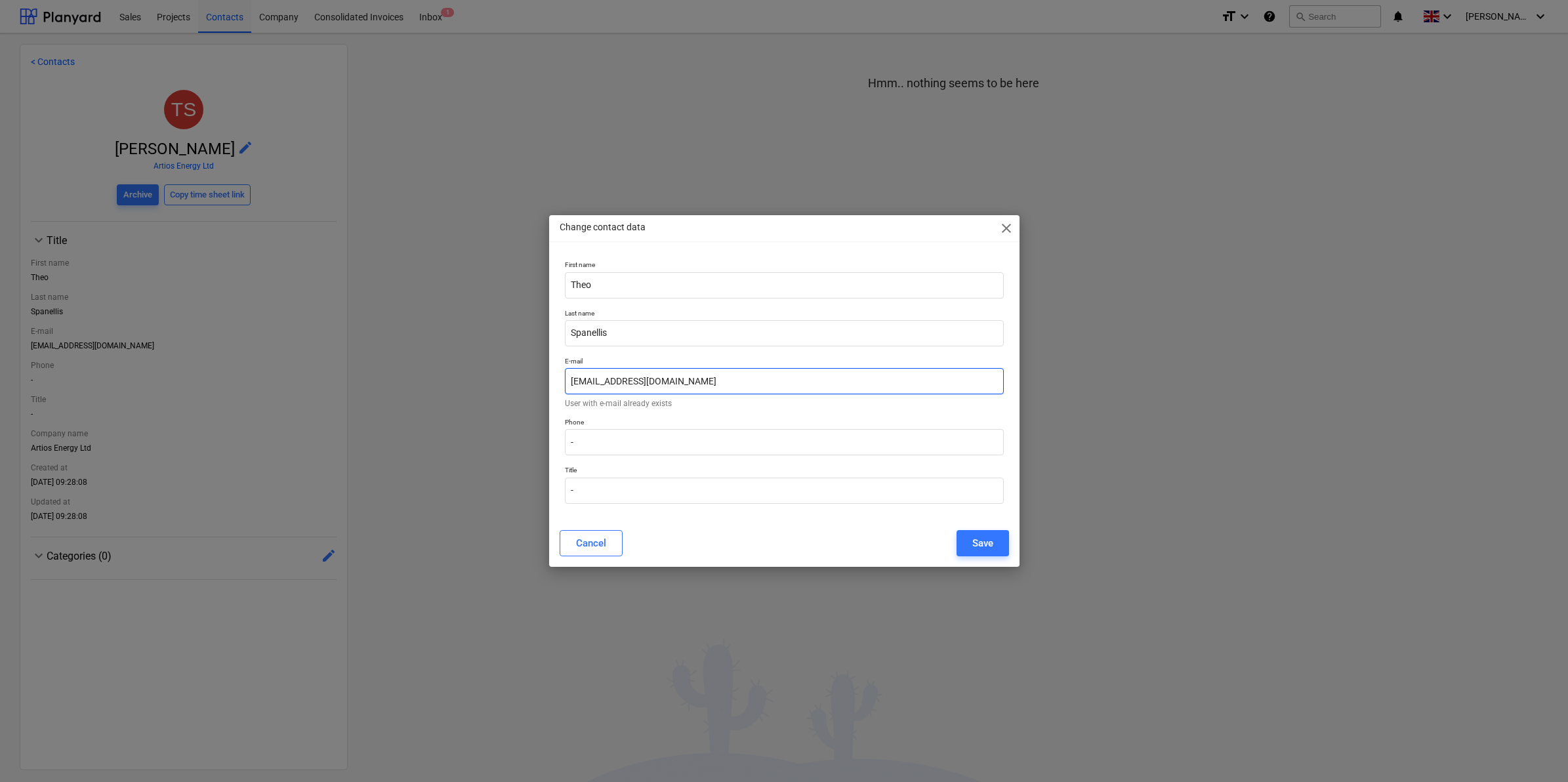
drag, startPoint x: 747, startPoint y: 376, endPoint x: 513, endPoint y: 375, distance: 234.0
click at [513, 375] on div "Change contact data close First name [PERSON_NAME] Last name [PERSON_NAME] E-ma…" at bounding box center [784, 391] width 1568 height 782
paste input "text"
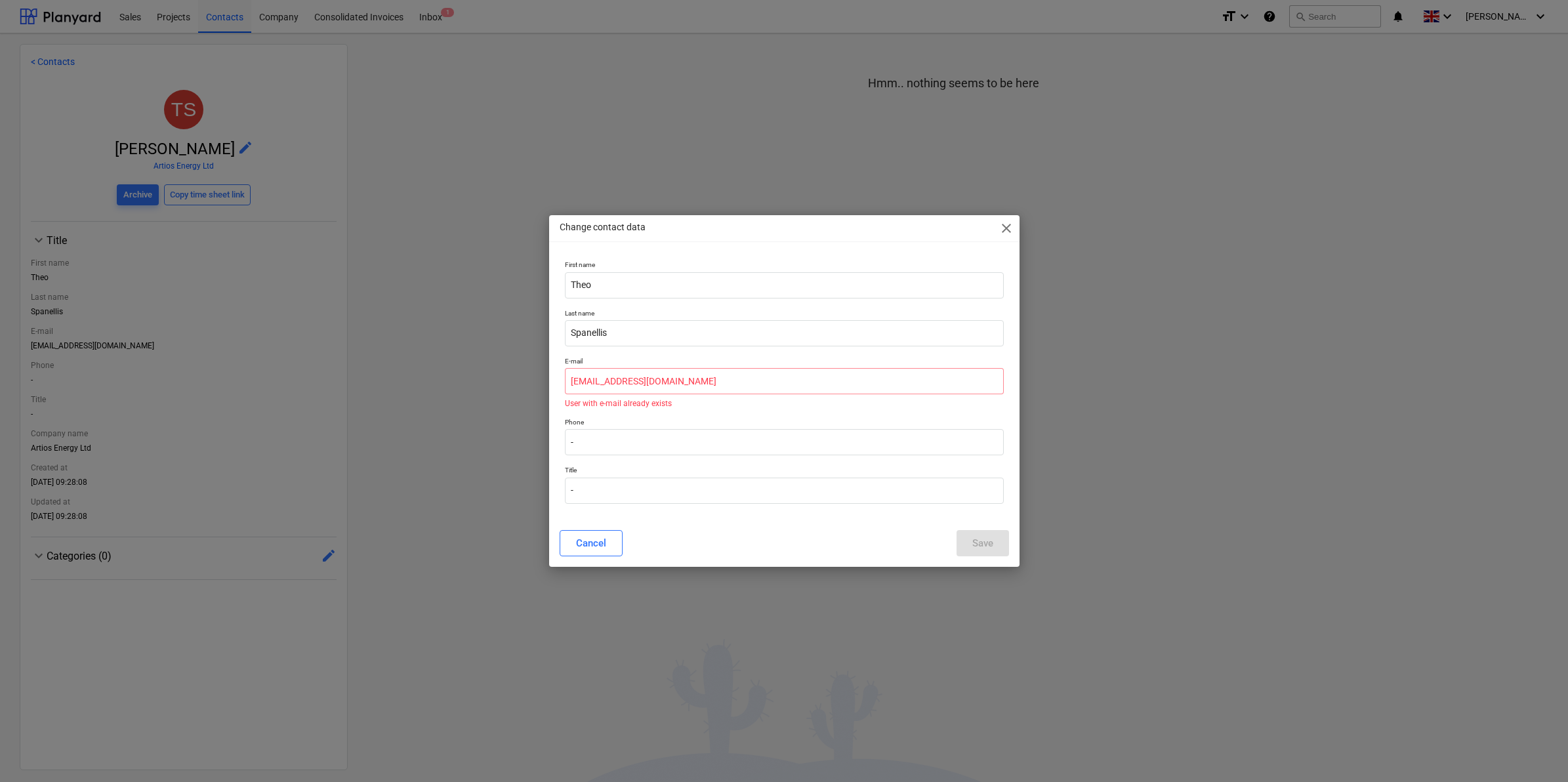
click at [671, 542] on div "Cancel Save" at bounding box center [785, 543] width 449 height 26
click at [566, 377] on input "[EMAIL_ADDRESS][DOMAIN_NAME]" at bounding box center [784, 381] width 439 height 26
click at [739, 543] on div "Cancel Save" at bounding box center [785, 543] width 449 height 26
drag, startPoint x: 571, startPoint y: 376, endPoint x: 613, endPoint y: 393, distance: 45.3
click at [594, 384] on input "[EMAIL_ADDRESS][DOMAIN_NAME]" at bounding box center [784, 381] width 439 height 26
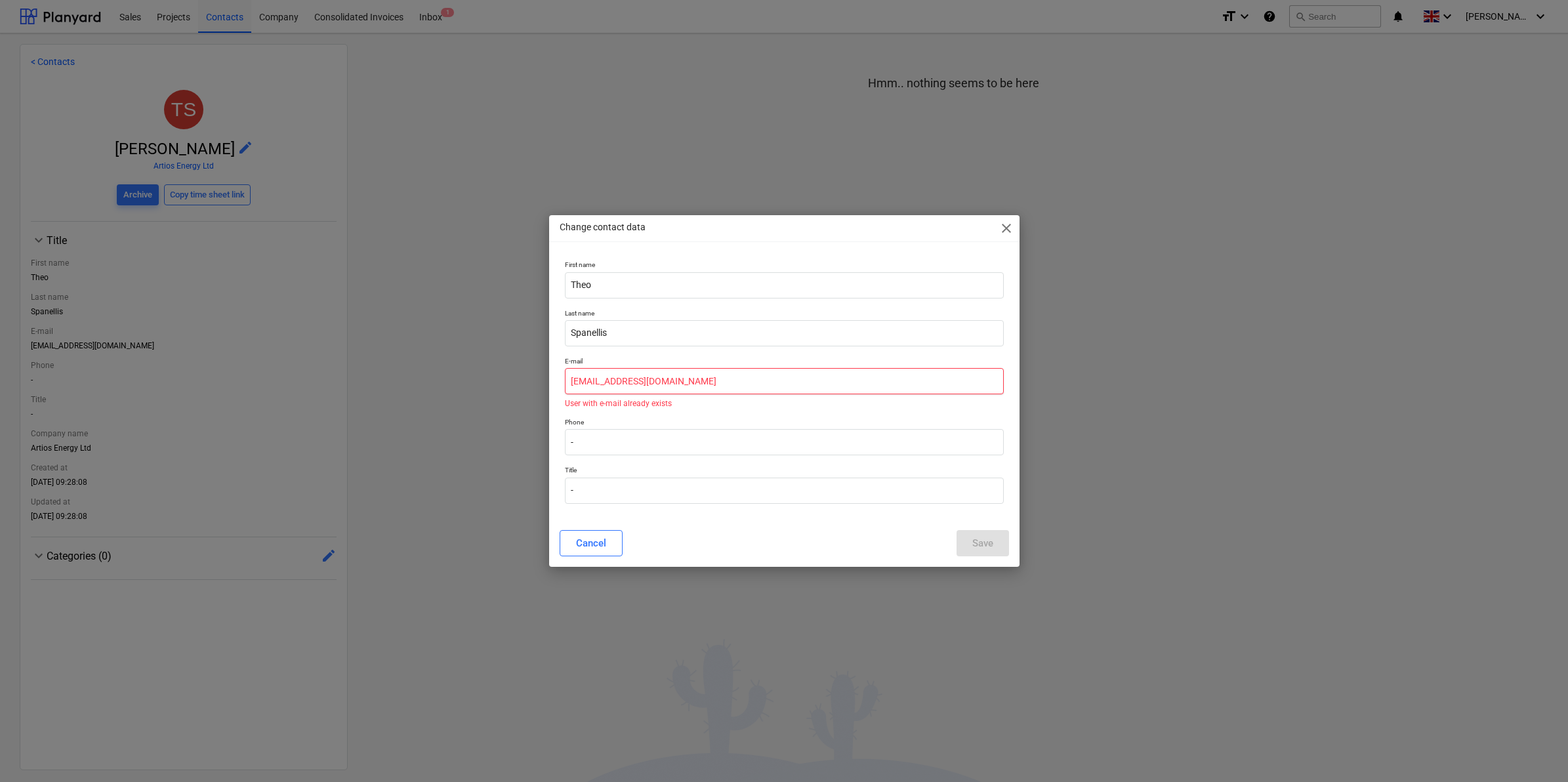
click at [686, 384] on input "[EMAIL_ADDRESS][DOMAIN_NAME]" at bounding box center [784, 381] width 439 height 26
click at [719, 382] on input "[EMAIL_ADDRESS][DOMAIN_NAME]" at bounding box center [784, 381] width 439 height 26
click at [573, 386] on input "[EMAIL_ADDRESS][DOMAIN_NAME]" at bounding box center [784, 381] width 439 height 26
type input "[EMAIL_ADDRESS][DOMAIN_NAME]"
click at [592, 548] on div "Cancel" at bounding box center [591, 543] width 30 height 17
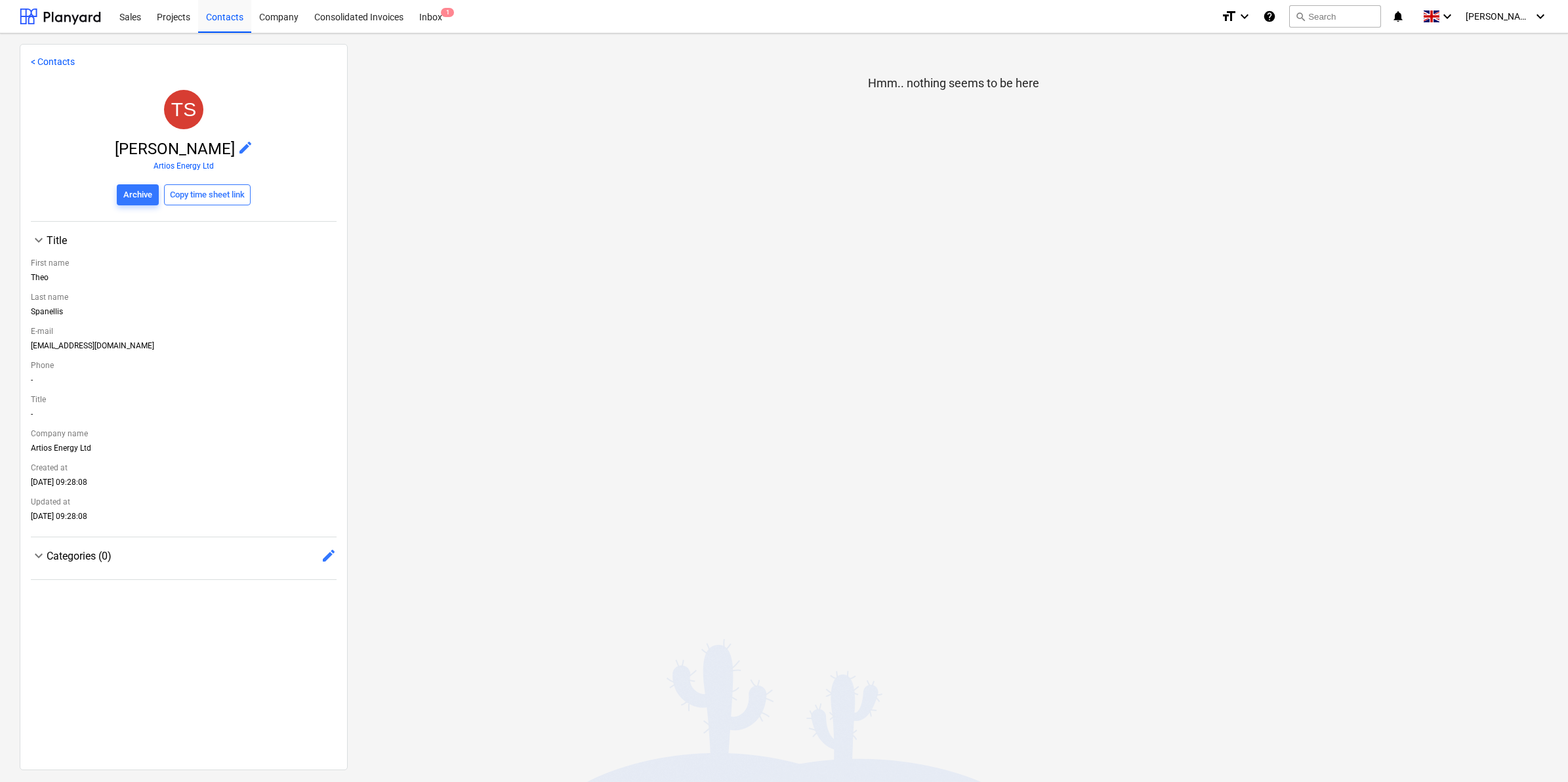
click at [34, 57] on link "< Contacts" at bounding box center [52, 62] width 44 height 11
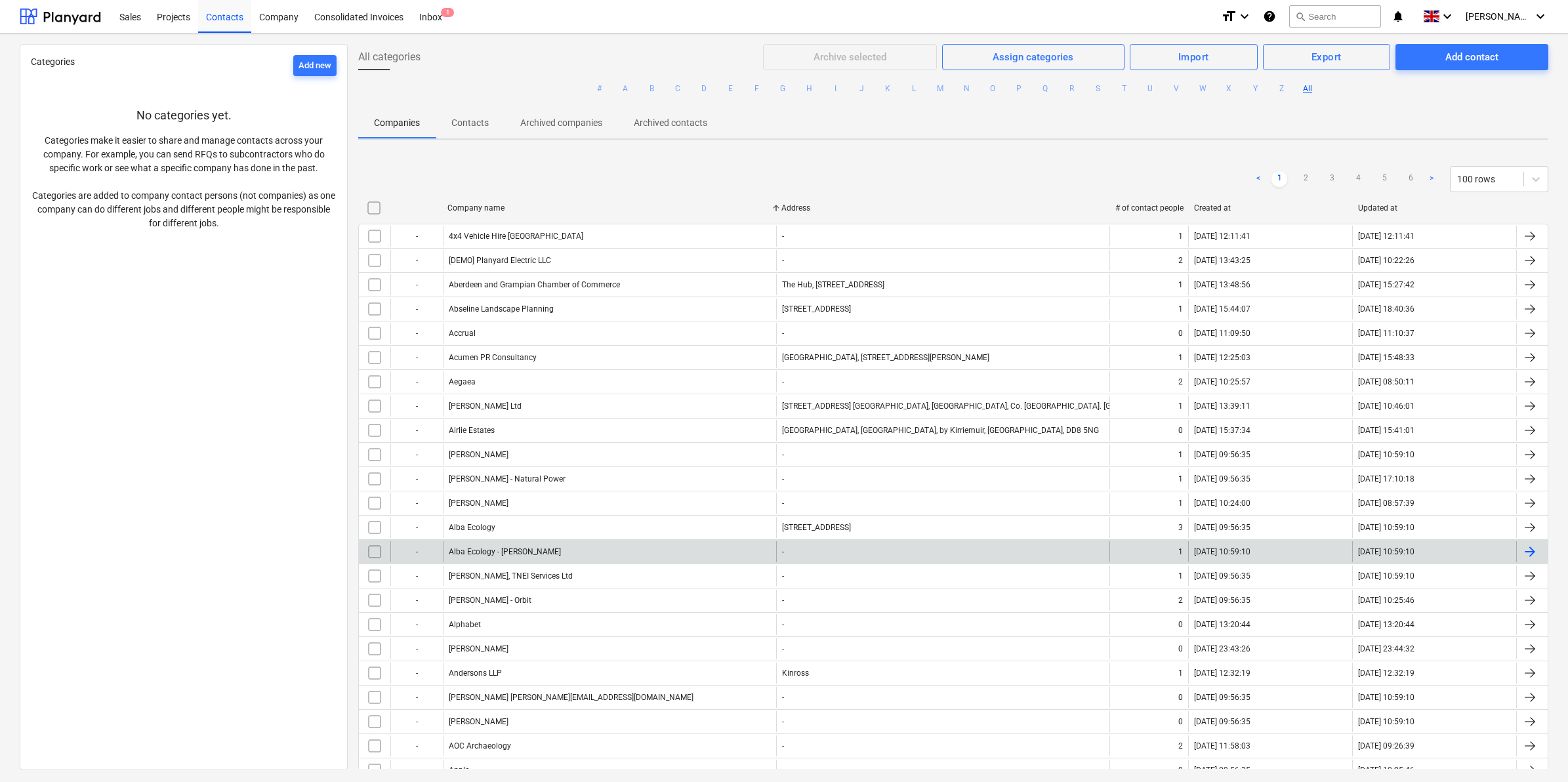
drag, startPoint x: 673, startPoint y: 507, endPoint x: 756, endPoint y: 552, distance: 94.4
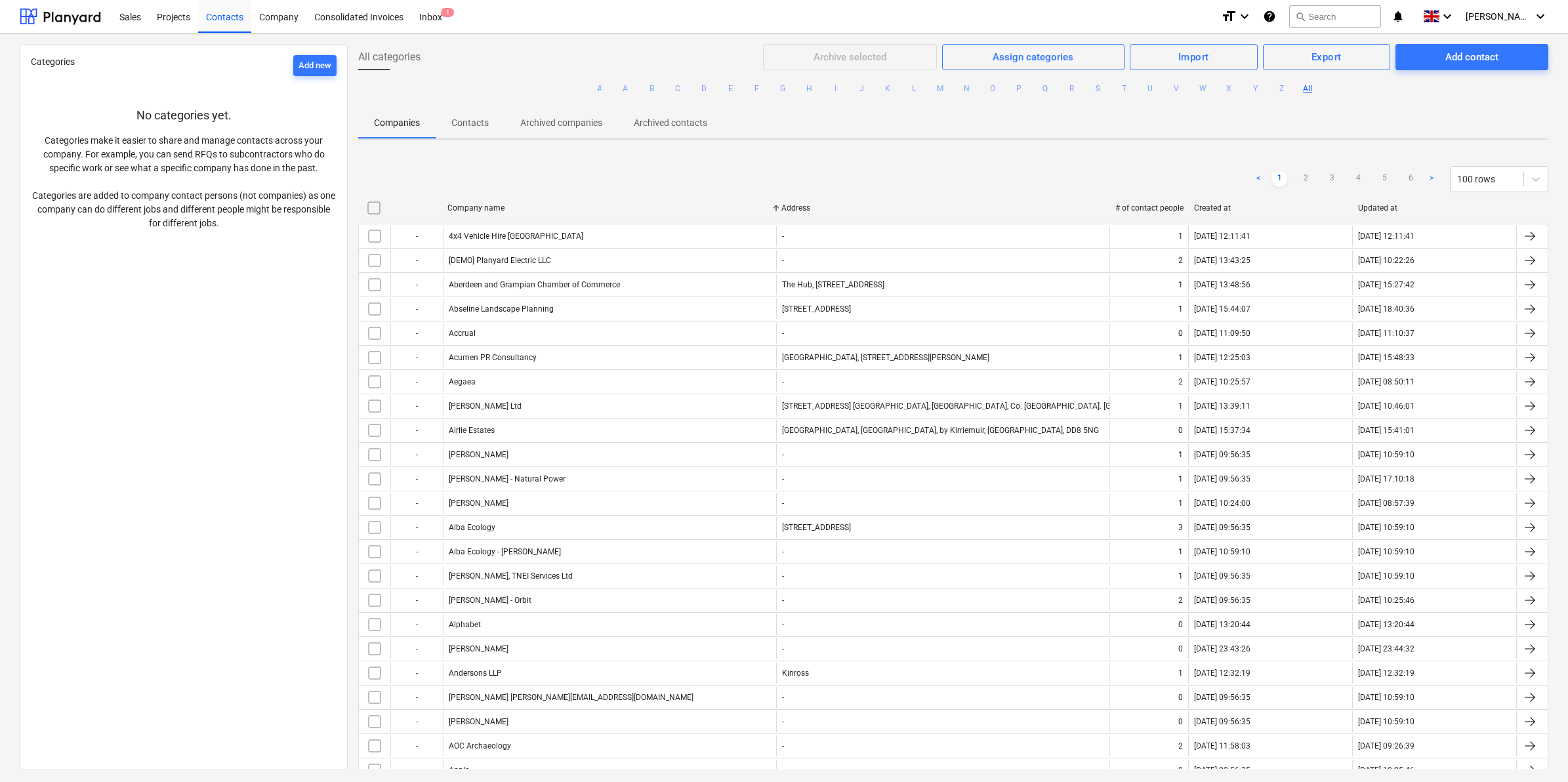
drag, startPoint x: 756, startPoint y: 552, endPoint x: 925, endPoint y: 151, distance: 435.2
click at [233, 6] on div "Contacts" at bounding box center [225, 16] width 53 height 34
click at [174, 13] on div "Projects" at bounding box center [174, 16] width 49 height 34
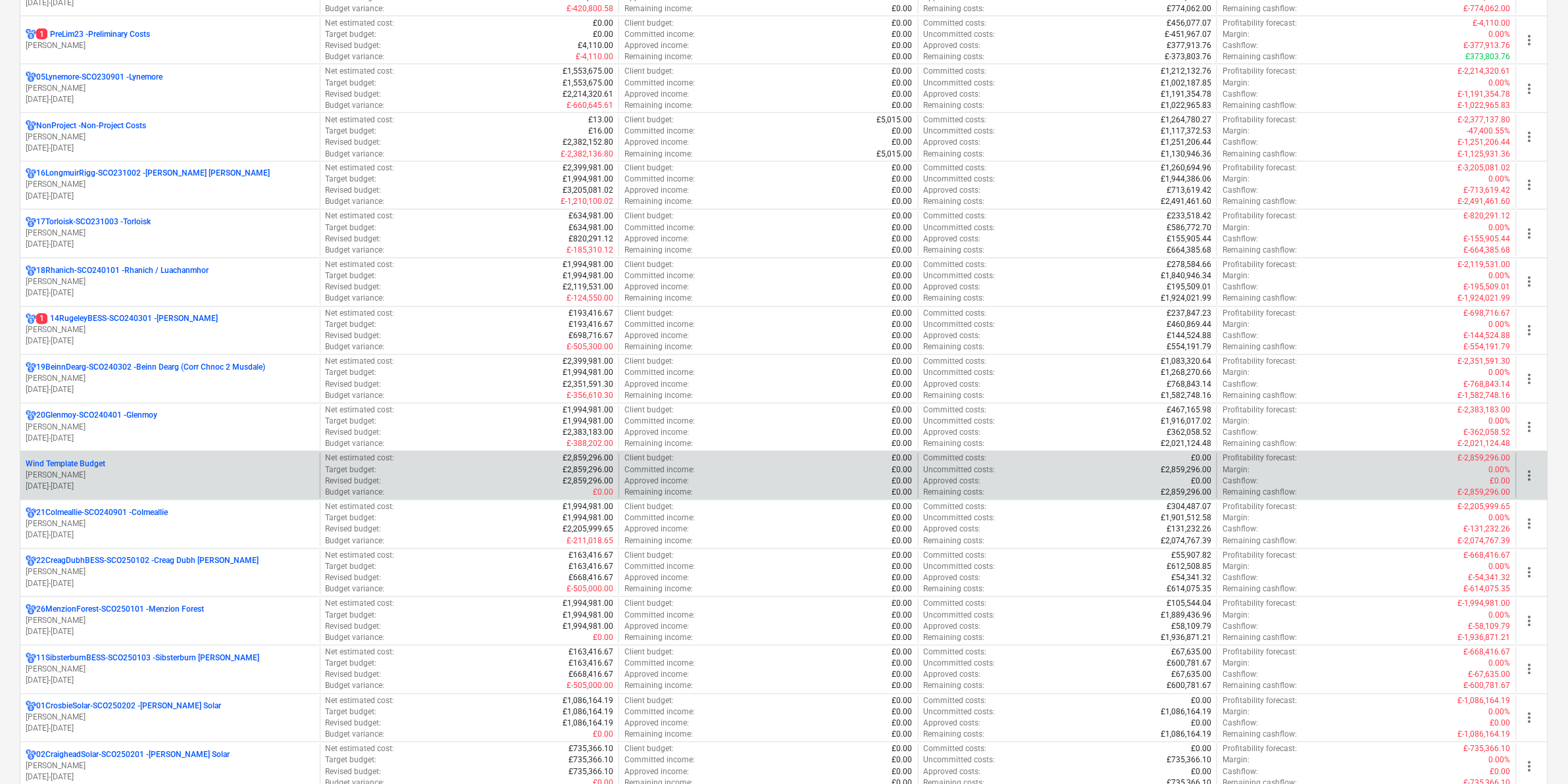
scroll to position [793, 0]
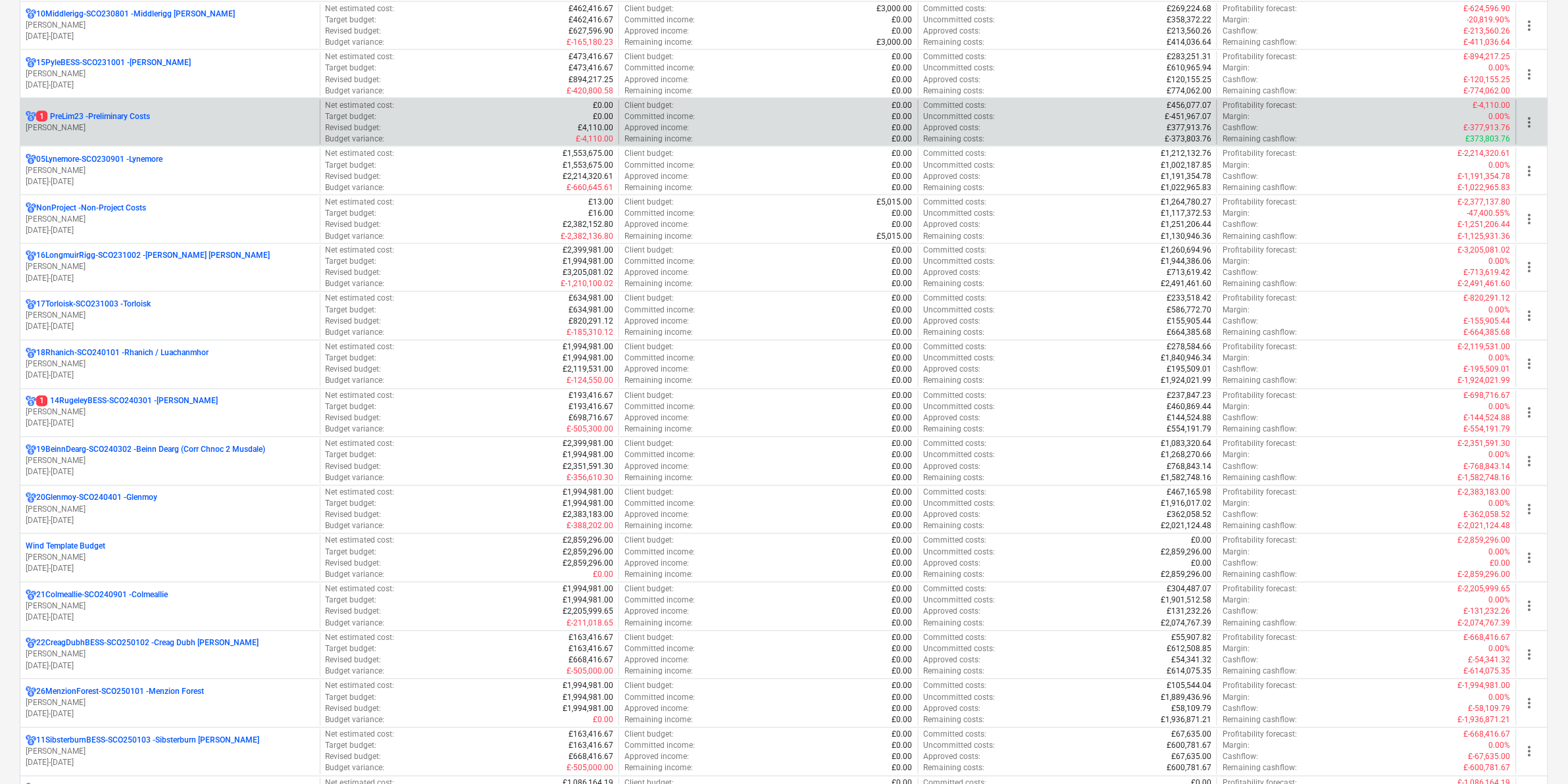
click at [112, 121] on p "1 PreLim23 - Preliminary Costs" at bounding box center [93, 117] width 114 height 11
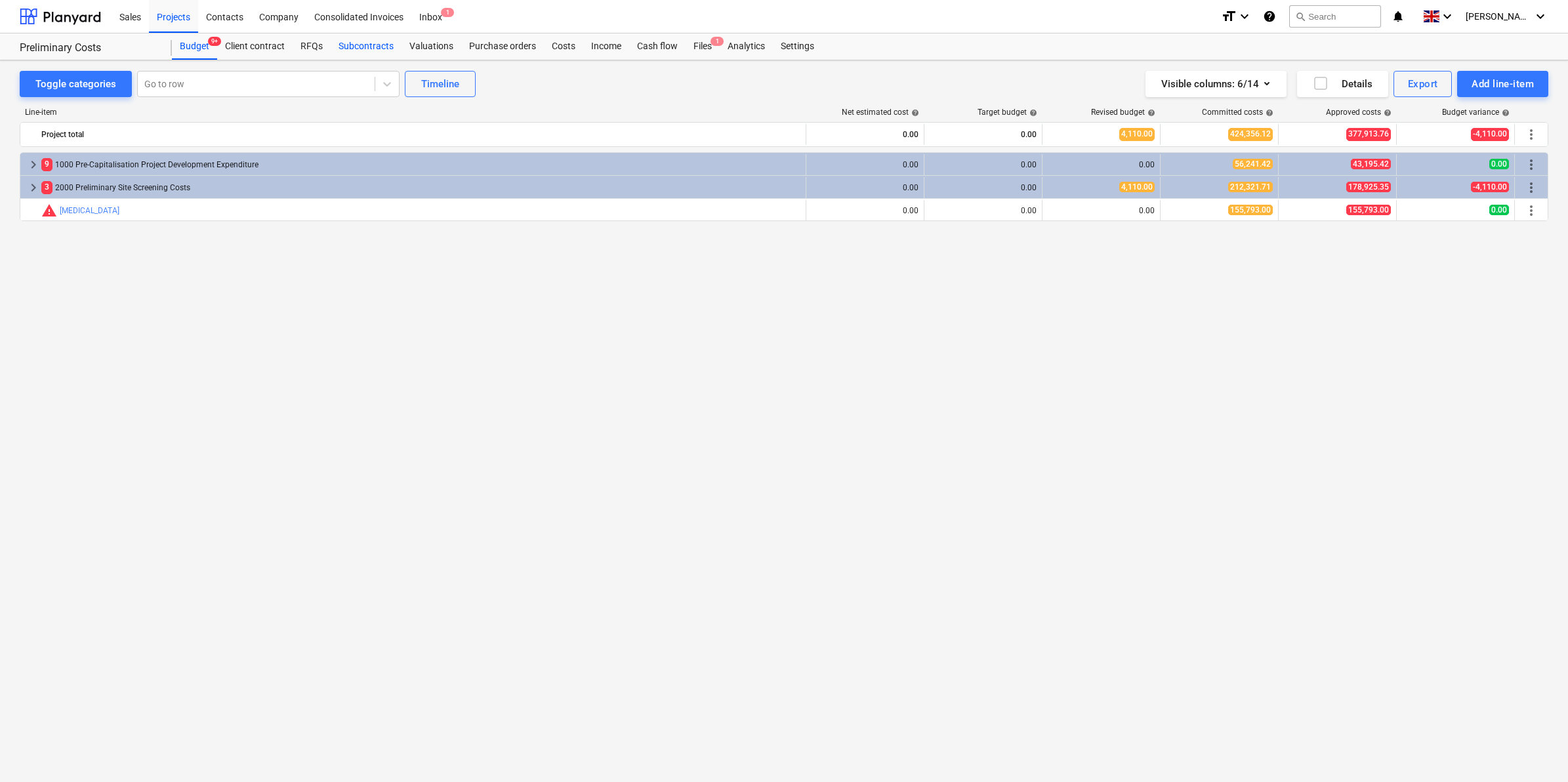
click at [372, 50] on div "Subcontracts" at bounding box center [365, 46] width 71 height 26
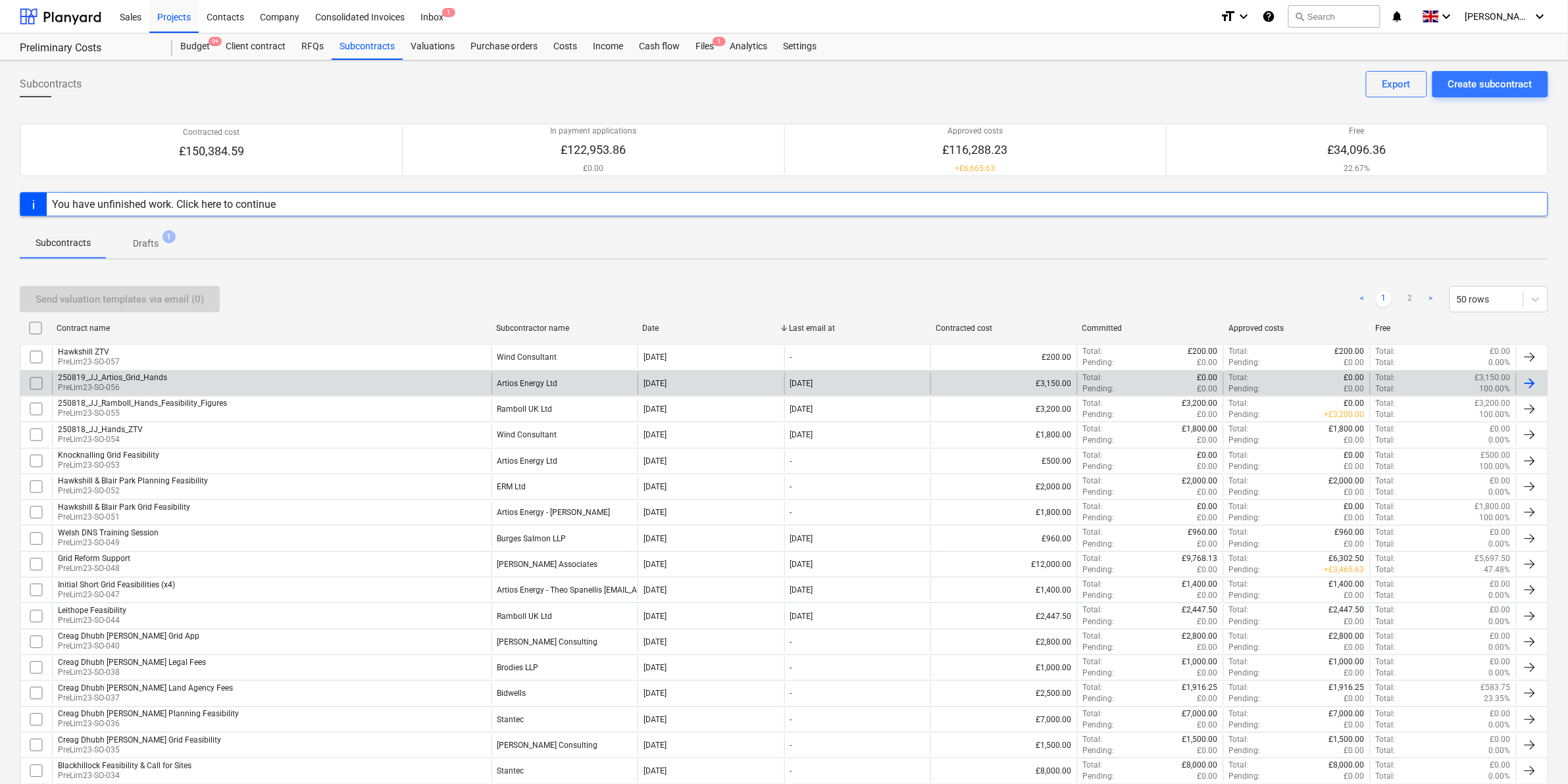
click at [143, 373] on div "250819_JJ_Artios_Grid_Hands PreLim23-SO-056" at bounding box center [272, 384] width 439 height 22
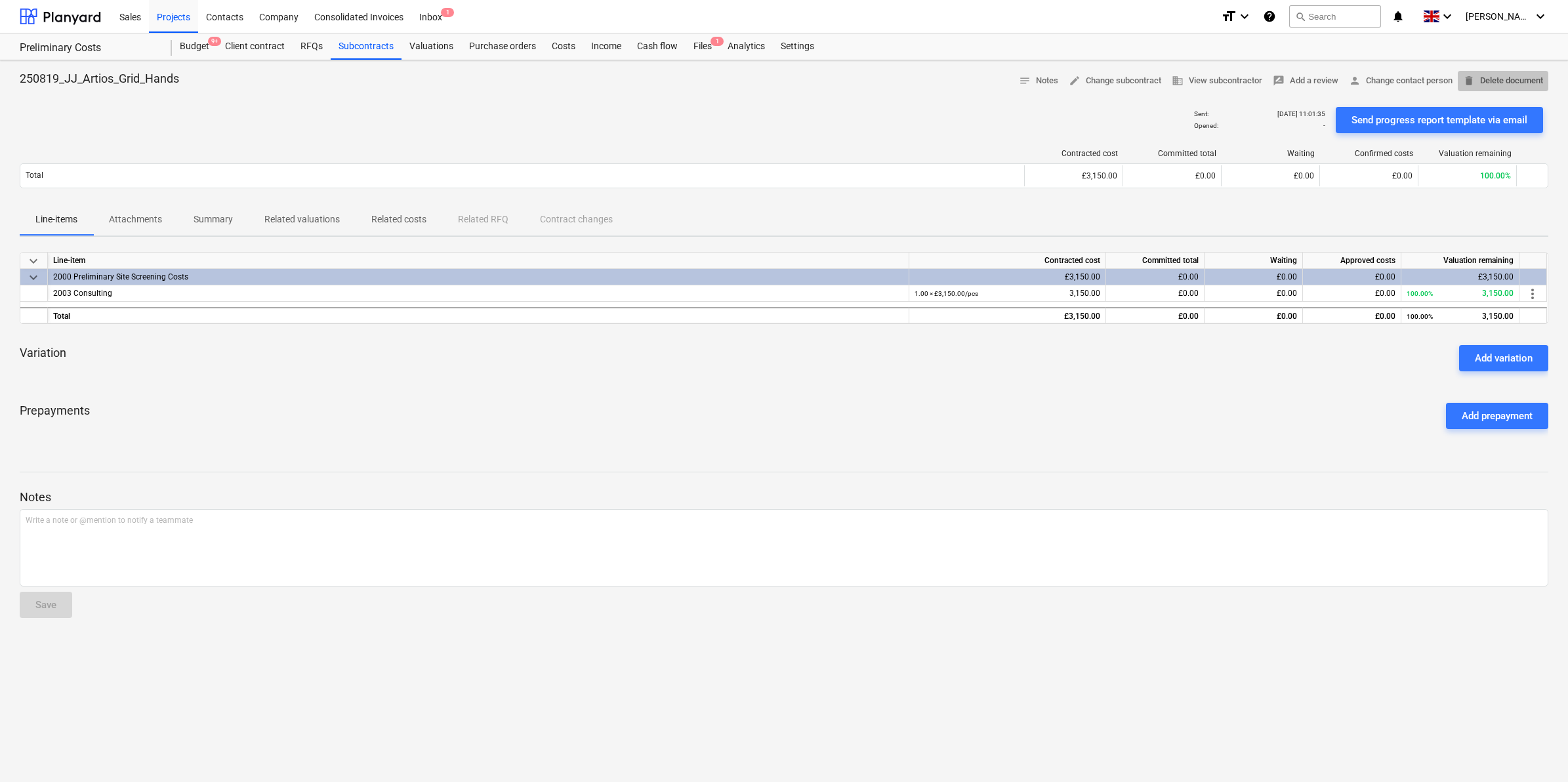
click at [1497, 74] on span "delete Delete document" at bounding box center [1503, 81] width 80 height 15
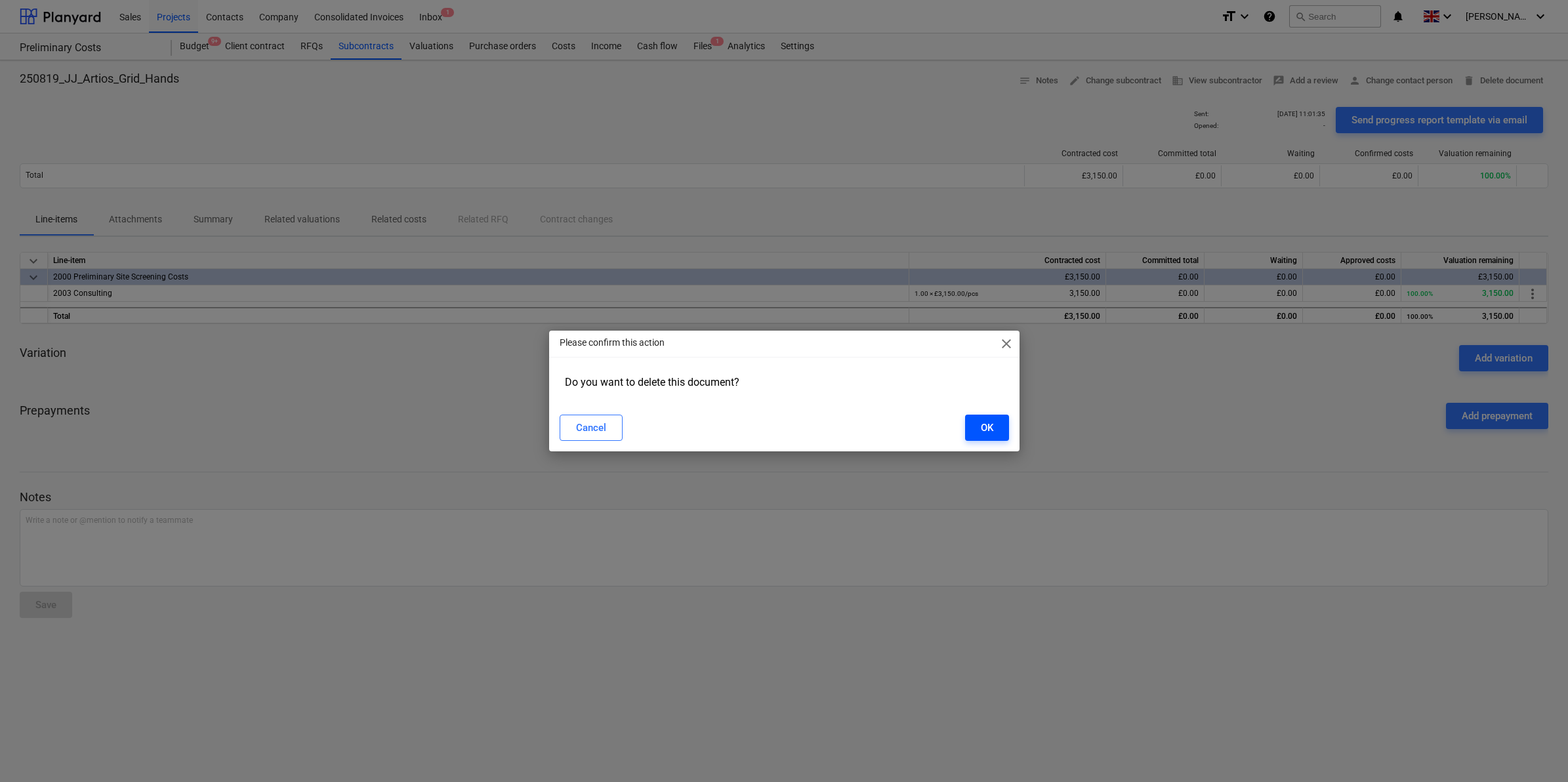
click at [985, 433] on div "OK" at bounding box center [987, 428] width 13 height 17
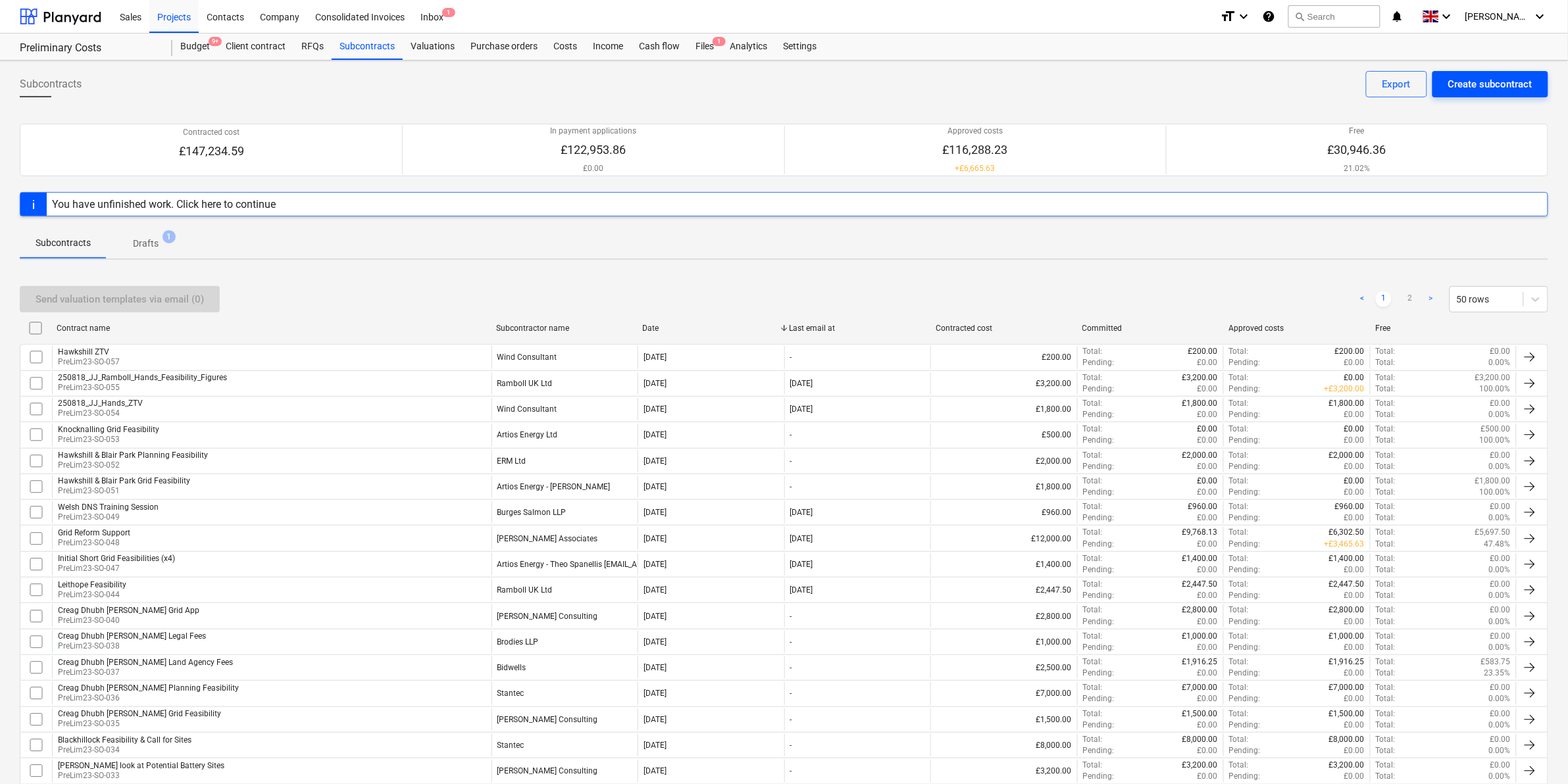
click at [1473, 83] on div "Create subcontract" at bounding box center [1490, 84] width 84 height 17
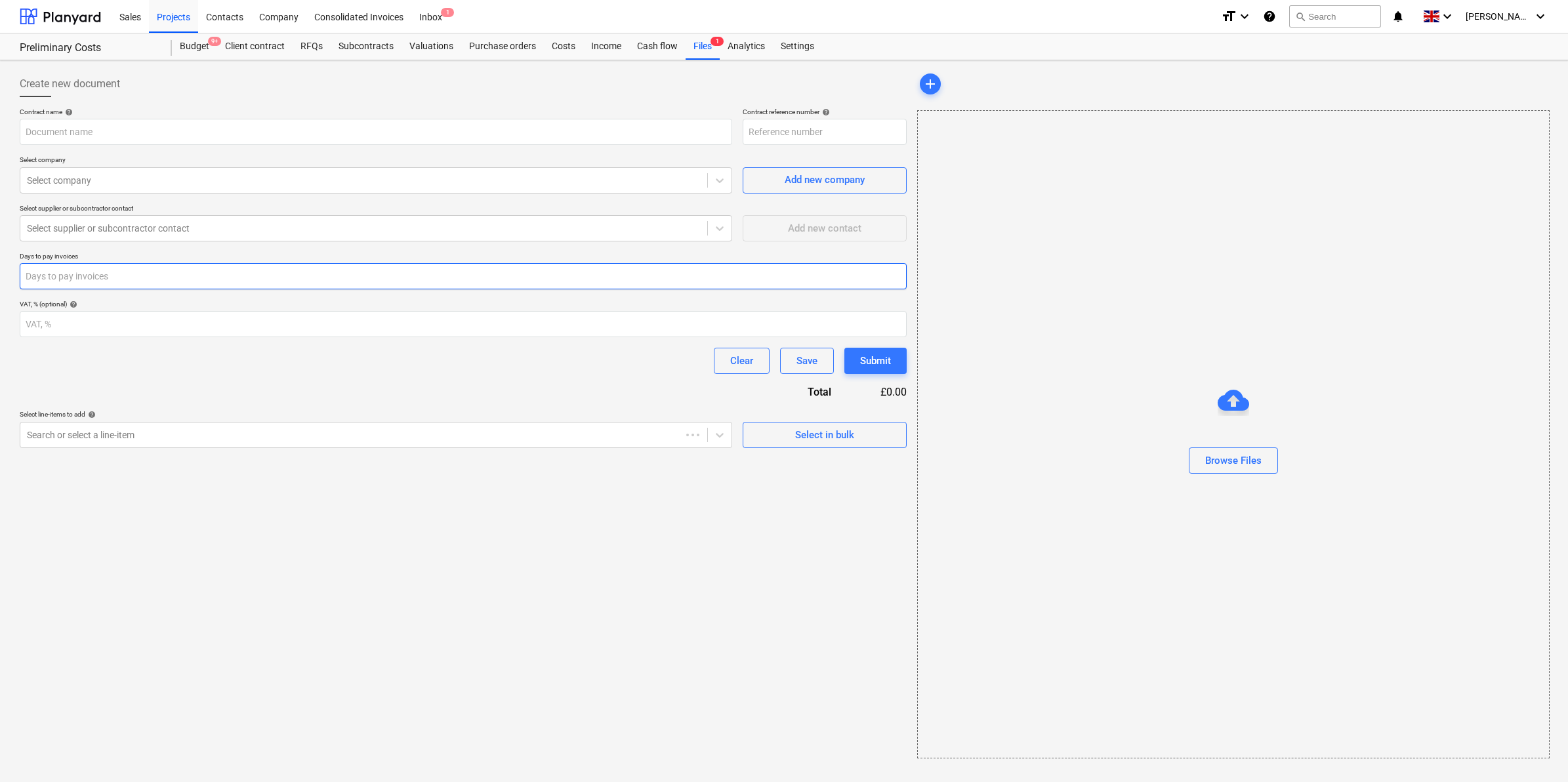
type input "PreLim23-SO-058"
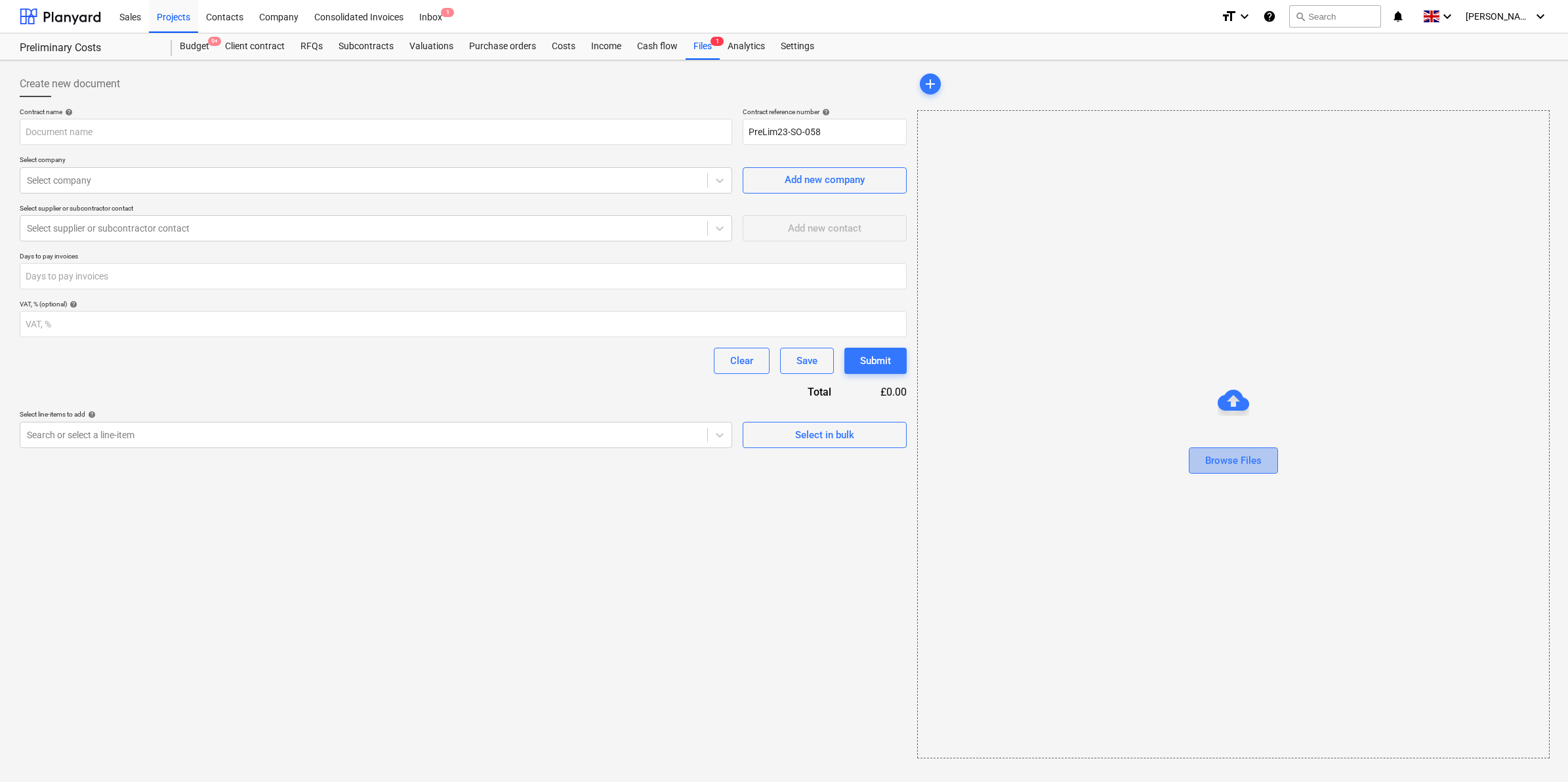
click at [1218, 463] on div "Browse Files" at bounding box center [1233, 461] width 57 height 17
type input "Hands_Grid.png"
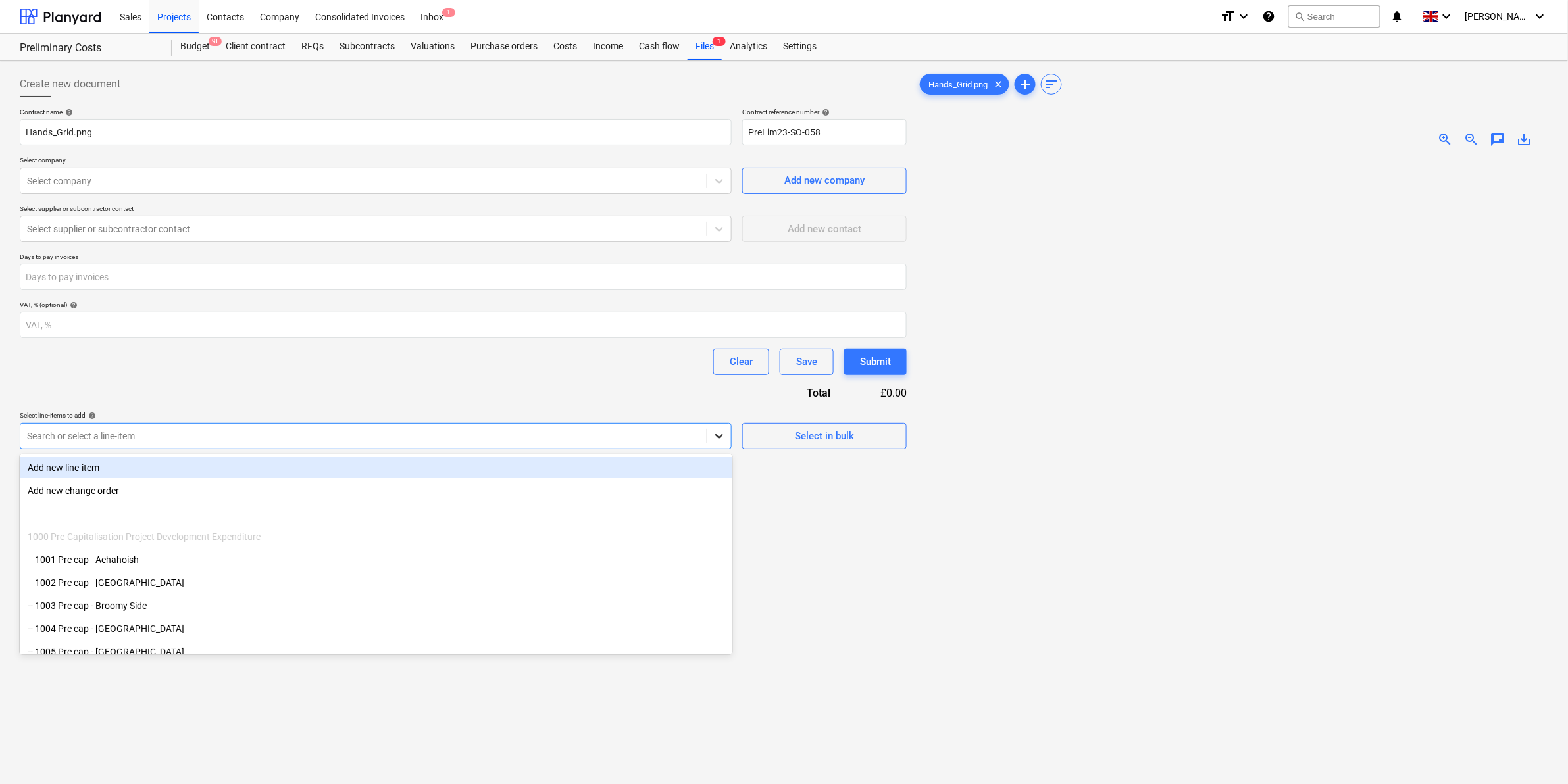
click at [712, 435] on icon at bounding box center [719, 436] width 13 height 13
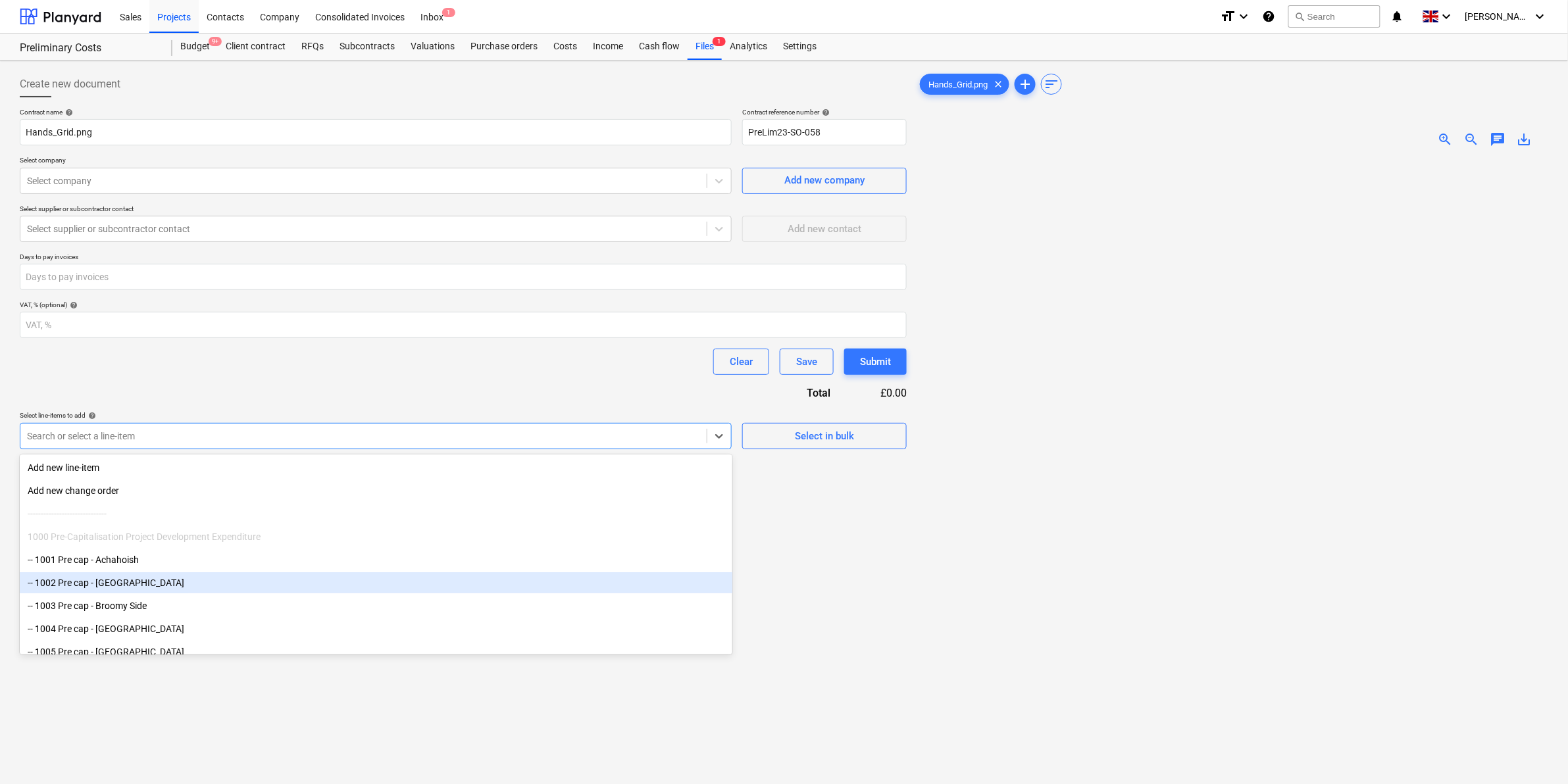
scroll to position [447, 0]
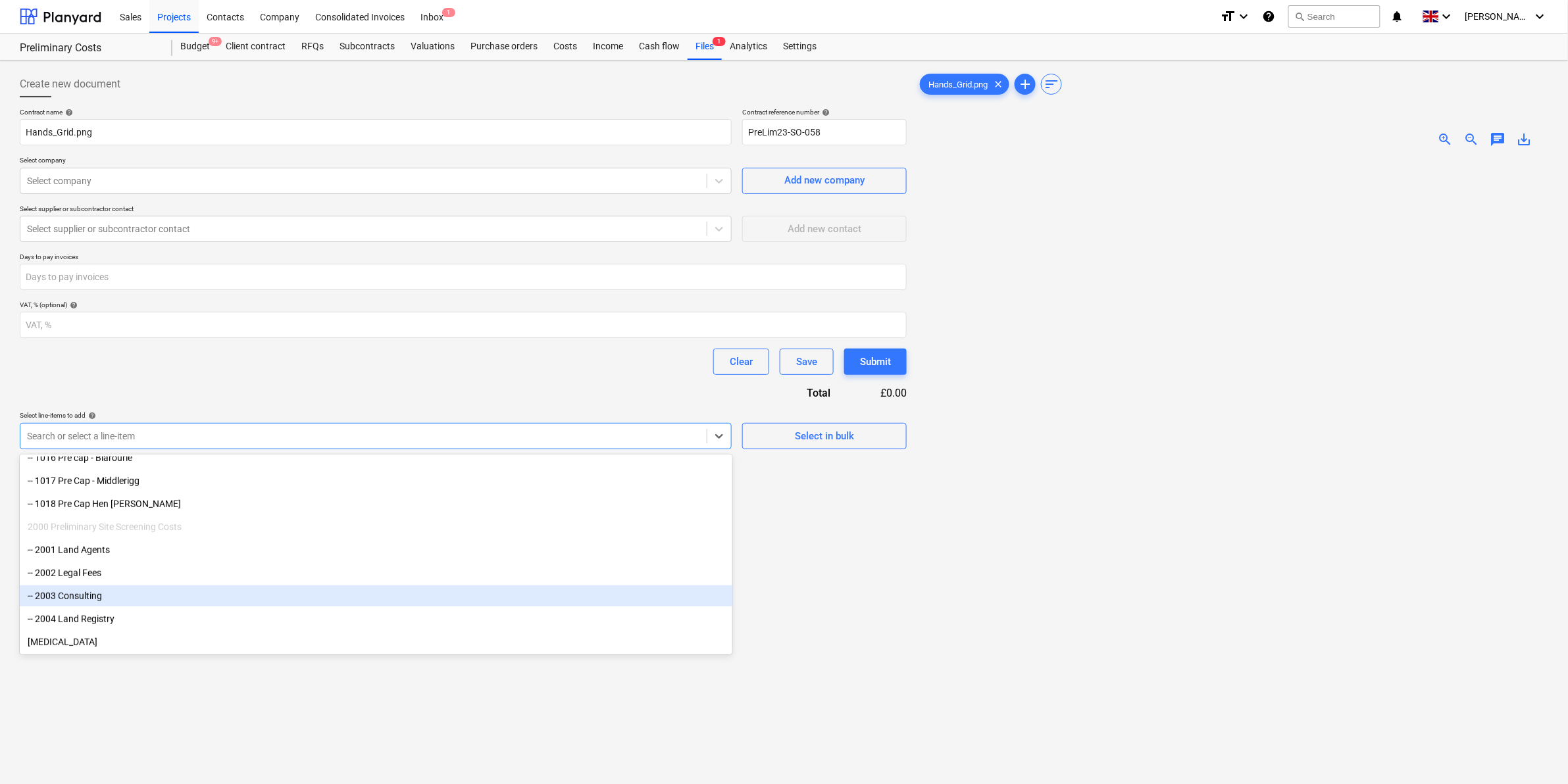
click at [222, 592] on div "-- 2003 Consulting" at bounding box center [376, 596] width 712 height 21
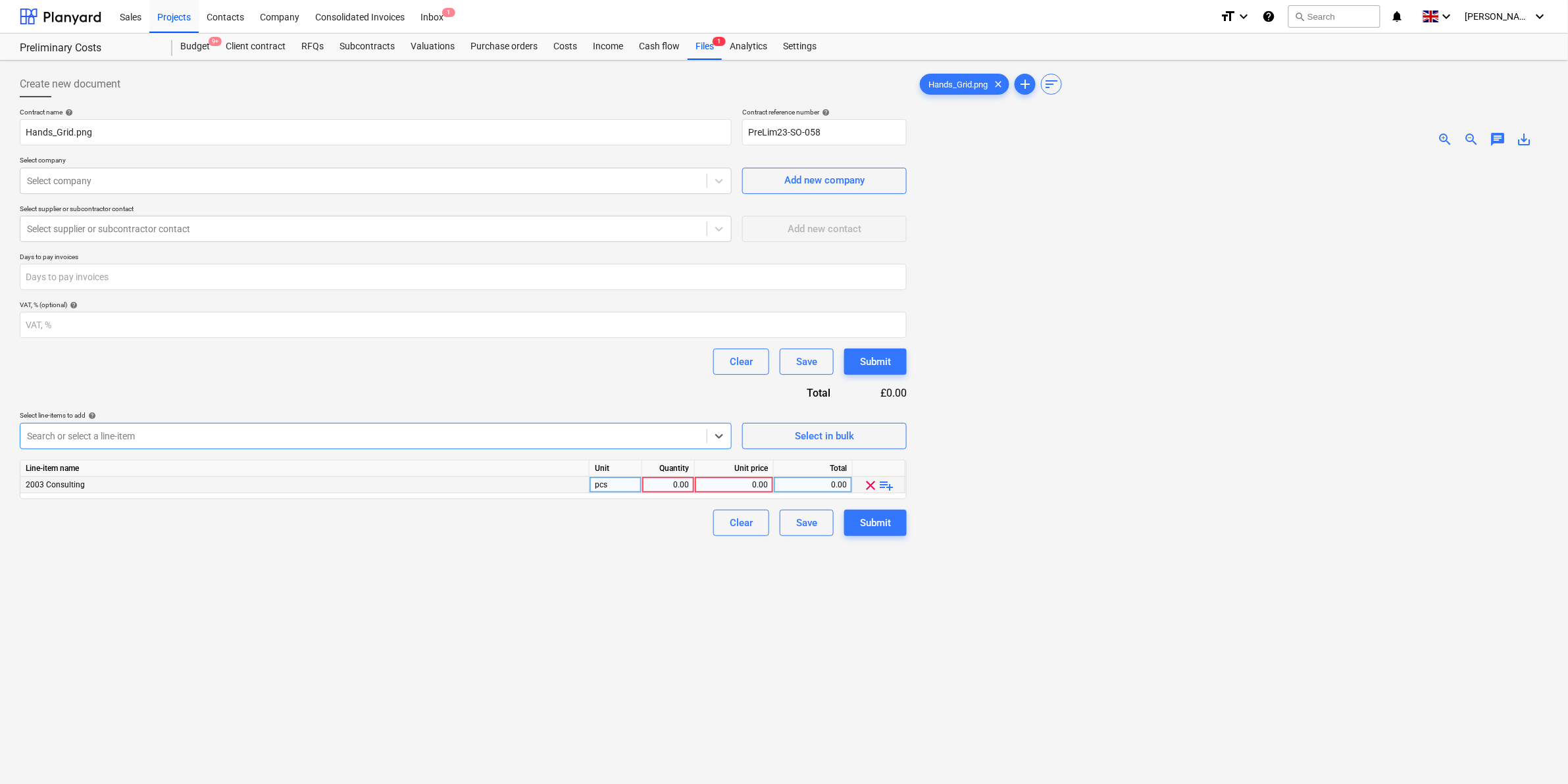
click at [742, 480] on div "0.00" at bounding box center [733, 485] width 68 height 16
type input "3,150"
click at [677, 489] on div "0.00" at bounding box center [667, 485] width 41 height 16
type input "1"
click at [726, 646] on div "Create new document Contract name help Hands_Grid.png Contract reference number…" at bounding box center [463, 489] width 898 height 845
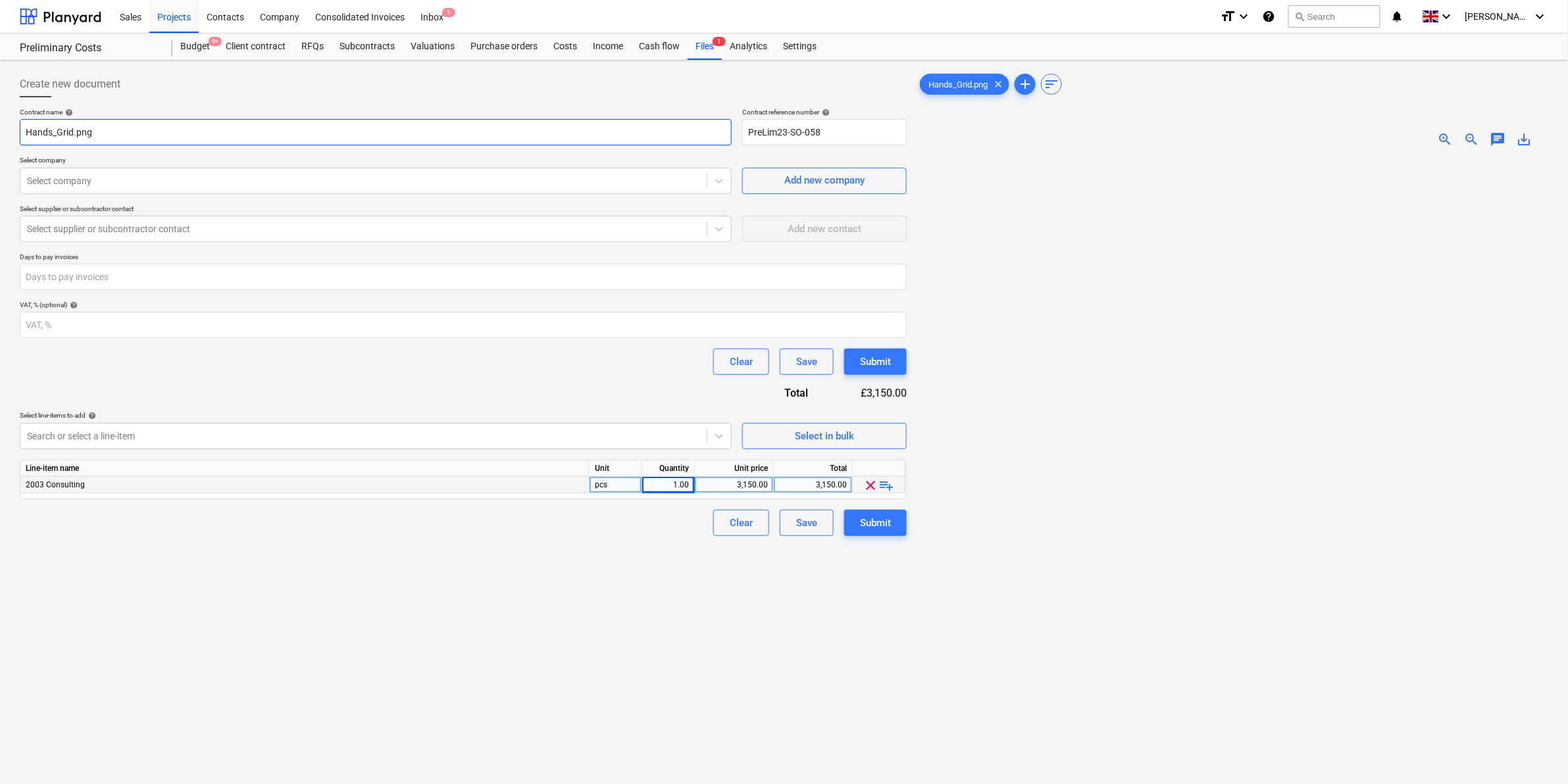
click at [140, 137] on input "Hands_Grid.png" at bounding box center [376, 132] width 712 height 26
drag, startPoint x: 140, startPoint y: 137, endPoint x: -9, endPoint y: 135, distance: 149.0
click at [0, 135] on html "Sales Projects Contacts Company Consolidated Invoices Inbox 1 format_size keybo…" at bounding box center [784, 392] width 1568 height 784
type input "250827_JJ_Hands_Grid"
click at [435, 175] on div at bounding box center [363, 180] width 673 height 13
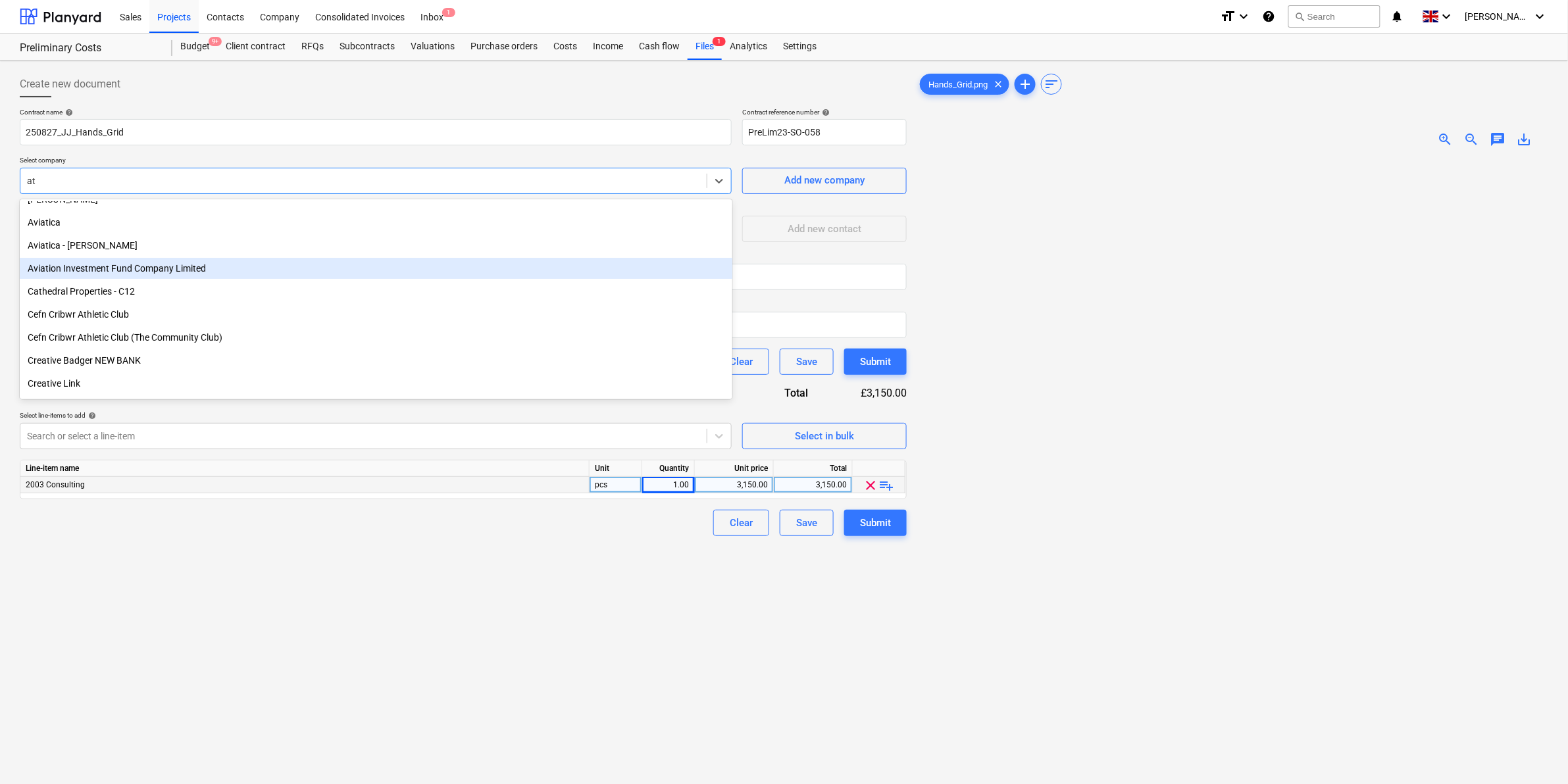
scroll to position [0, 0]
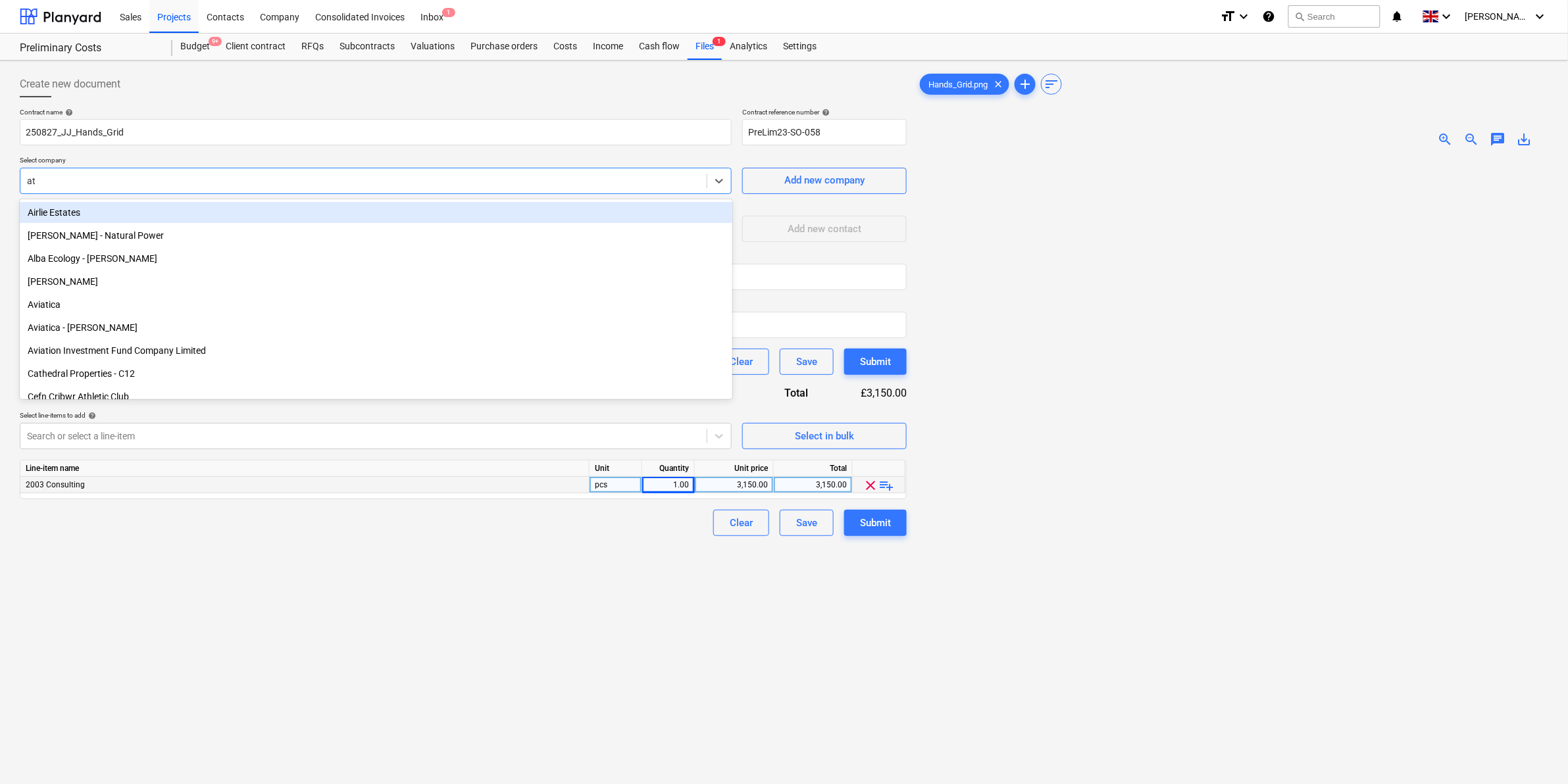
type input "a"
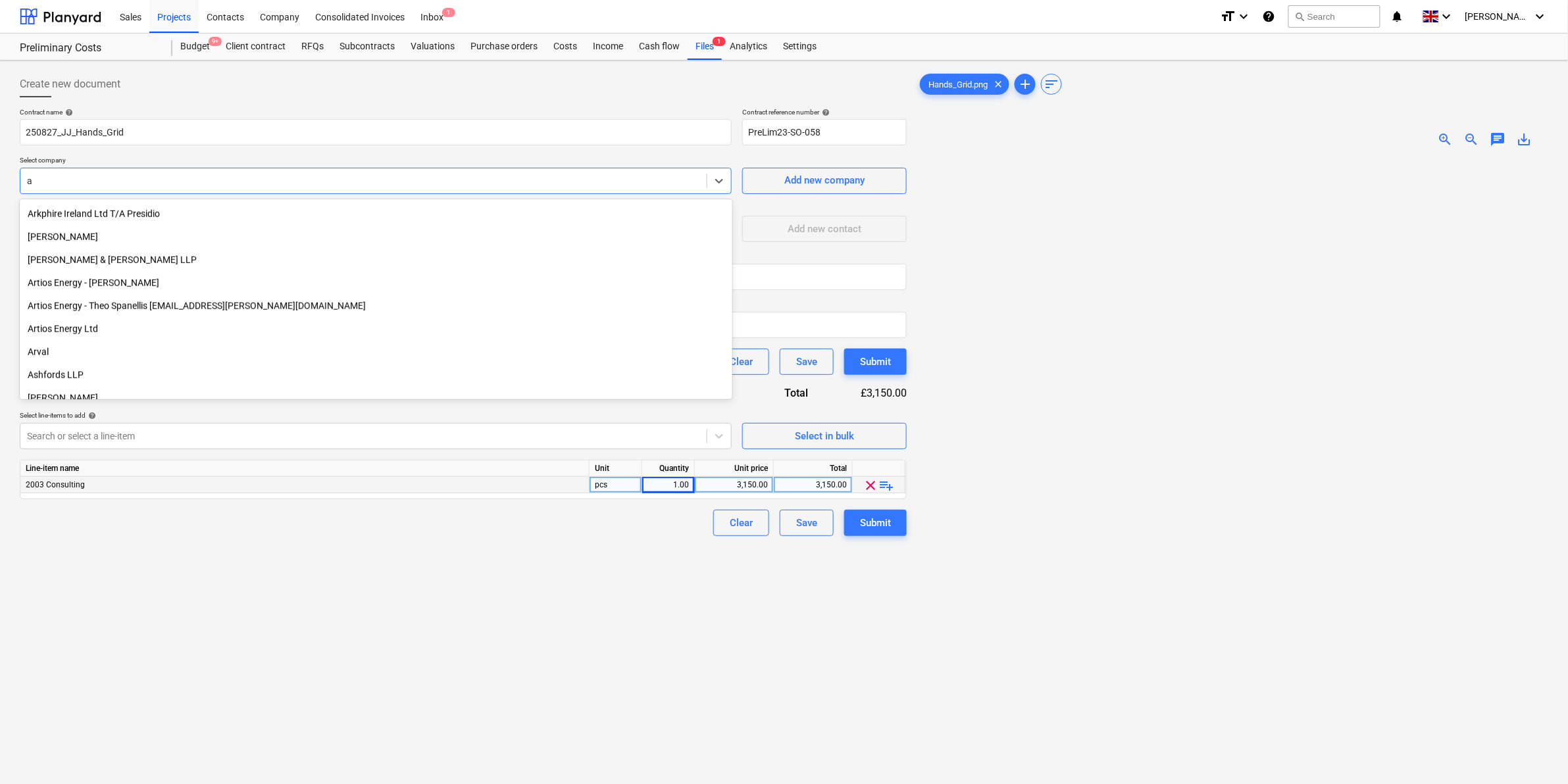
scroll to position [576, 0]
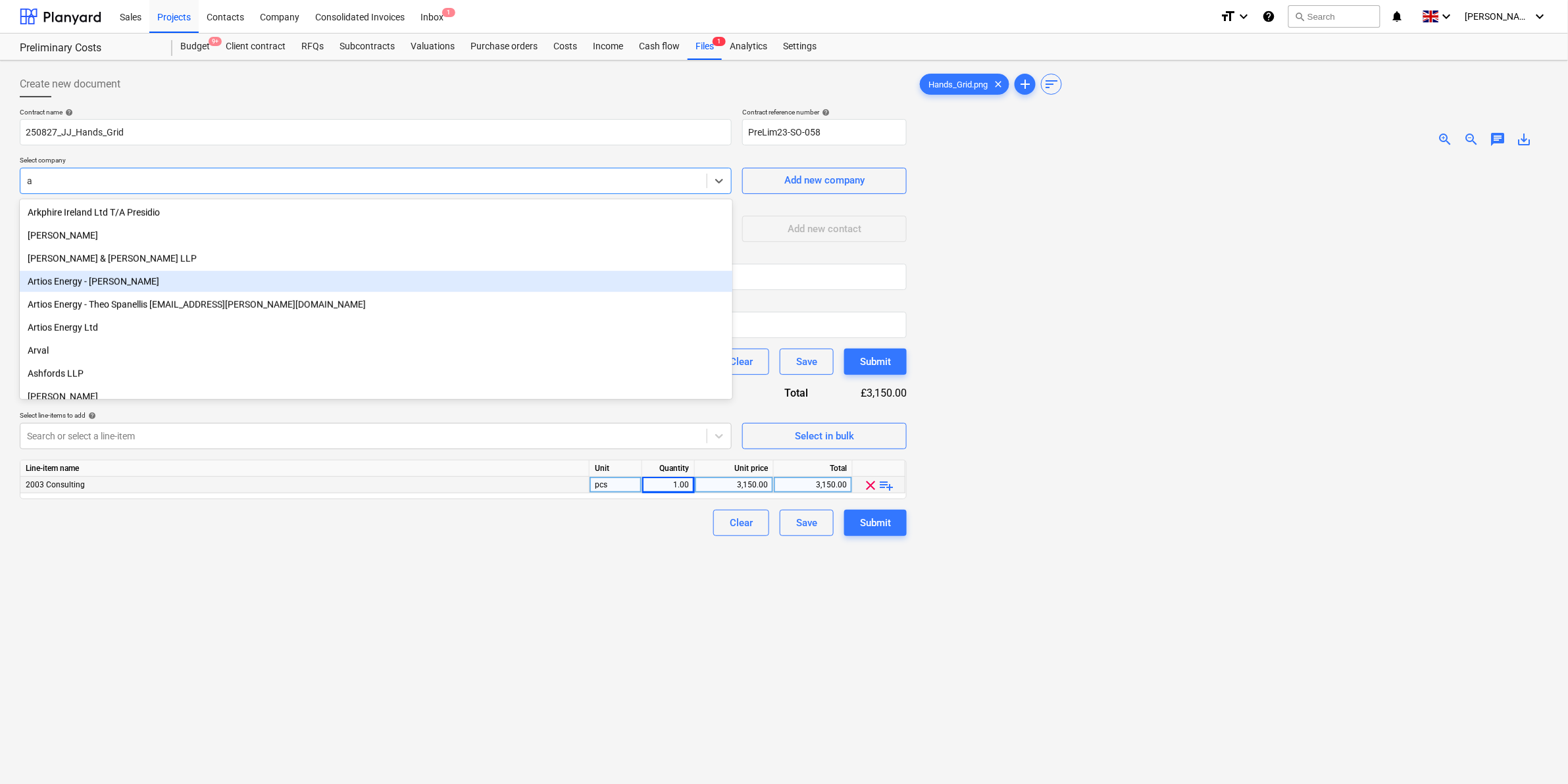
click at [258, 280] on div "Artios Energy - [PERSON_NAME]" at bounding box center [376, 281] width 712 height 21
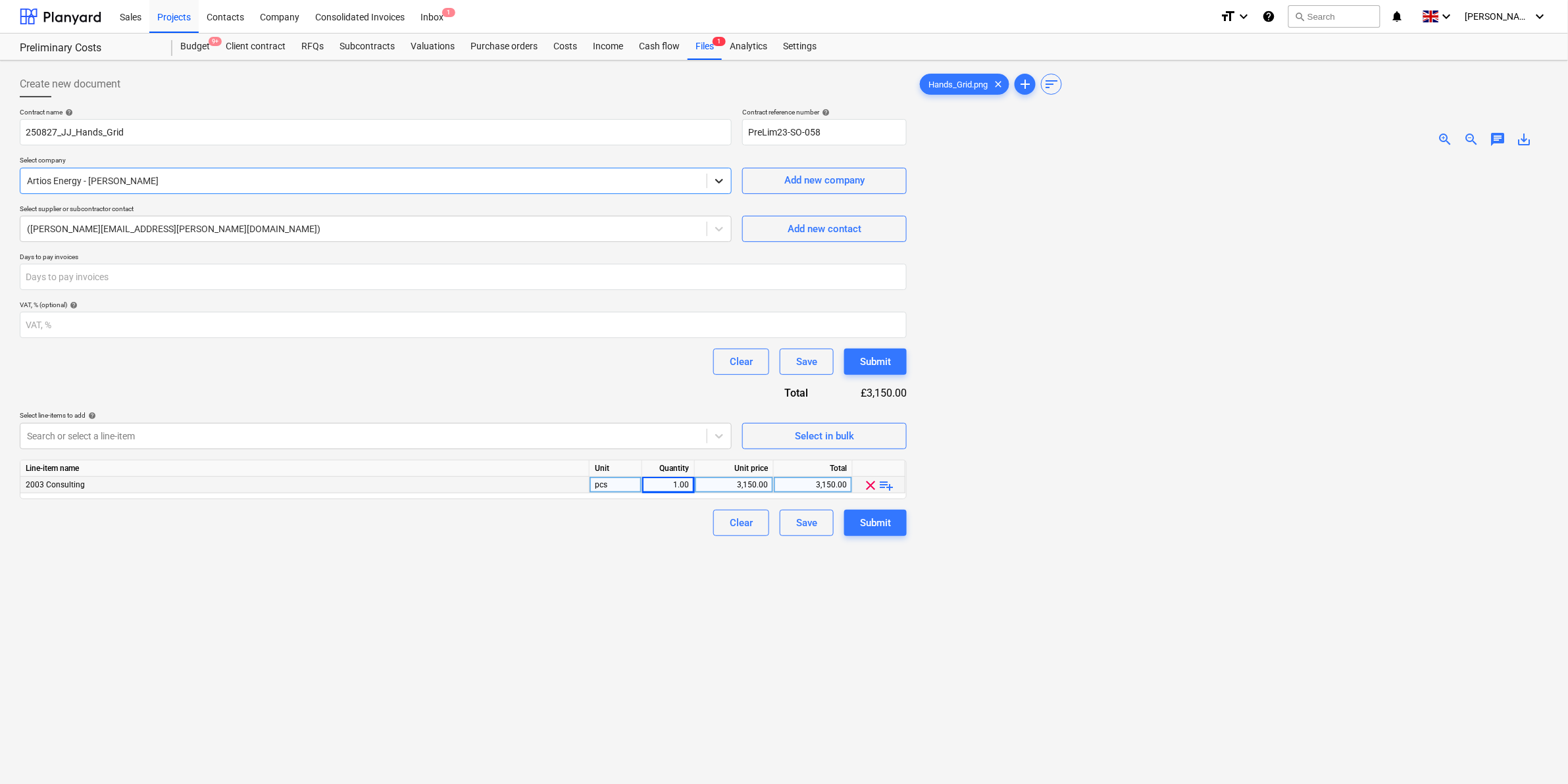
click at [720, 178] on icon at bounding box center [719, 180] width 13 height 13
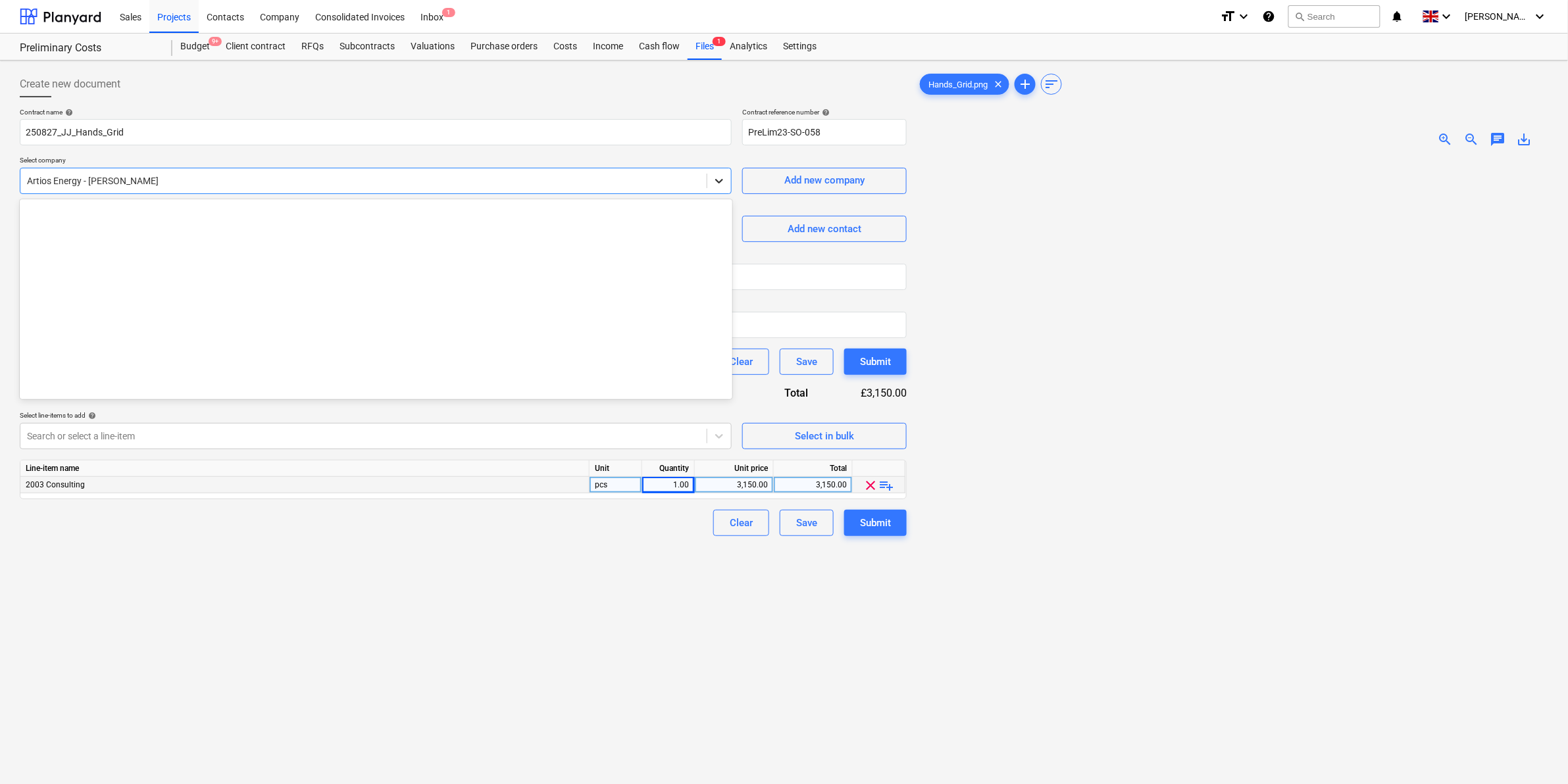
scroll to position [667, 0]
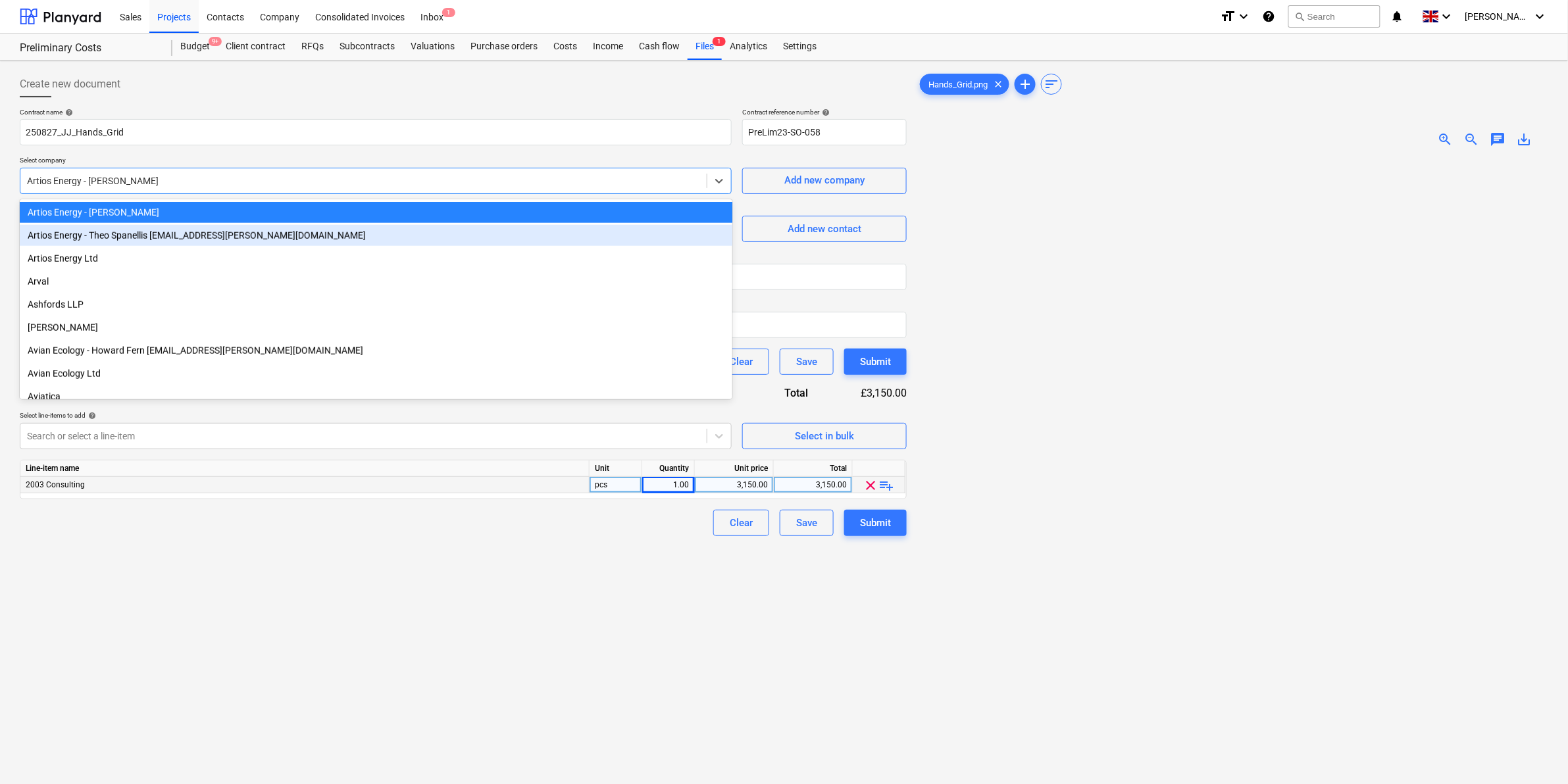
click at [498, 229] on div "Artios Energy - Theo Spanellis [EMAIL_ADDRESS][PERSON_NAME][DOMAIN_NAME]" at bounding box center [376, 236] width 712 height 21
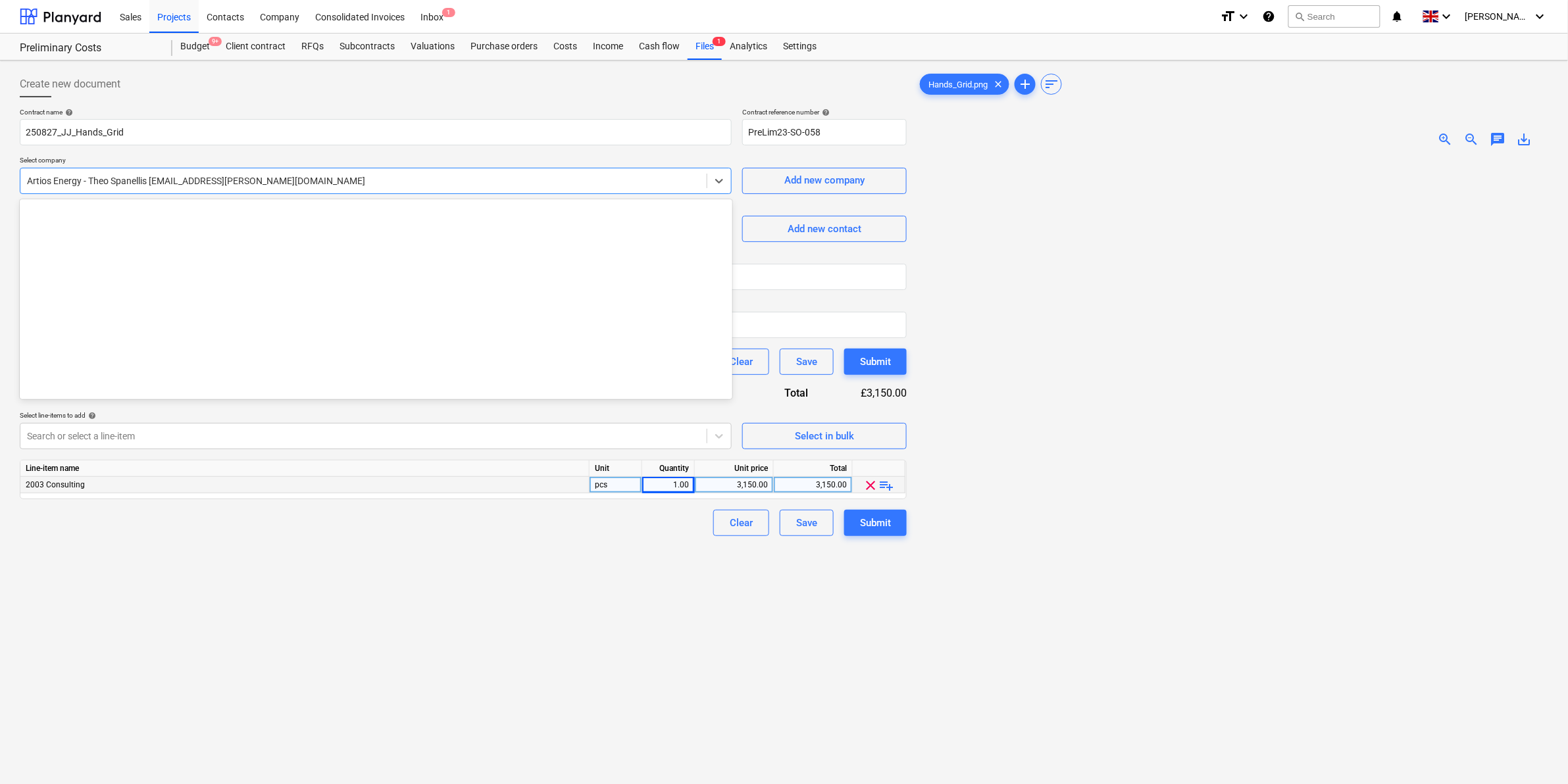
scroll to position [691, 0]
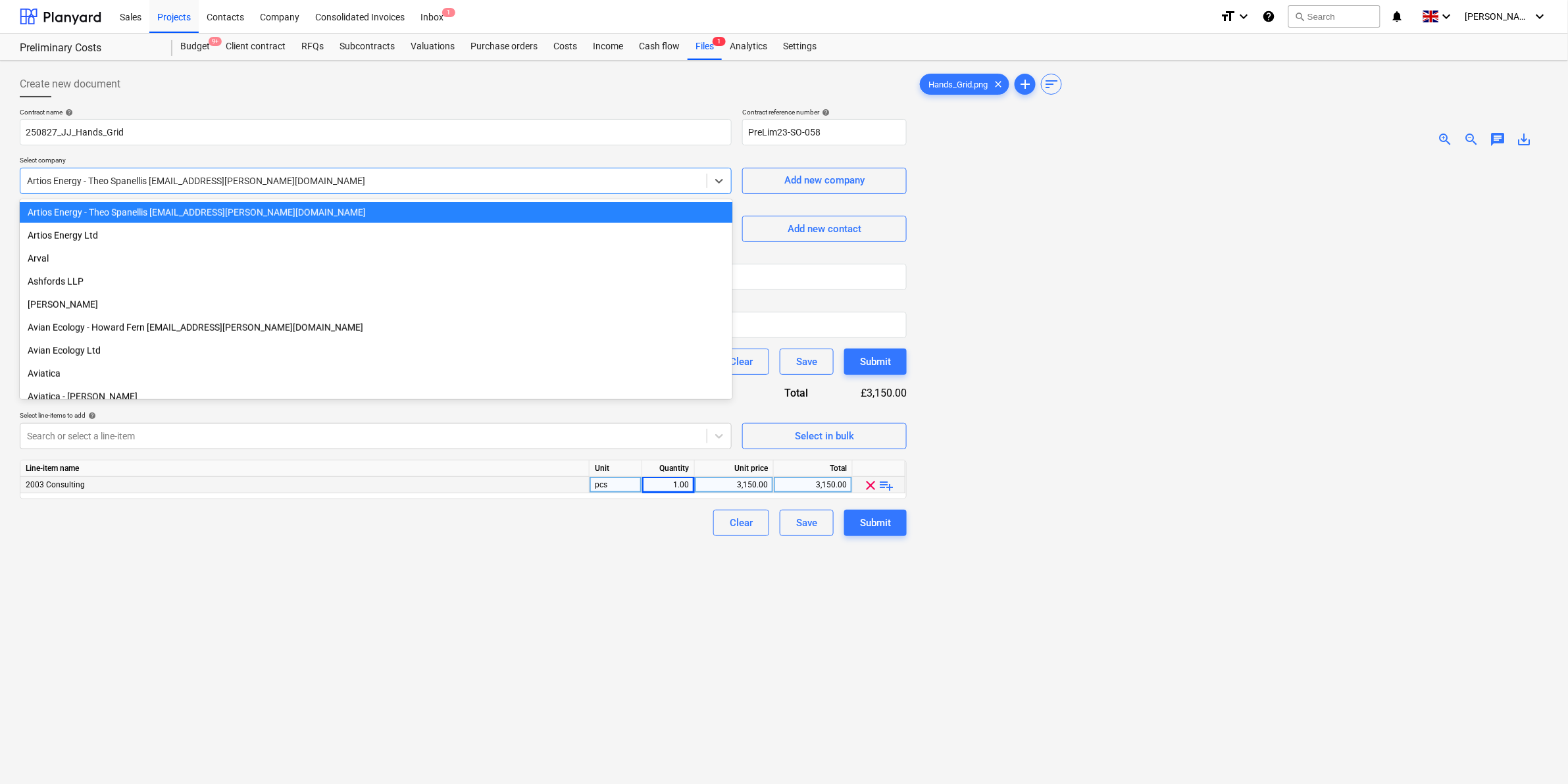
drag, startPoint x: 281, startPoint y: 184, endPoint x: 228, endPoint y: 184, distance: 53.0
click at [228, 184] on div at bounding box center [363, 180] width 673 height 13
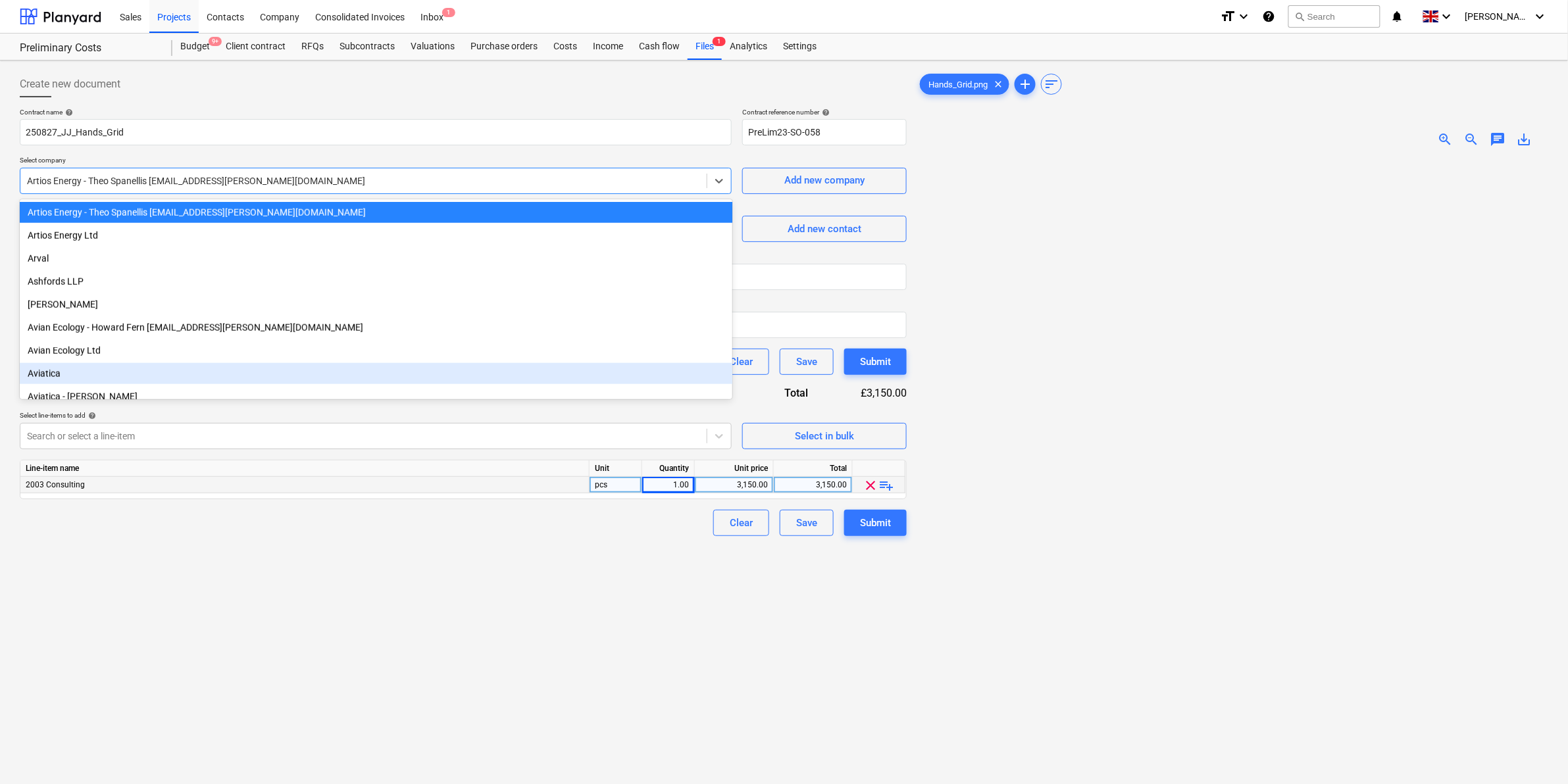
click at [340, 585] on div "Create new document Contract name help 250827_JJ_Hands_Grid Contract reference …" at bounding box center [463, 489] width 898 height 845
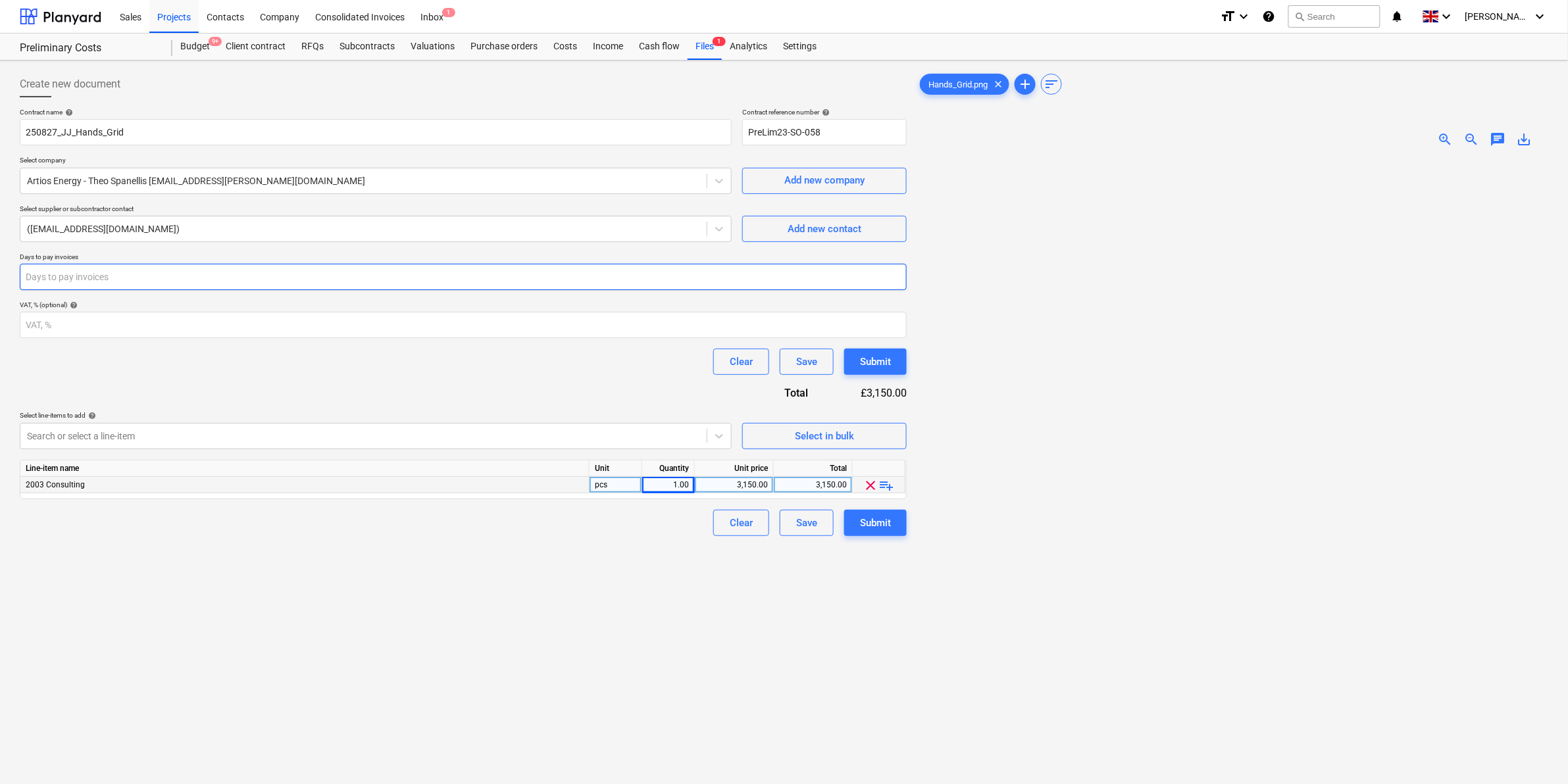
click at [208, 278] on input "number" at bounding box center [463, 277] width 887 height 26
type input "30"
click at [601, 564] on div "Create new document Contract name help 250827_JJ_Hands_Grid Contract reference …" at bounding box center [463, 489] width 898 height 845
click at [875, 513] on button "Submit" at bounding box center [875, 522] width 62 height 26
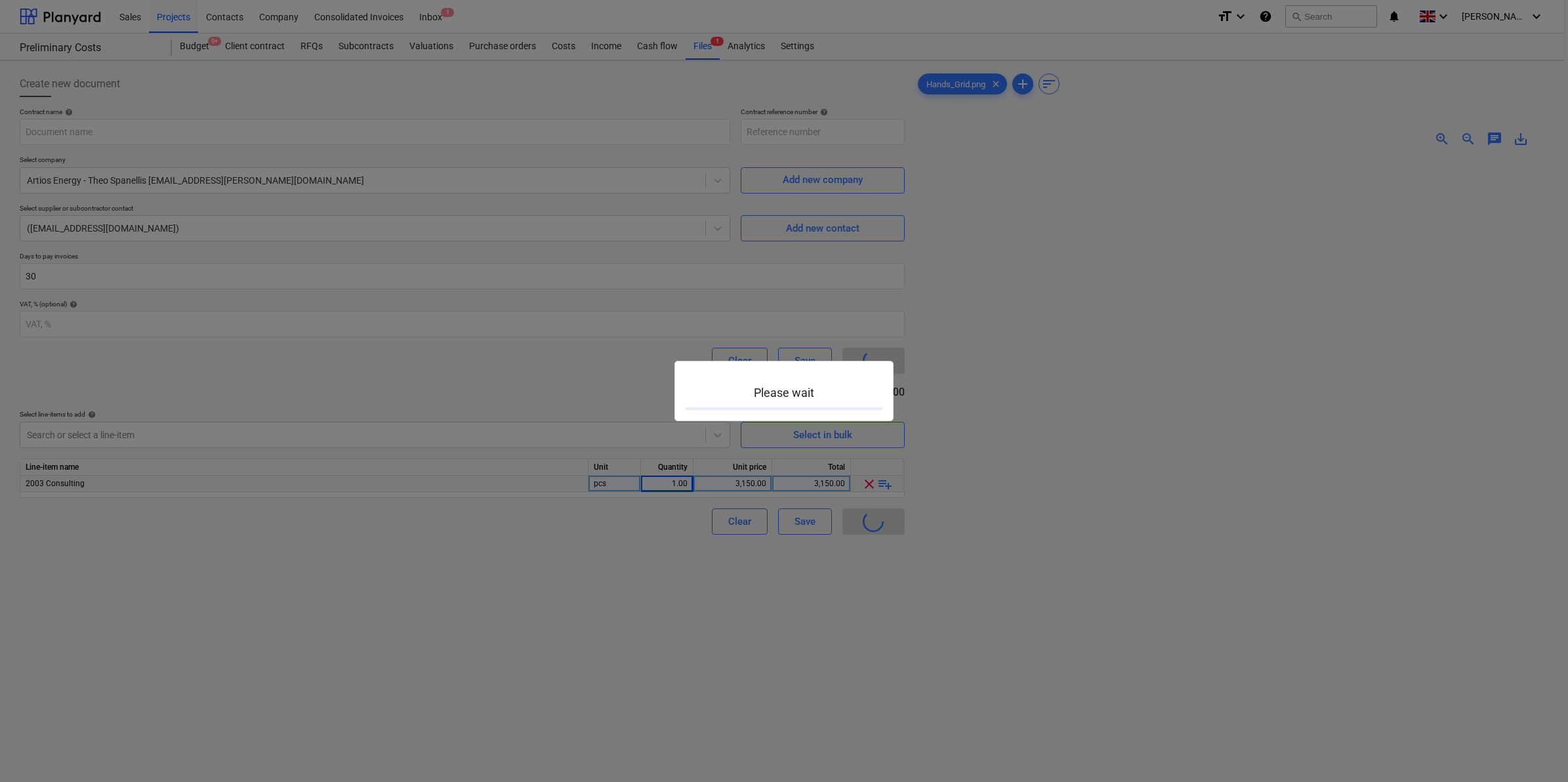
type input "PreLim23-SO-058"
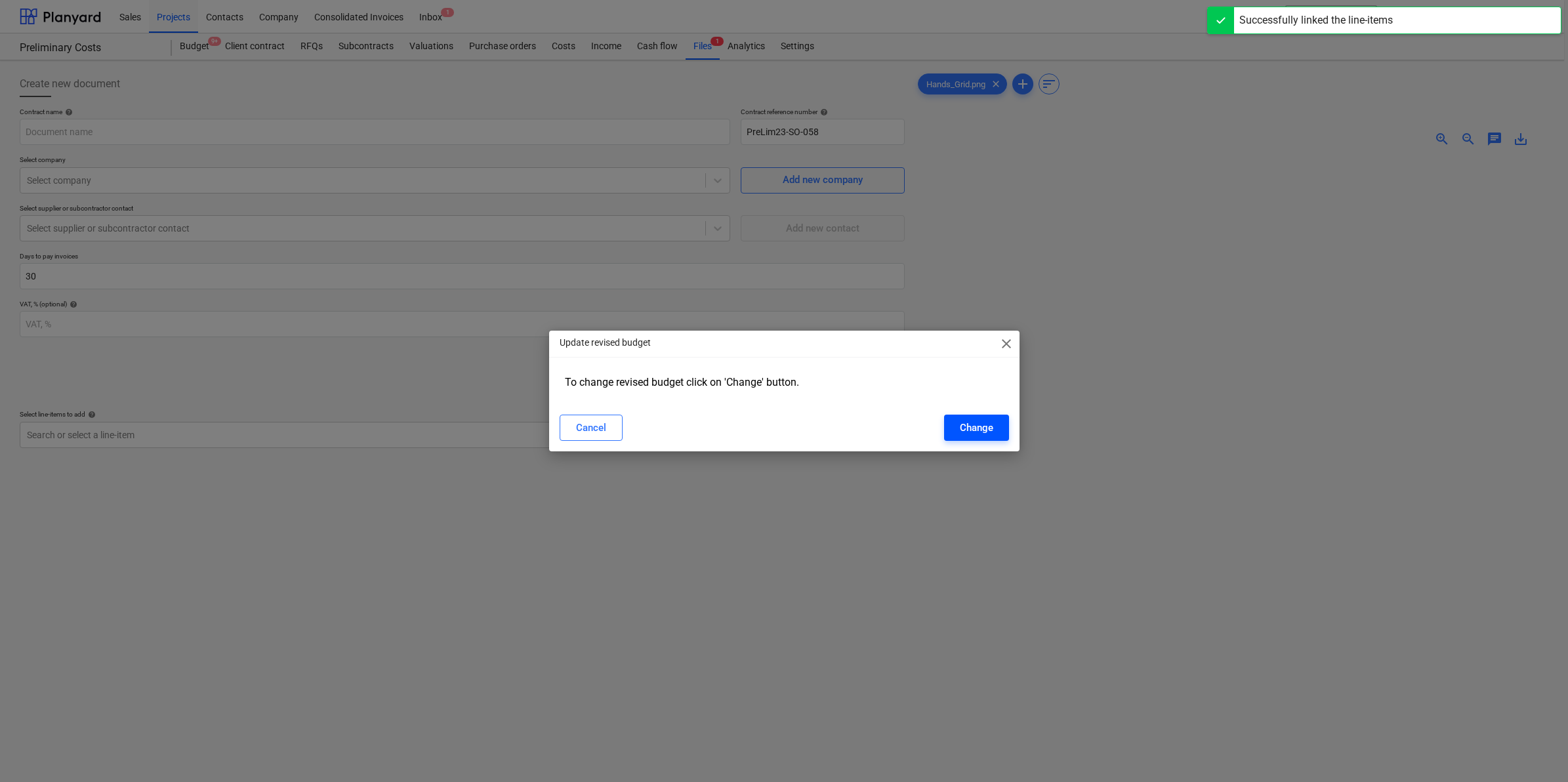
click at [989, 425] on div "Change" at bounding box center [976, 428] width 34 height 17
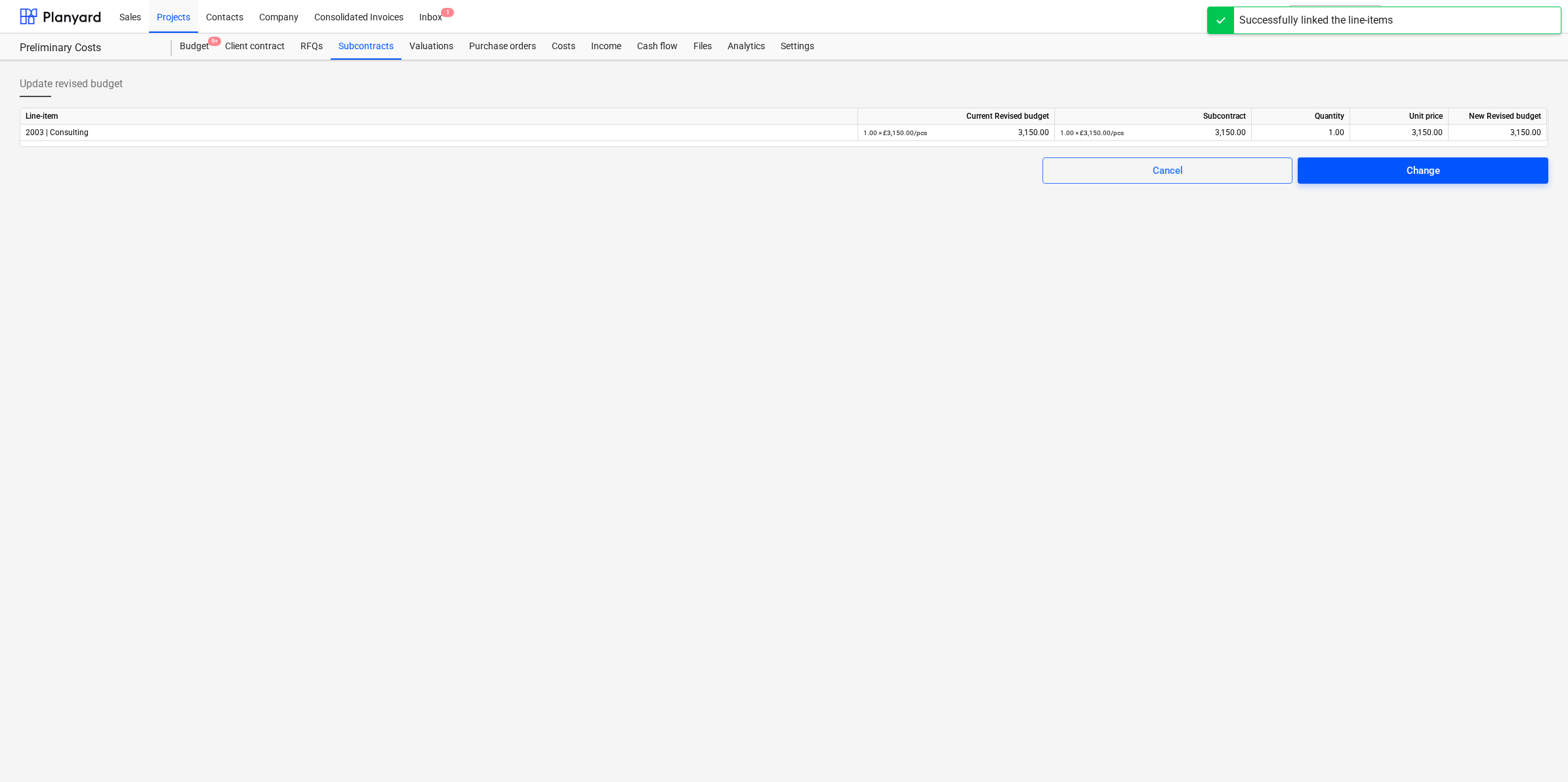
click at [1352, 165] on span "Change" at bounding box center [1423, 171] width 219 height 17
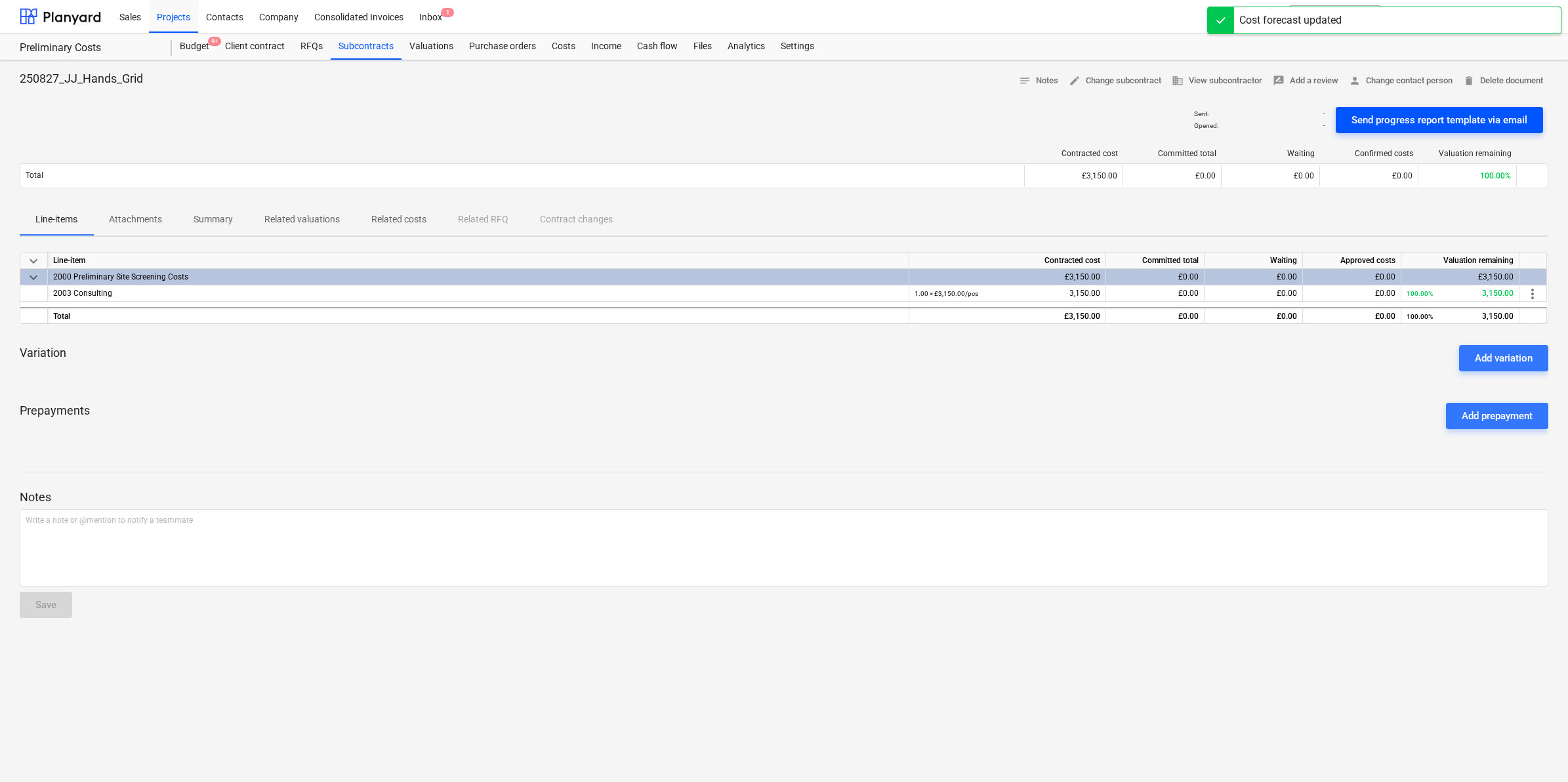
click at [1399, 122] on div "Send progress report template via email" at bounding box center [1439, 120] width 176 height 17
click at [215, 215] on p "Summary" at bounding box center [214, 220] width 39 height 14
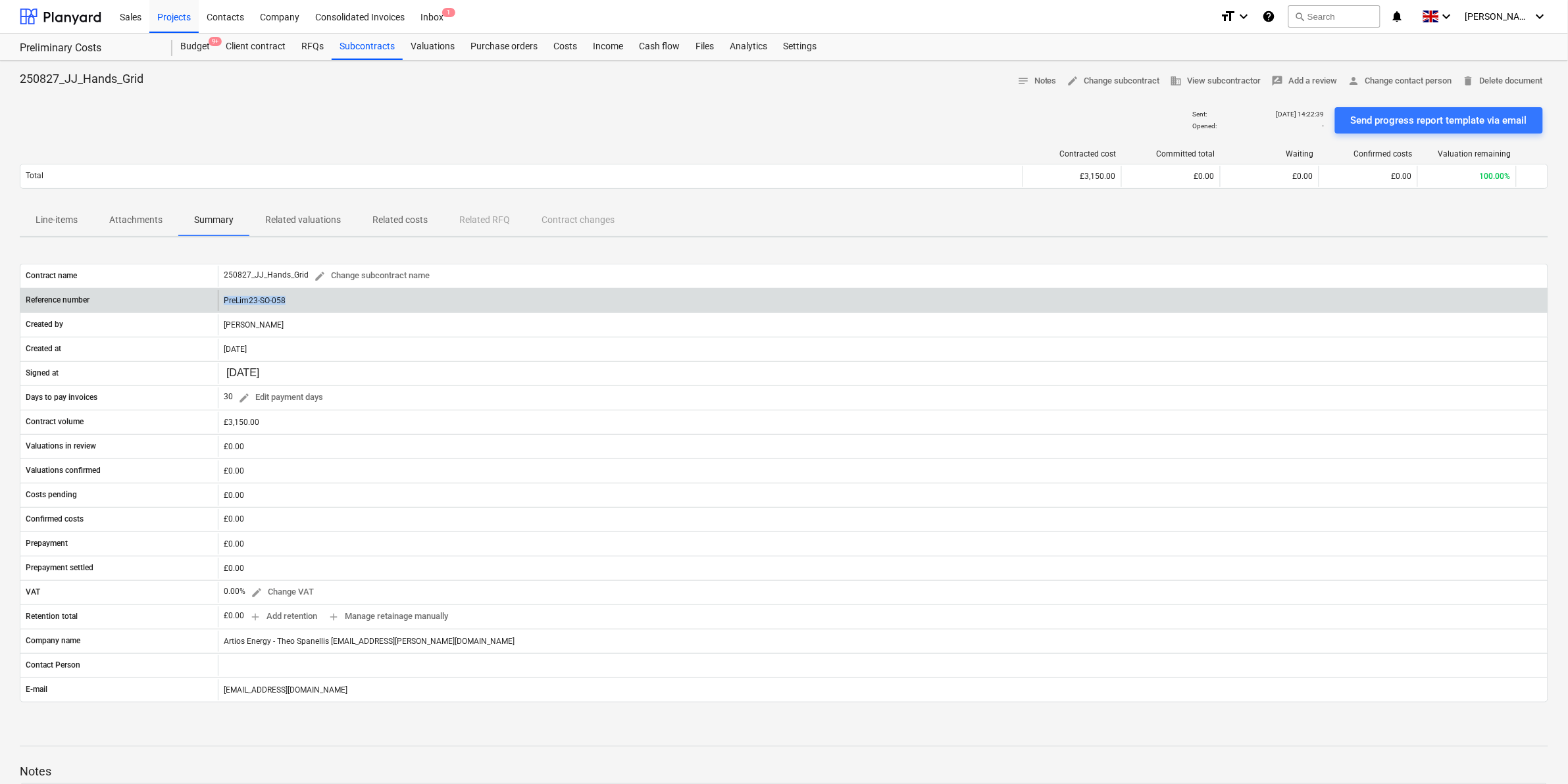
drag, startPoint x: 288, startPoint y: 300, endPoint x: 219, endPoint y: 303, distance: 69.1
click at [219, 303] on div "PreLim23-SO-058" at bounding box center [882, 300] width 1329 height 21
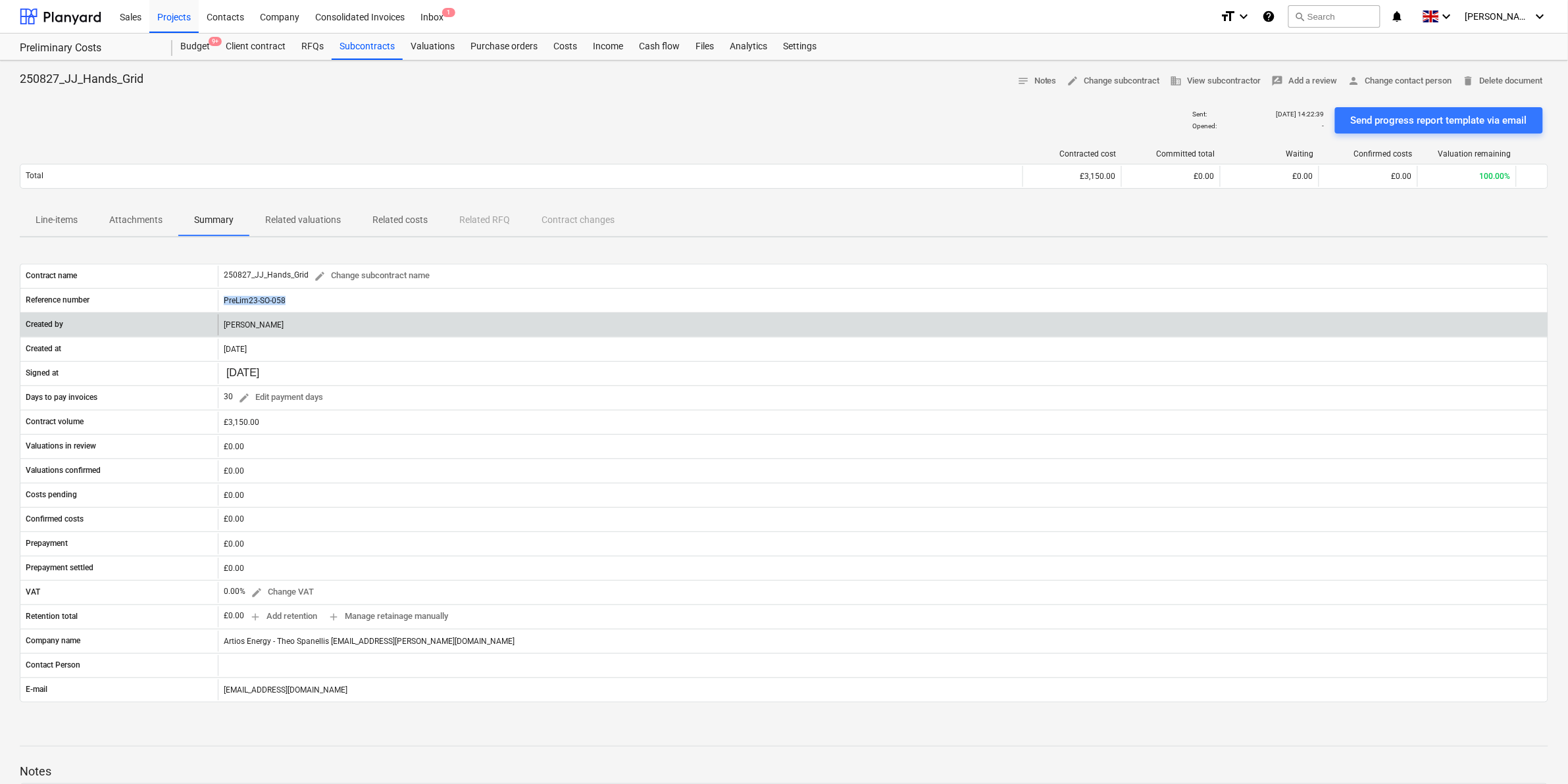
copy div "PreLim23-SO-058"
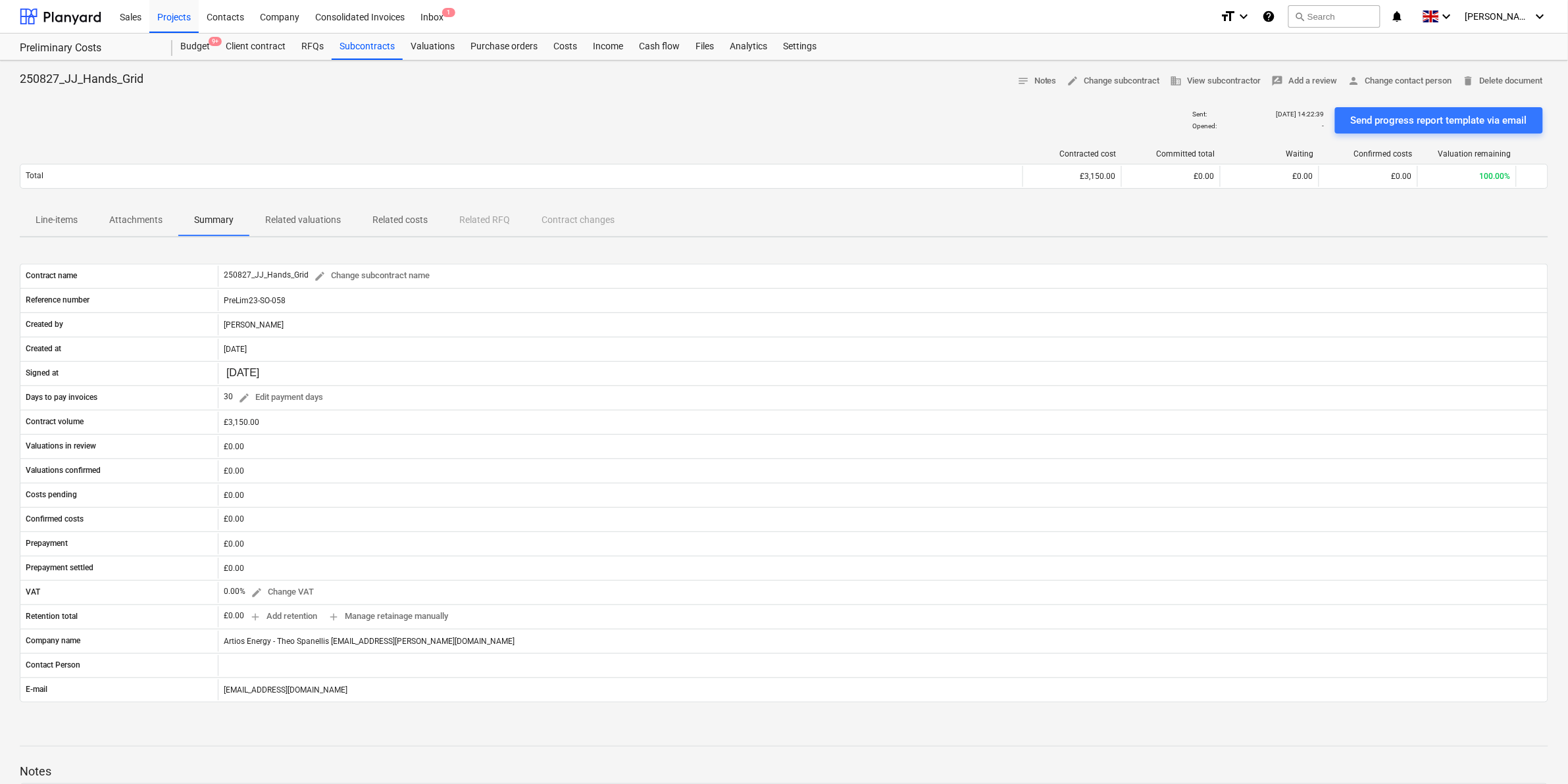
click at [397, 100] on div at bounding box center [783, 96] width 1528 height 11
click at [183, 15] on div "Projects" at bounding box center [174, 16] width 49 height 34
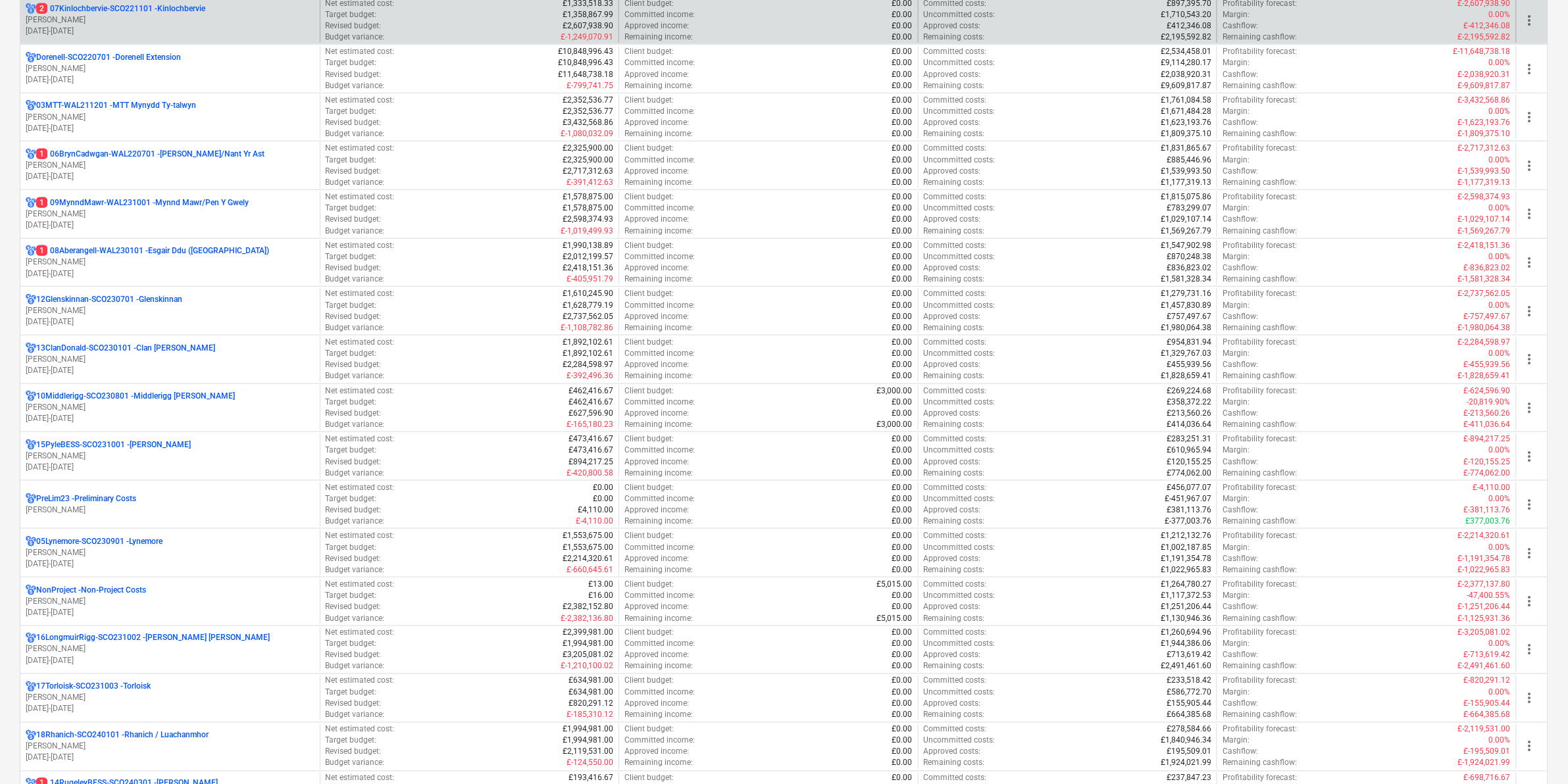
scroll to position [493, 0]
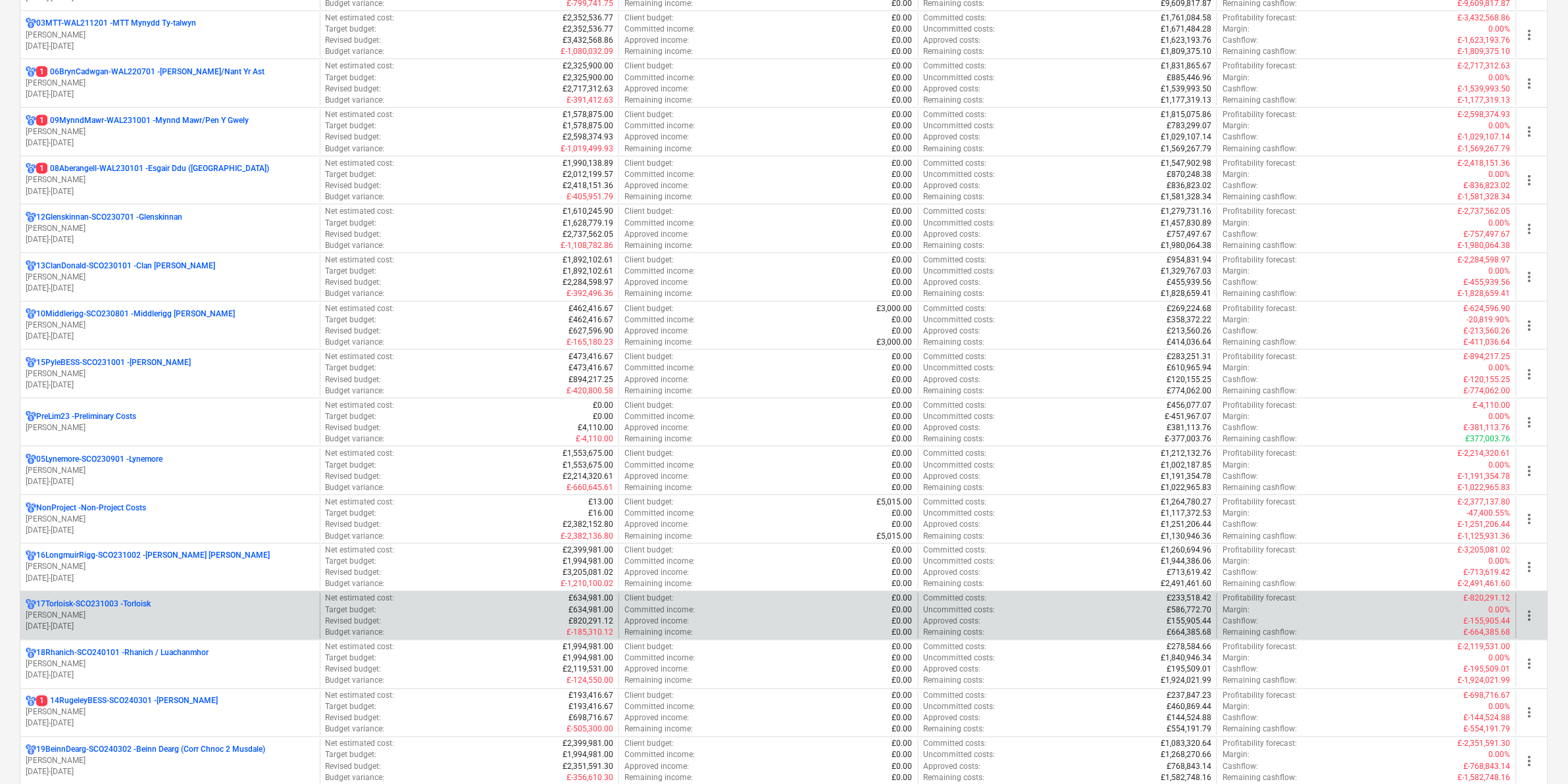
click at [123, 606] on p "17Torloisk-SCO231003 - Torloisk" at bounding box center [93, 605] width 114 height 11
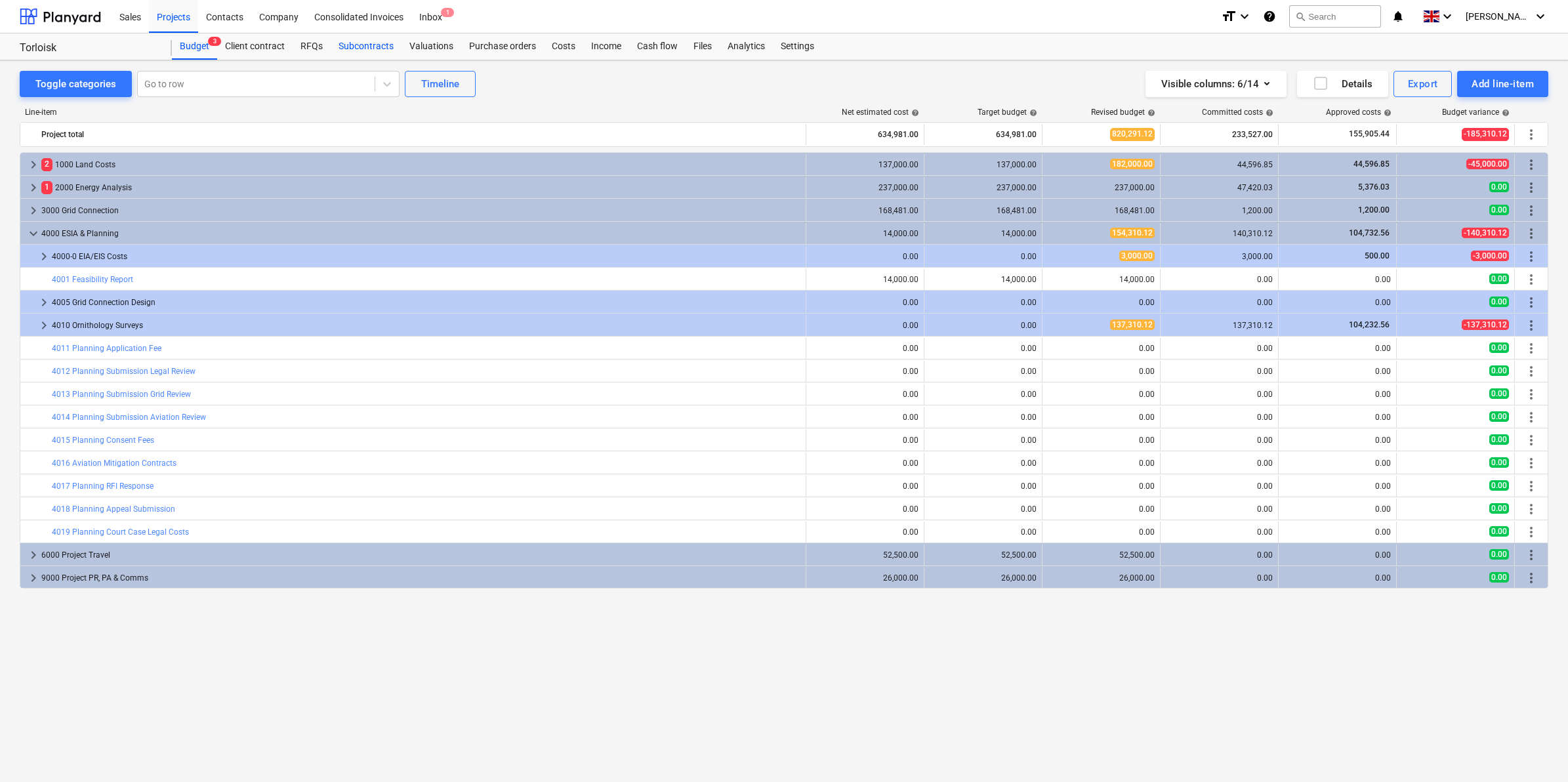
click at [375, 41] on div "Subcontracts" at bounding box center [365, 46] width 71 height 26
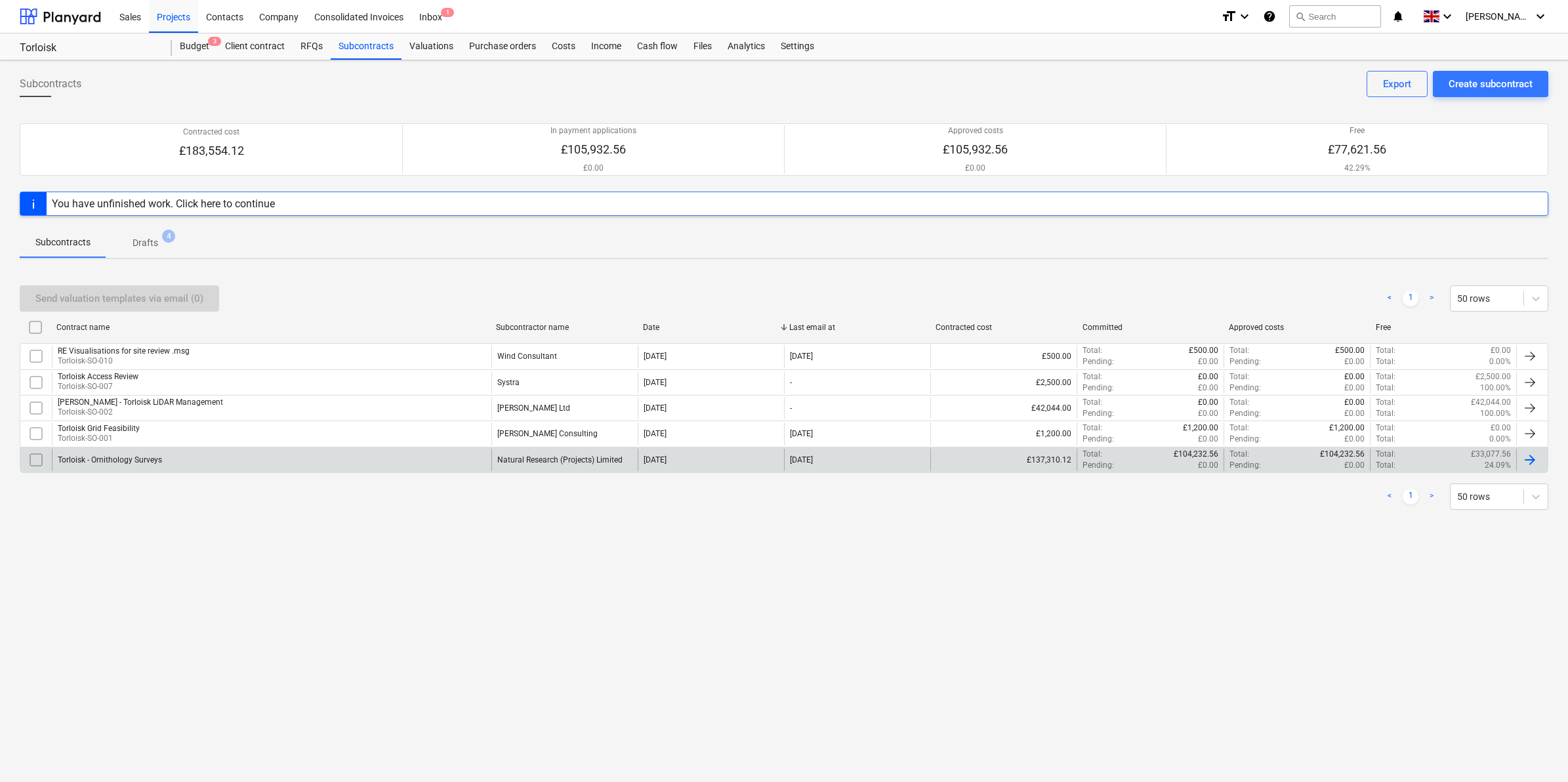
click at [141, 460] on div "Torloisk - Ornithology Surveys" at bounding box center [109, 460] width 104 height 9
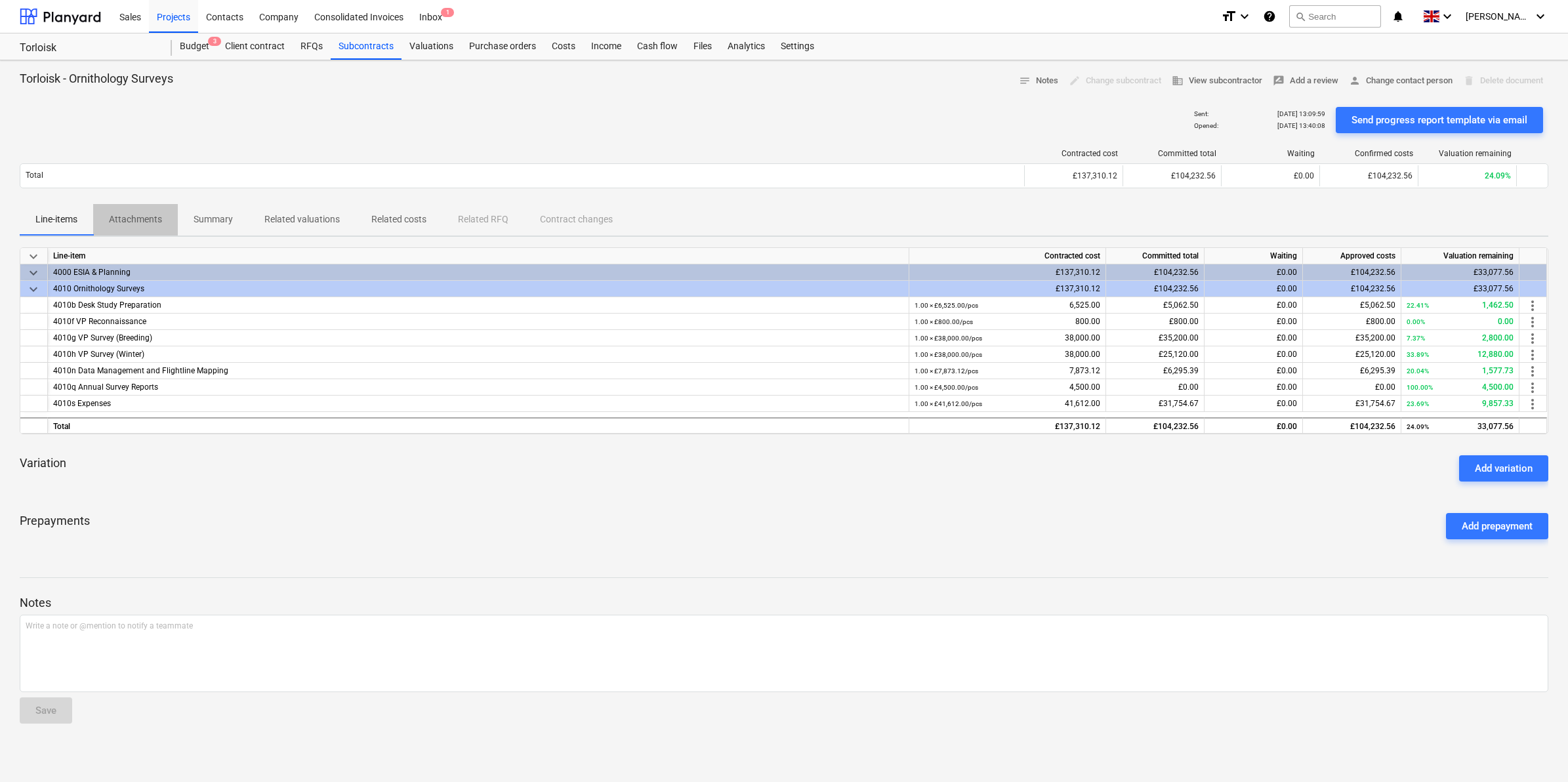
click at [105, 222] on span "Attachments" at bounding box center [135, 219] width 85 height 22
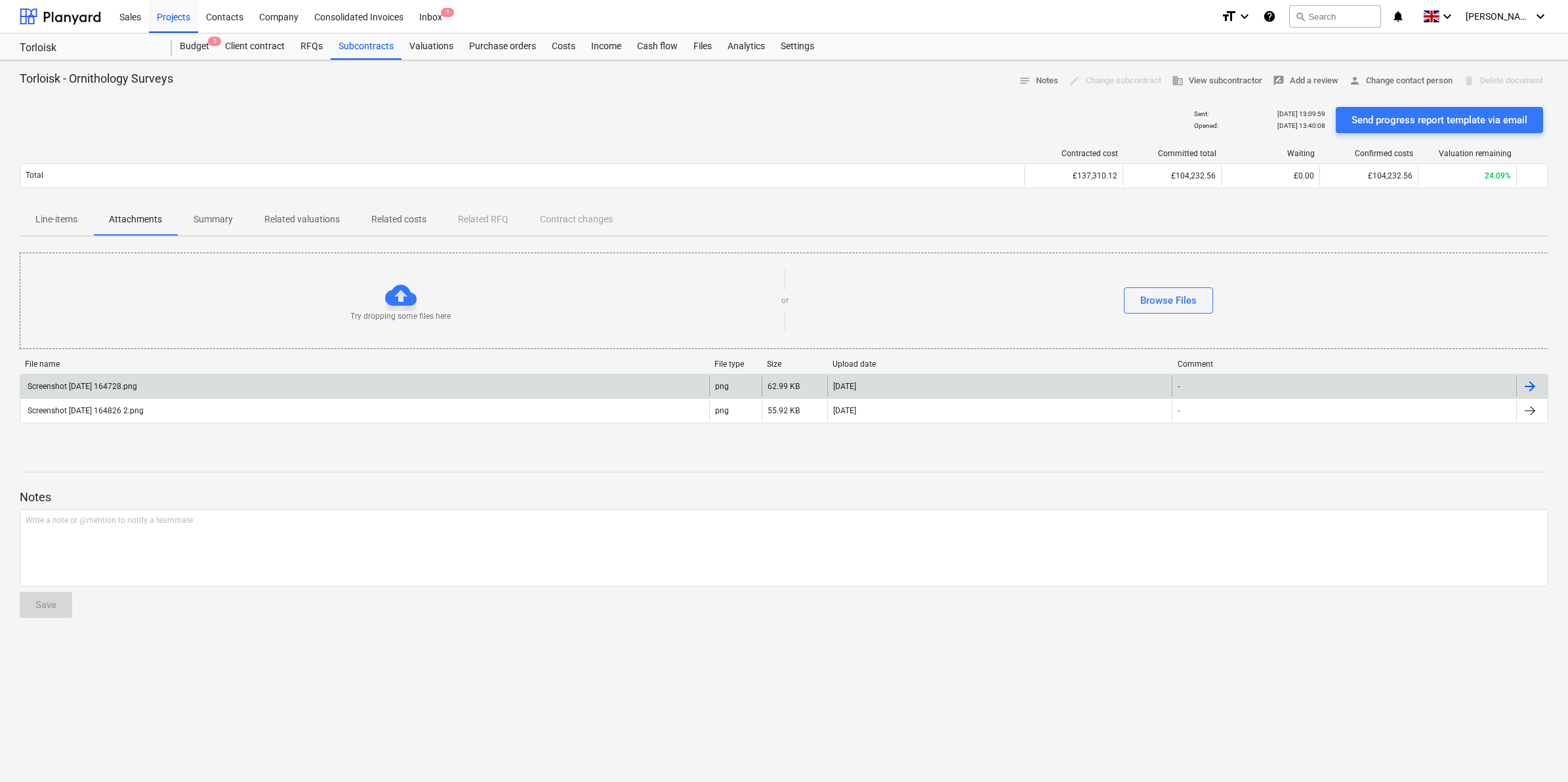
click at [122, 388] on div "Screenshot [DATE] 164728.png" at bounding box center [81, 386] width 111 height 9
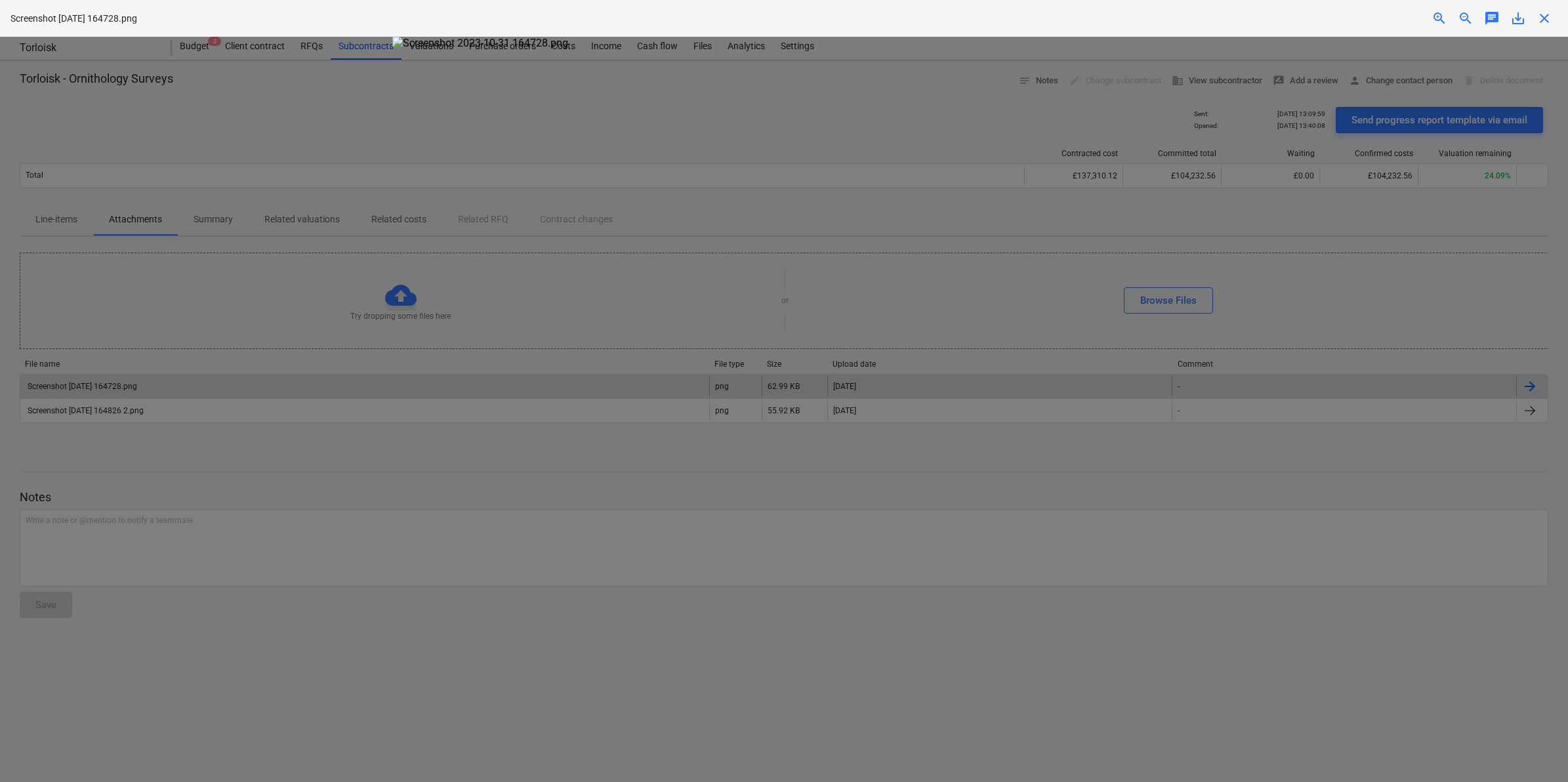
click at [637, 49] on img at bounding box center [785, 43] width 784 height 13
click at [598, 49] on img at bounding box center [785, 43] width 784 height 13
click at [206, 489] on div at bounding box center [784, 409] width 1568 height 746
click at [309, 465] on div at bounding box center [784, 409] width 1568 height 746
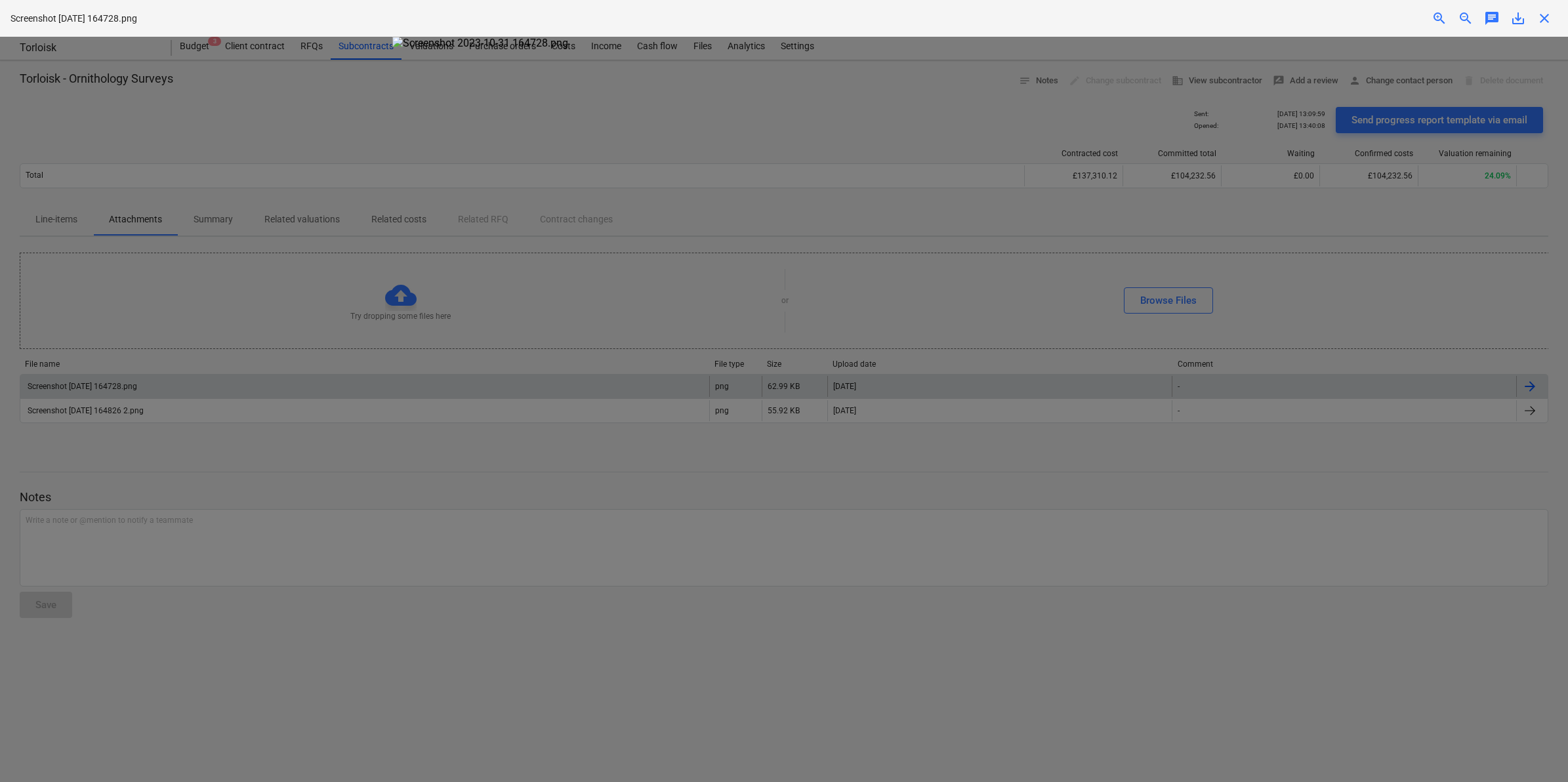
click at [454, 460] on div at bounding box center [784, 409] width 1568 height 746
click at [530, 49] on img at bounding box center [785, 43] width 784 height 13
click at [267, 116] on div at bounding box center [784, 409] width 1568 height 746
click at [584, 49] on img at bounding box center [785, 43] width 784 height 13
click at [556, 49] on img at bounding box center [785, 43] width 784 height 13
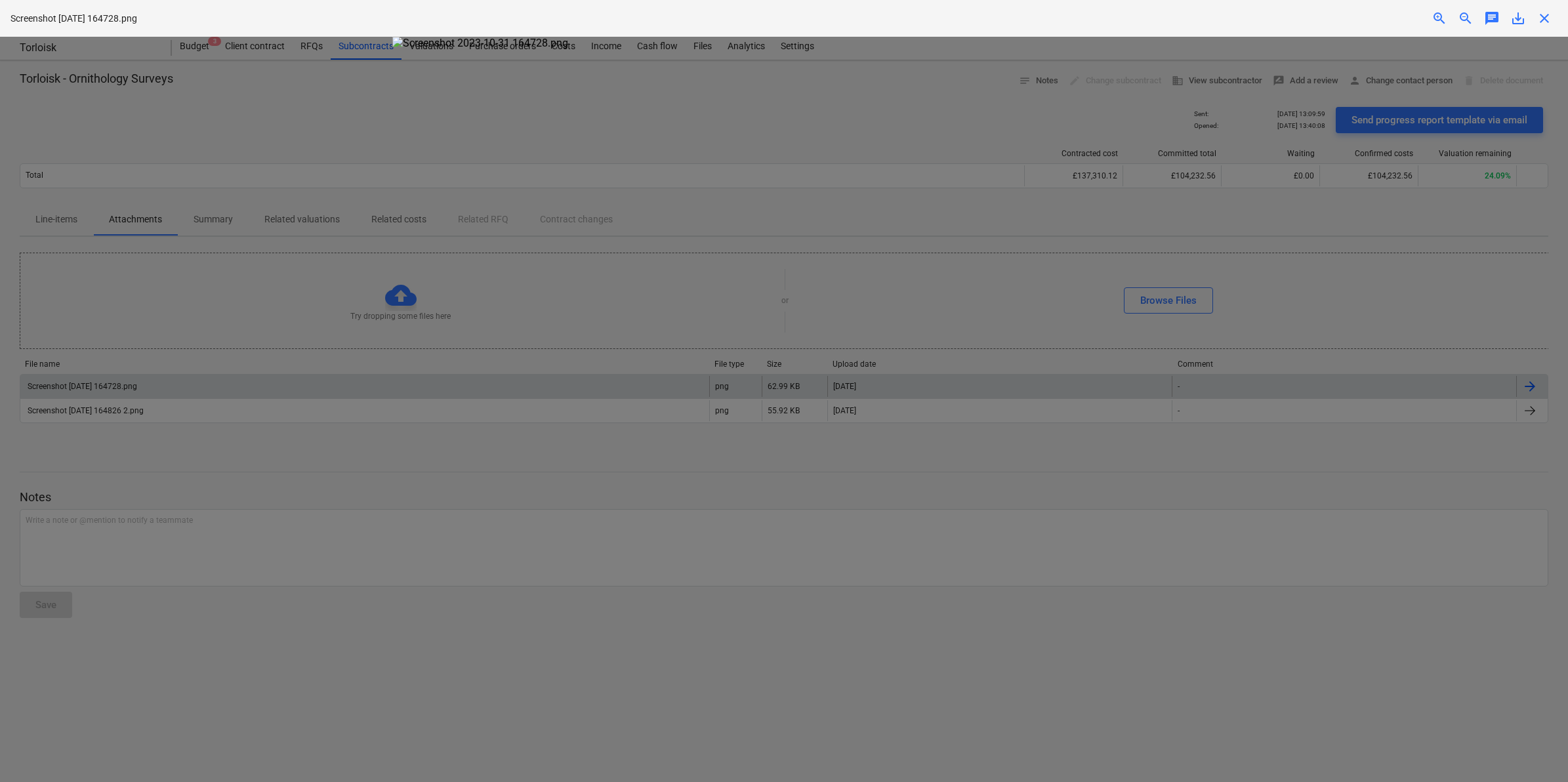
click at [318, 464] on div at bounding box center [784, 409] width 1568 height 746
click at [128, 407] on div at bounding box center [784, 409] width 1568 height 746
click at [131, 384] on div at bounding box center [784, 409] width 1568 height 746
click at [506, 8] on div "Screenshot [DATE] 164728.png zoom_in zoom_out chat 0 save_alt close" at bounding box center [784, 18] width 1568 height 36
click at [162, 8] on div "Screenshot [DATE] 164728.png zoom_in zoom_out chat 0 save_alt close" at bounding box center [784, 18] width 1568 height 36
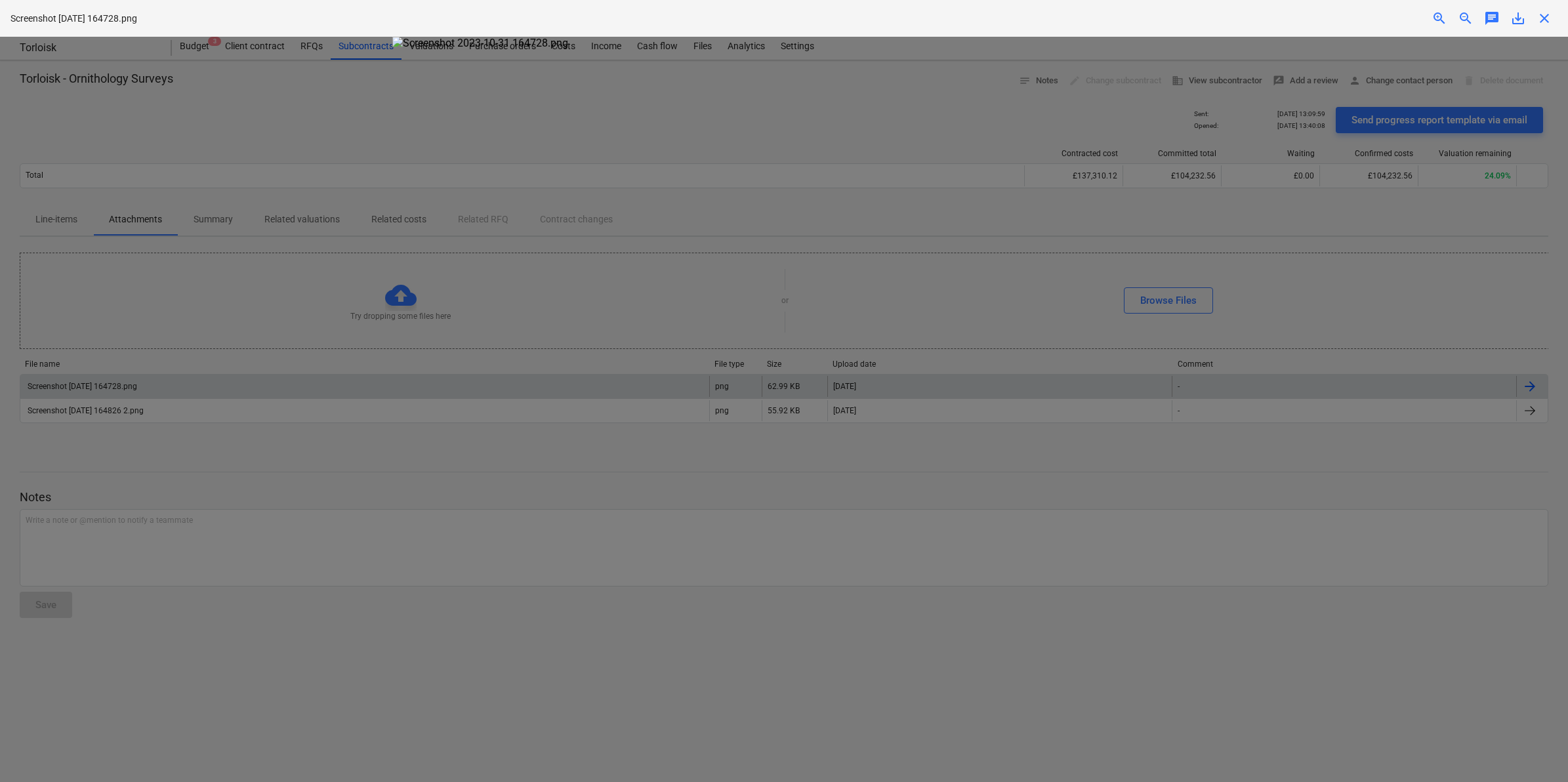
click at [1429, 18] on div "zoom_in" at bounding box center [1439, 18] width 26 height 15
click at [1438, 18] on span "zoom_in" at bounding box center [1439, 18] width 15 height 15
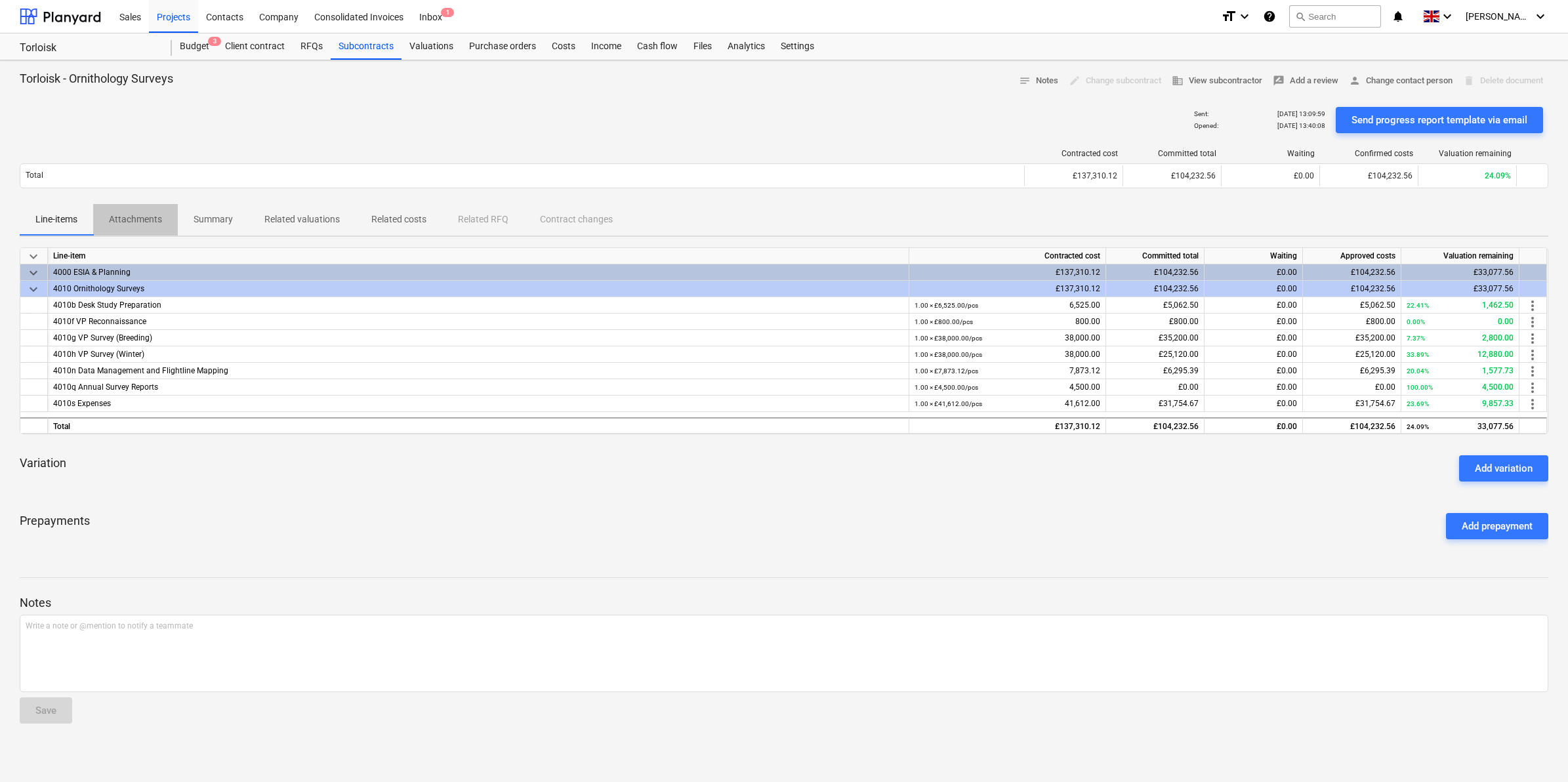
click at [151, 214] on p "Attachments" at bounding box center [136, 220] width 53 height 14
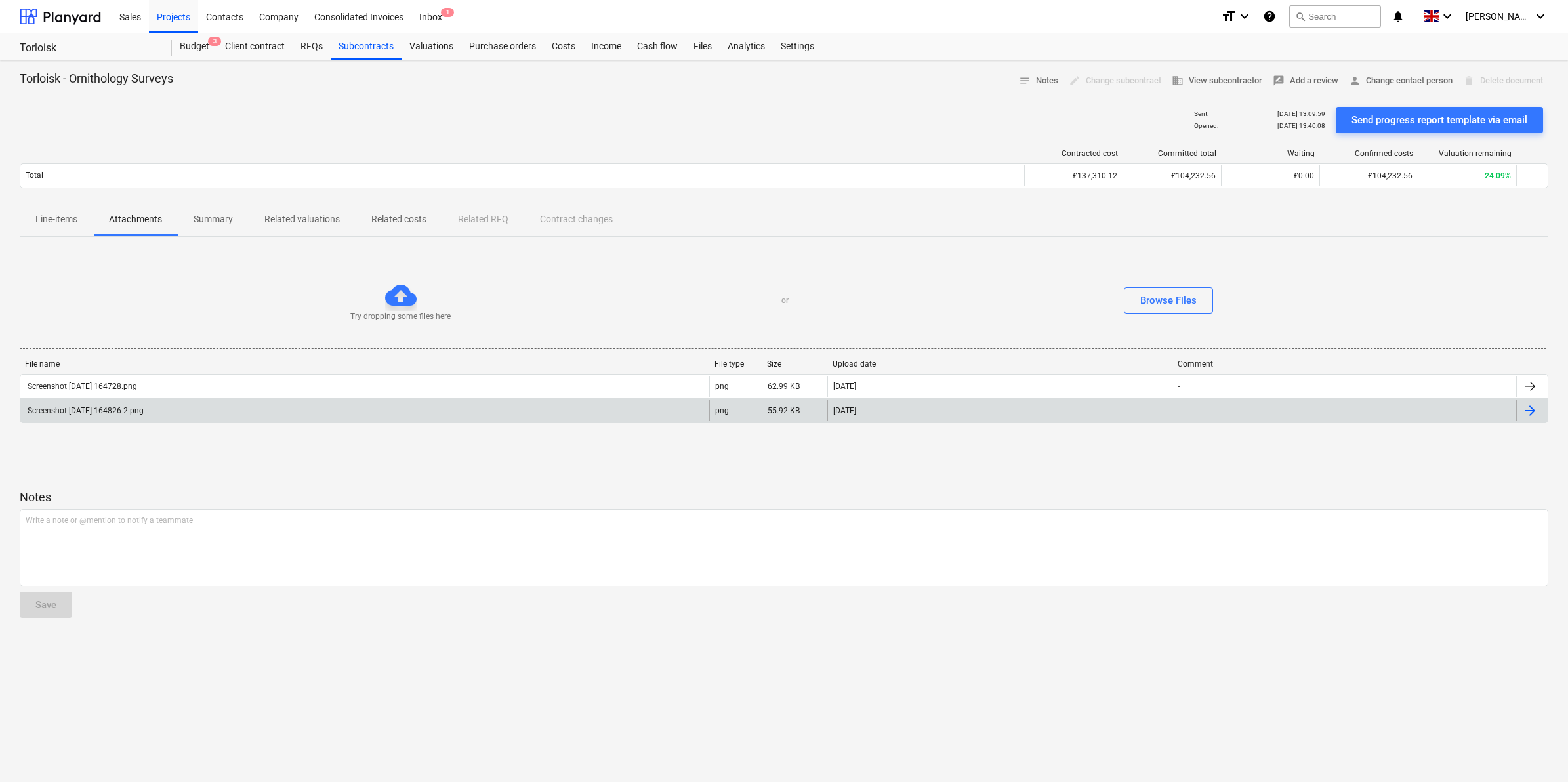
click at [122, 405] on div "Screenshot [DATE] 164826 2.png" at bounding box center [365, 411] width 689 height 21
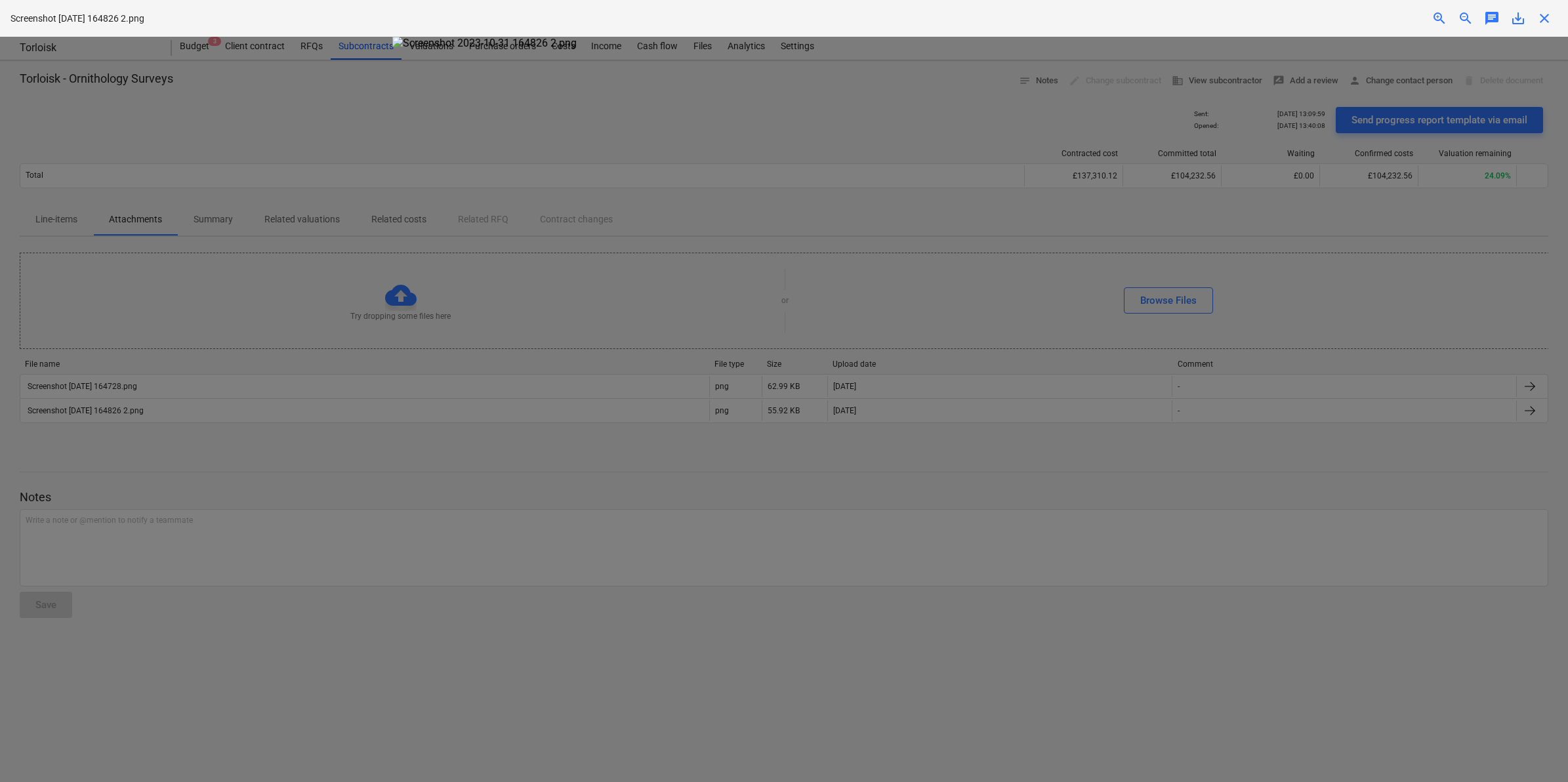
click at [1436, 16] on span "zoom_in" at bounding box center [1439, 18] width 15 height 15
